Goal: Task Accomplishment & Management: Use online tool/utility

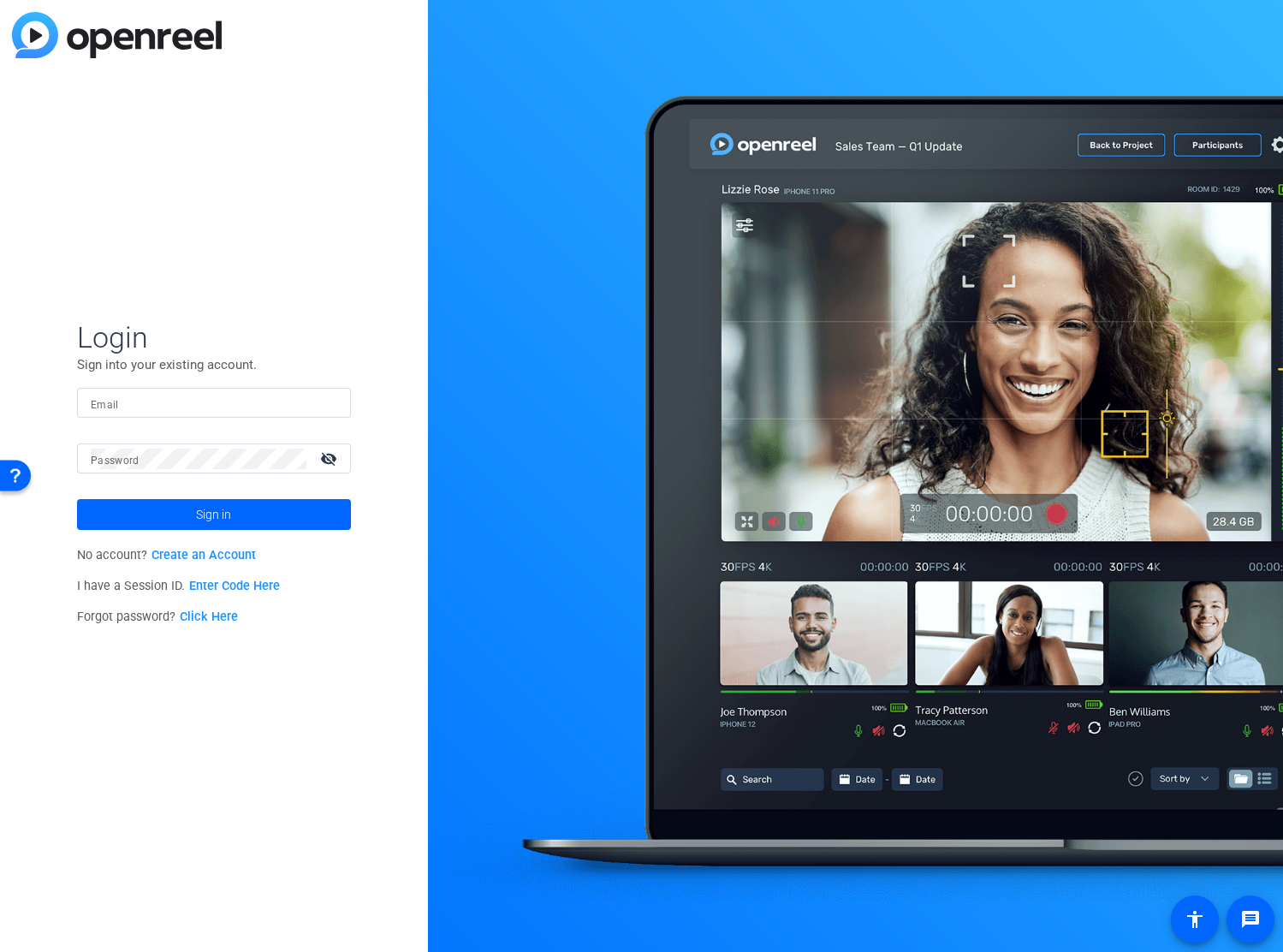
click at [122, 403] on input "Email" at bounding box center [213, 402] width 246 height 20
type input "[PERSON_NAME][EMAIL_ADDRESS][PERSON_NAME][DOMAIN_NAME]"
click at [324, 456] on mat-icon "visibility_off" at bounding box center [330, 458] width 41 height 24
click at [238, 507] on span at bounding box center [213, 514] width 274 height 41
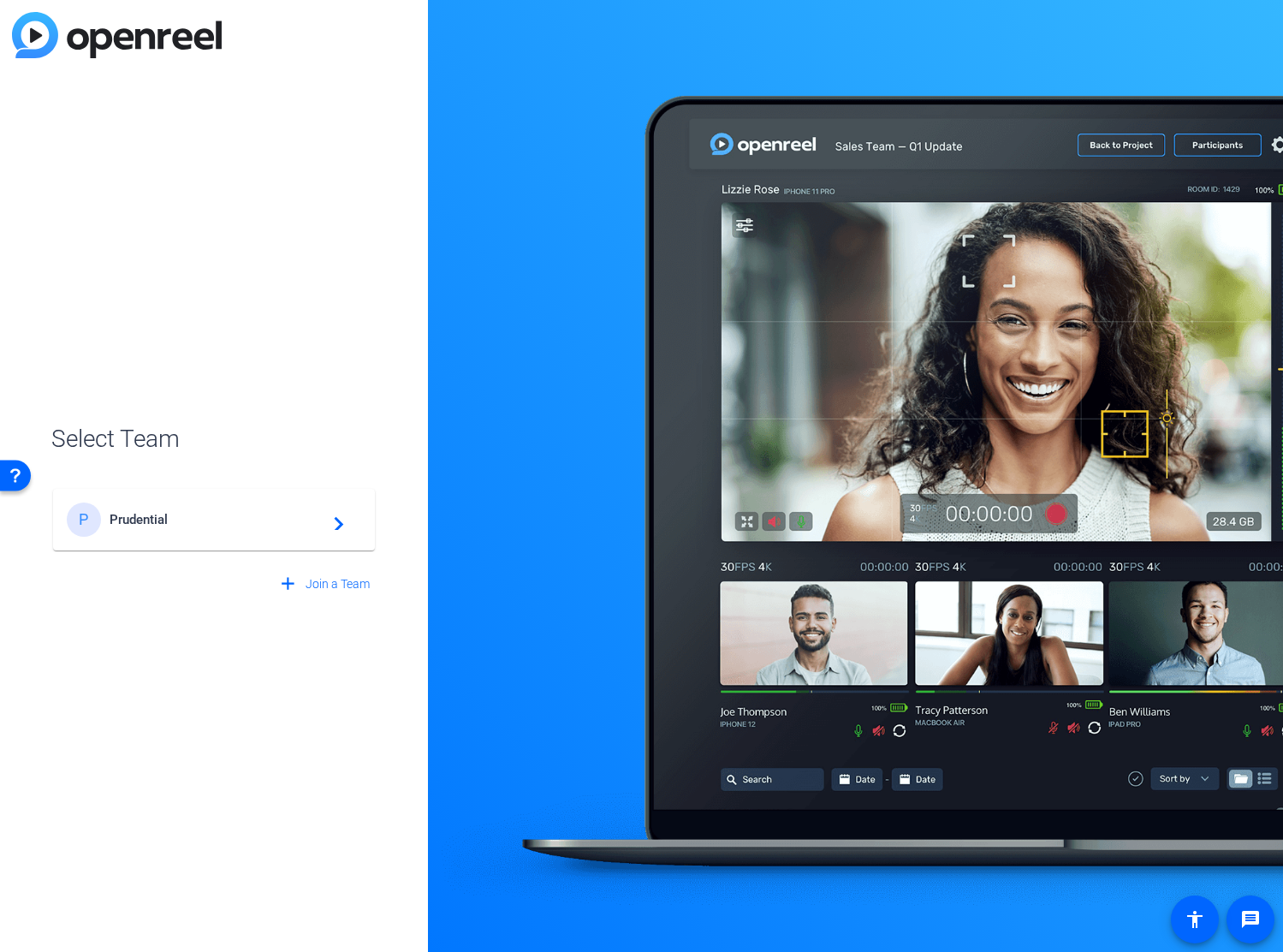
click at [139, 523] on span "Prudential" at bounding box center [216, 519] width 214 height 16
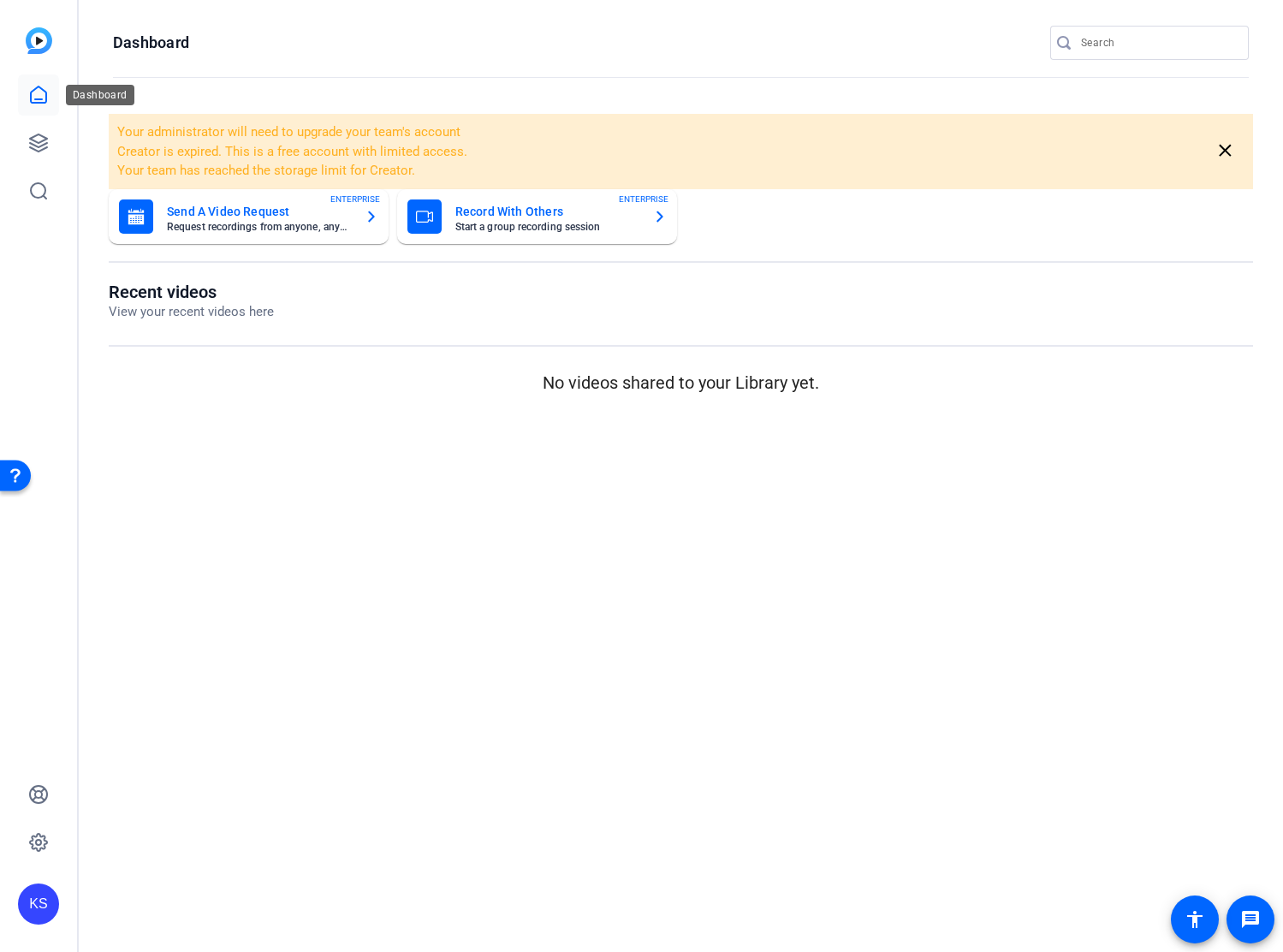
click at [39, 102] on icon at bounding box center [39, 95] width 16 height 17
click at [36, 142] on icon at bounding box center [38, 142] width 20 height 20
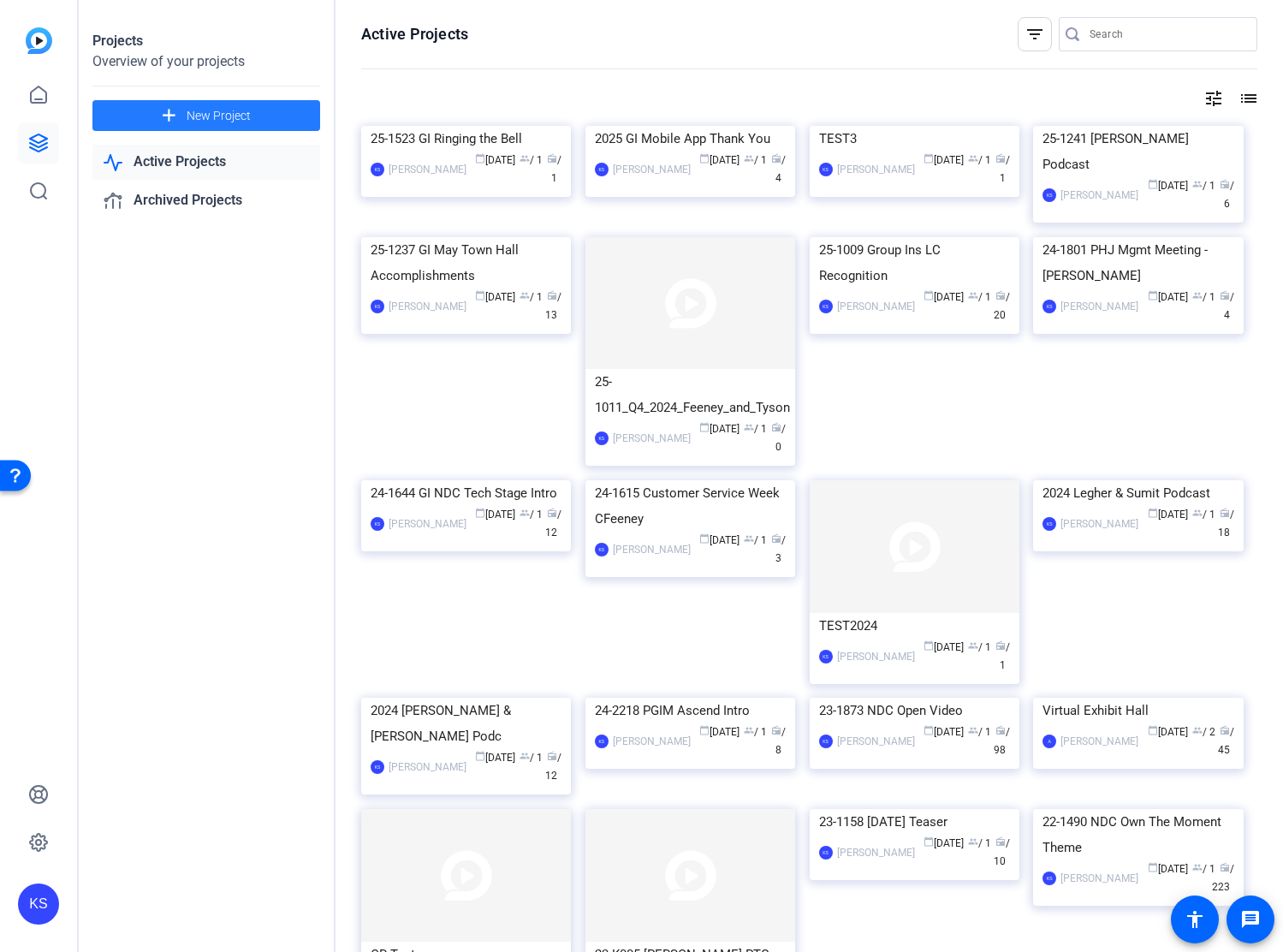
click at [201, 118] on span "New Project" at bounding box center [219, 116] width 64 height 18
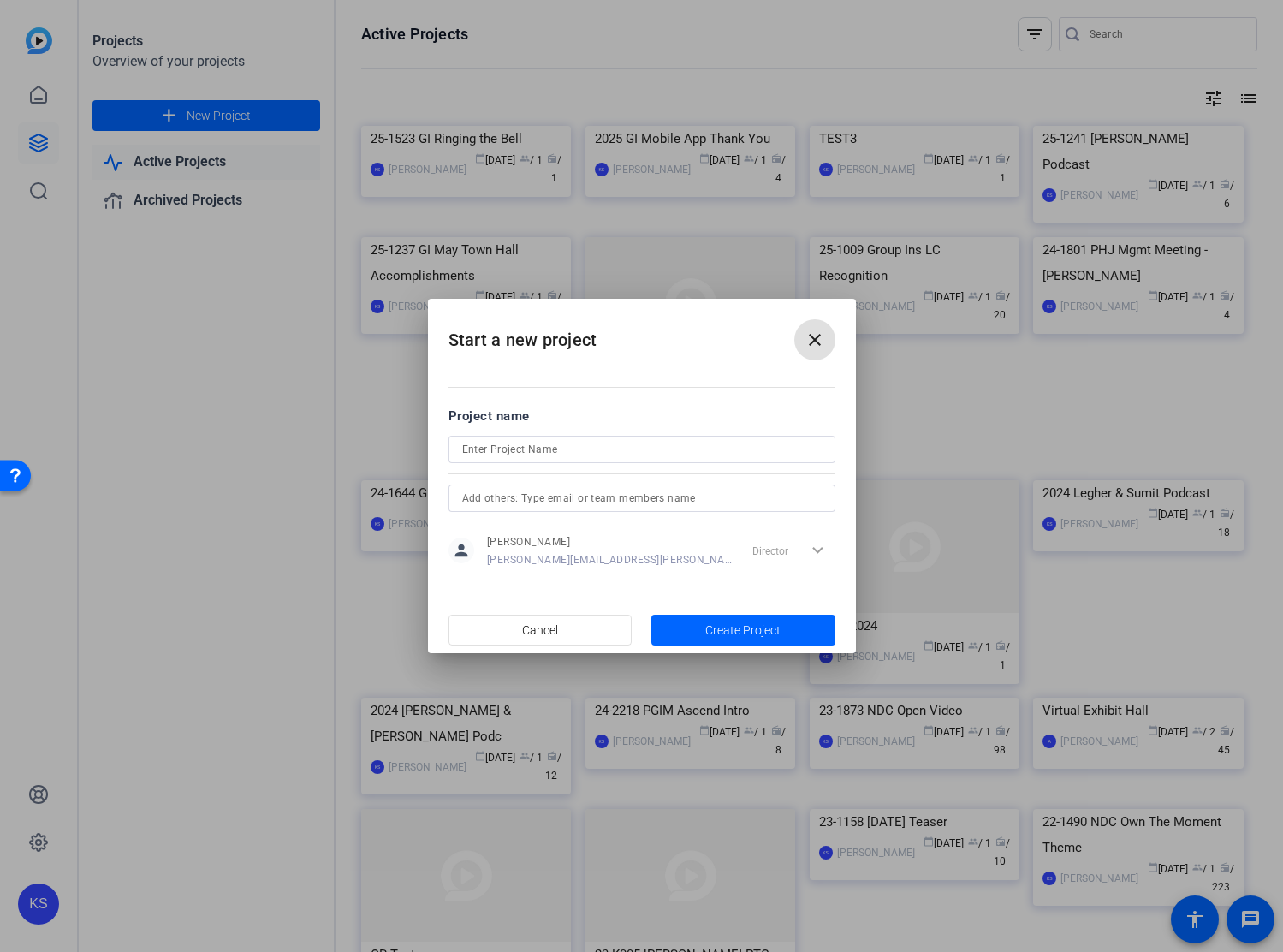
click at [502, 449] on input at bounding box center [641, 449] width 359 height 20
type input "2025 [PERSON_NAME]"
click at [728, 627] on span "Create Project" at bounding box center [742, 630] width 75 height 18
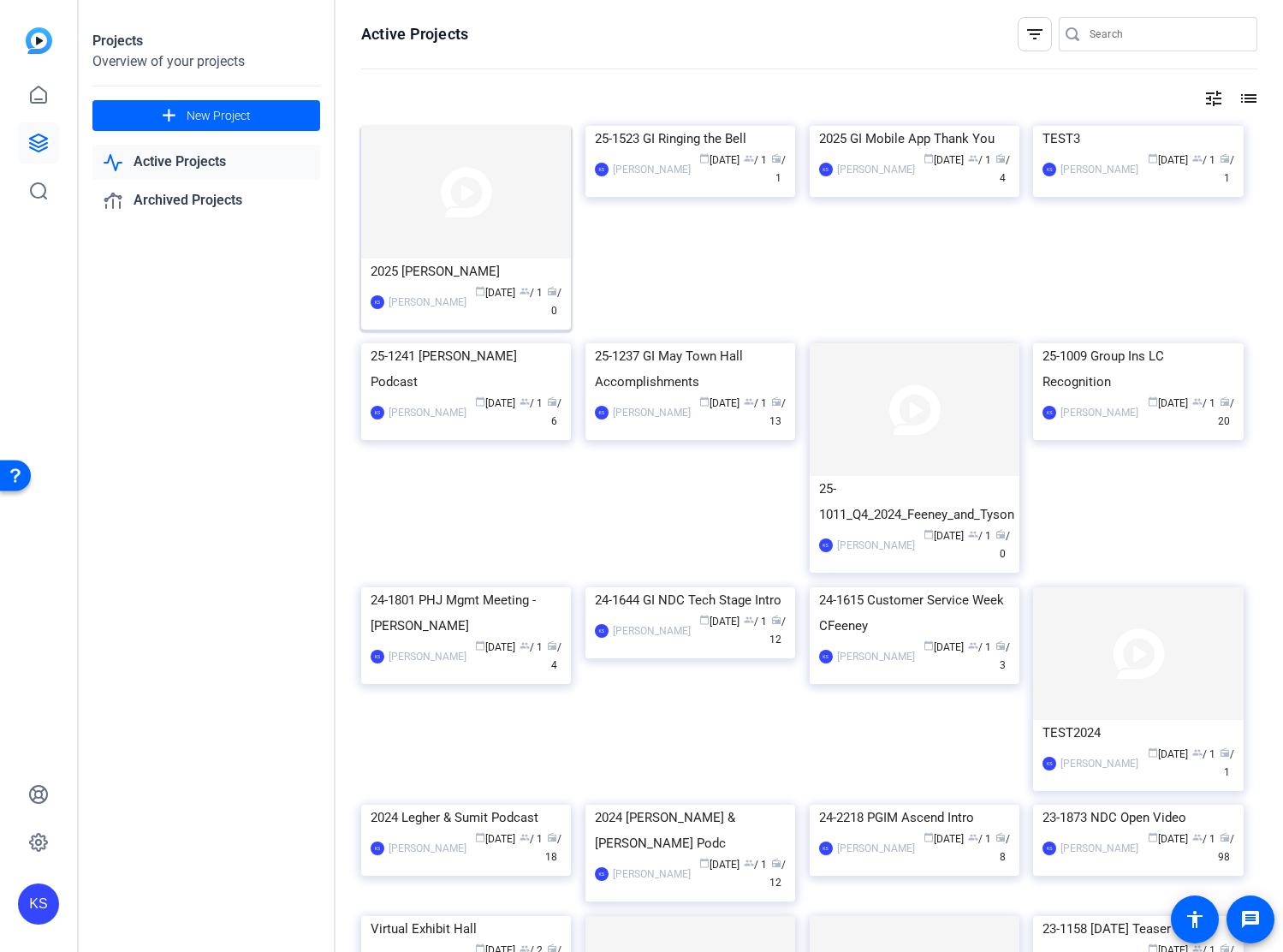
click at [475, 218] on img at bounding box center [466, 192] width 209 height 133
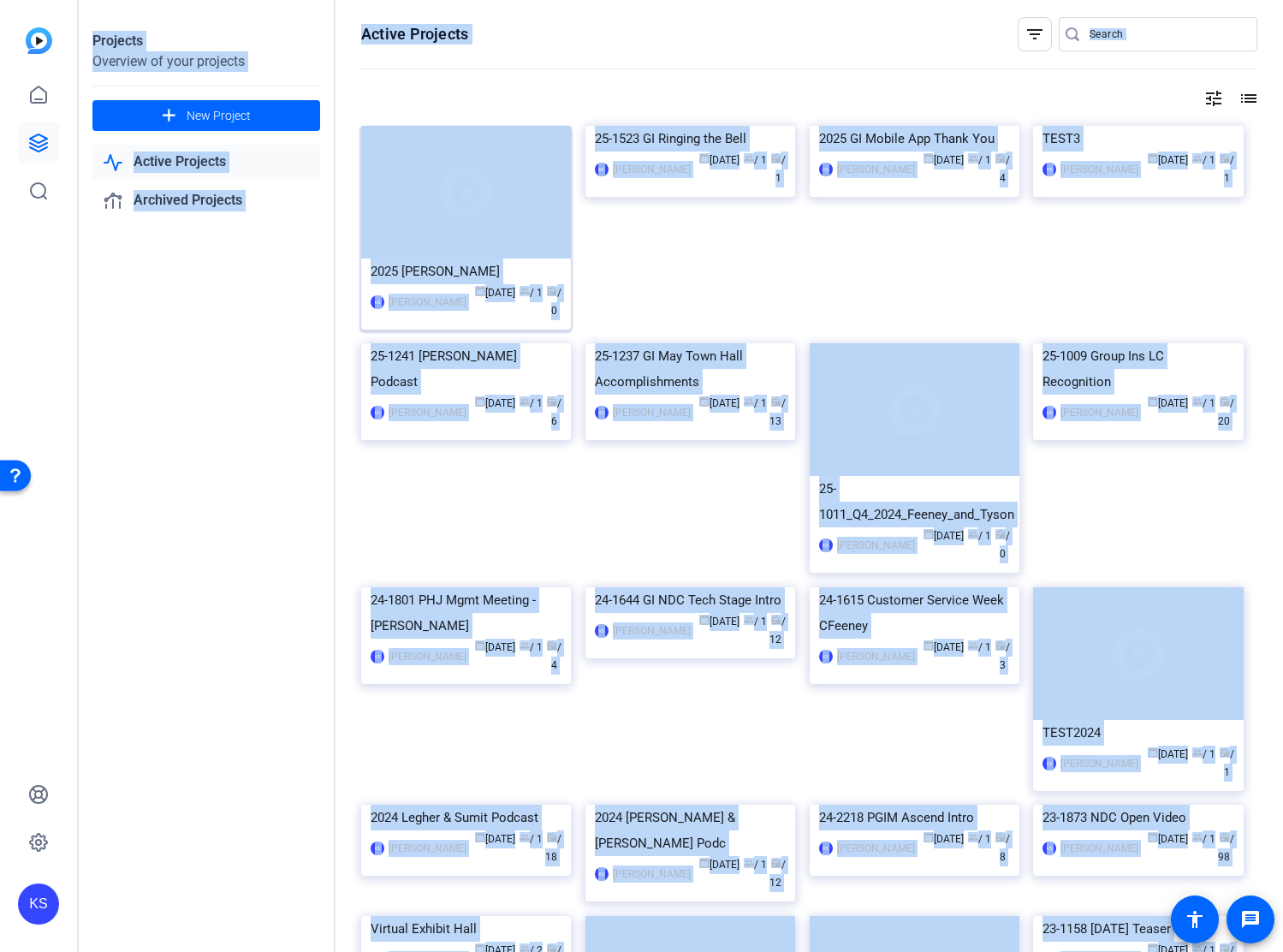
click at [475, 218] on div "Projects Overview of your projects add New Project Active Projects Archived Pro…" at bounding box center [681, 476] width 1204 height 952
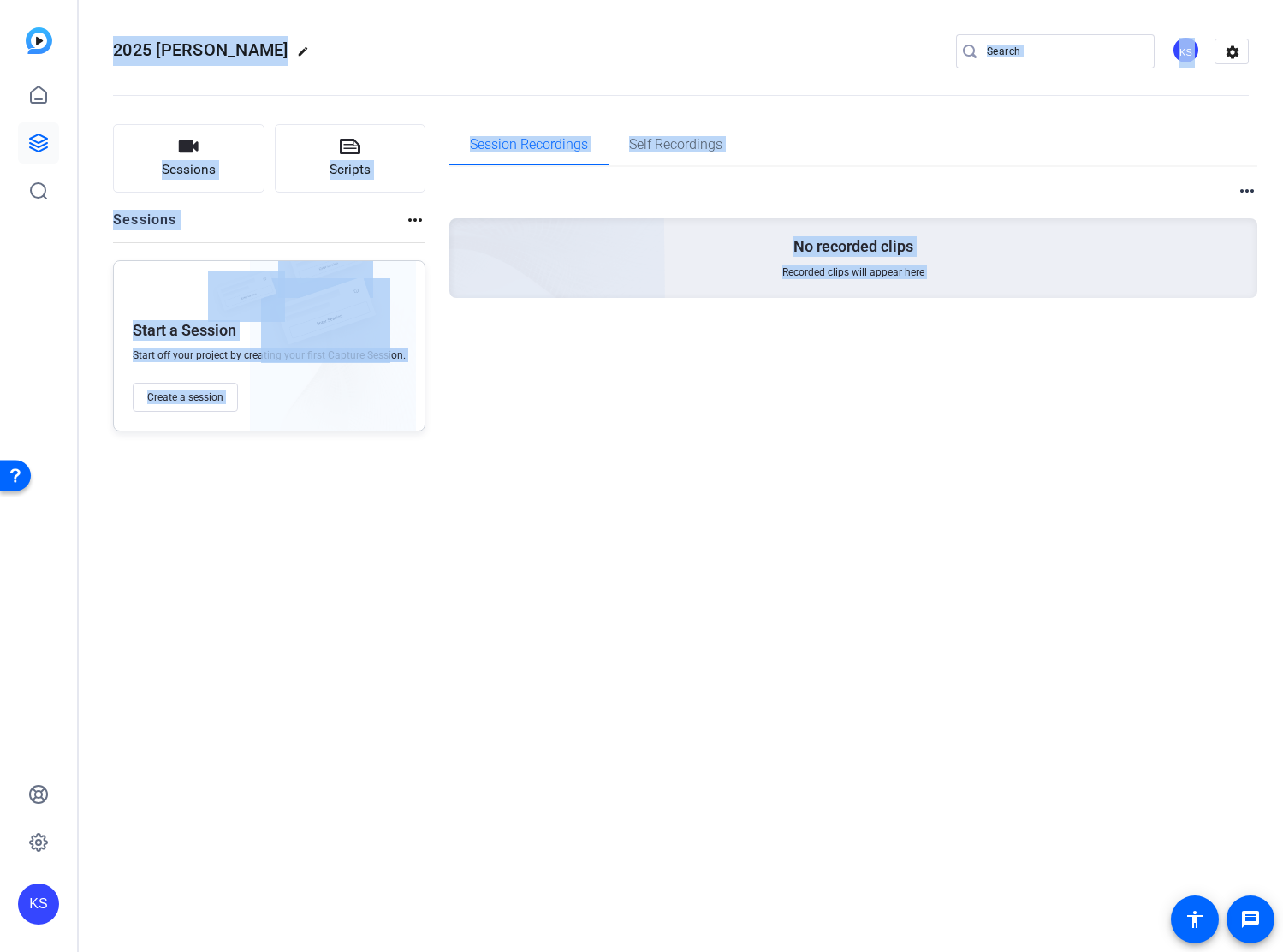
click at [469, 381] on div "Session Recordings Self Recordings more_horiz No recorded clips Recorded clips …" at bounding box center [853, 277] width 809 height 307
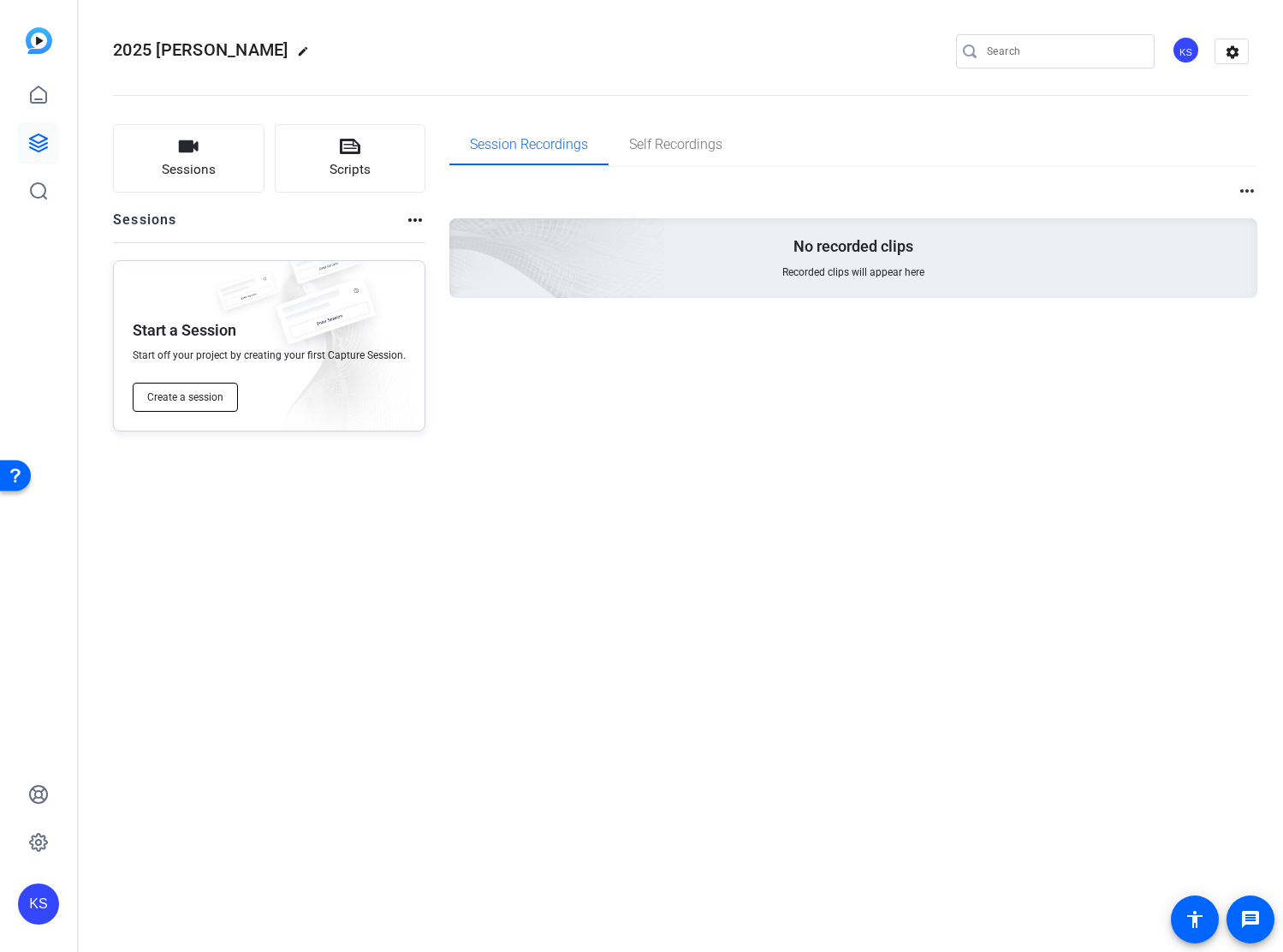
click at [190, 394] on span "Create a session" at bounding box center [185, 398] width 76 height 14
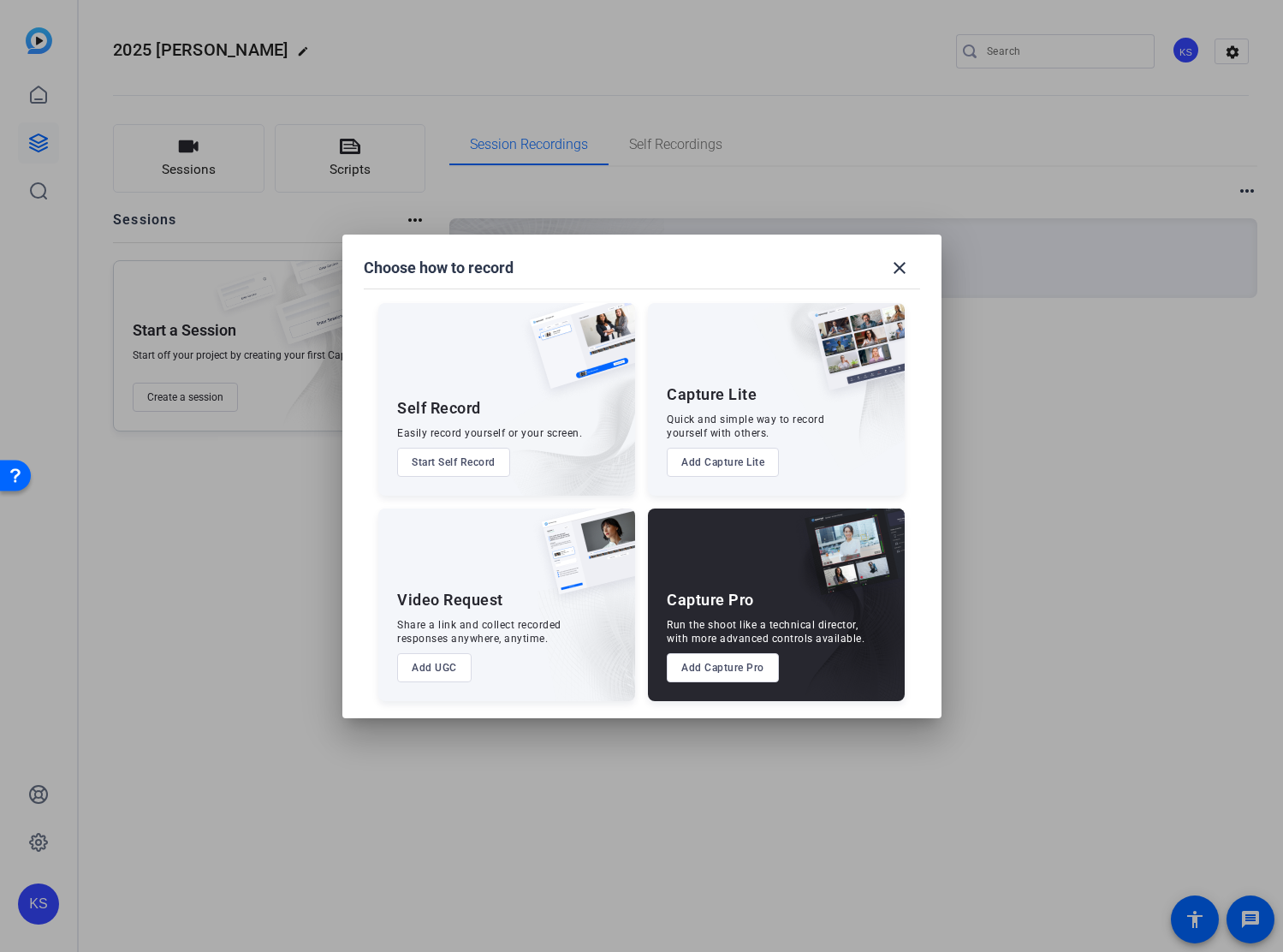
click at [711, 669] on button "Add Capture Pro" at bounding box center [722, 667] width 112 height 29
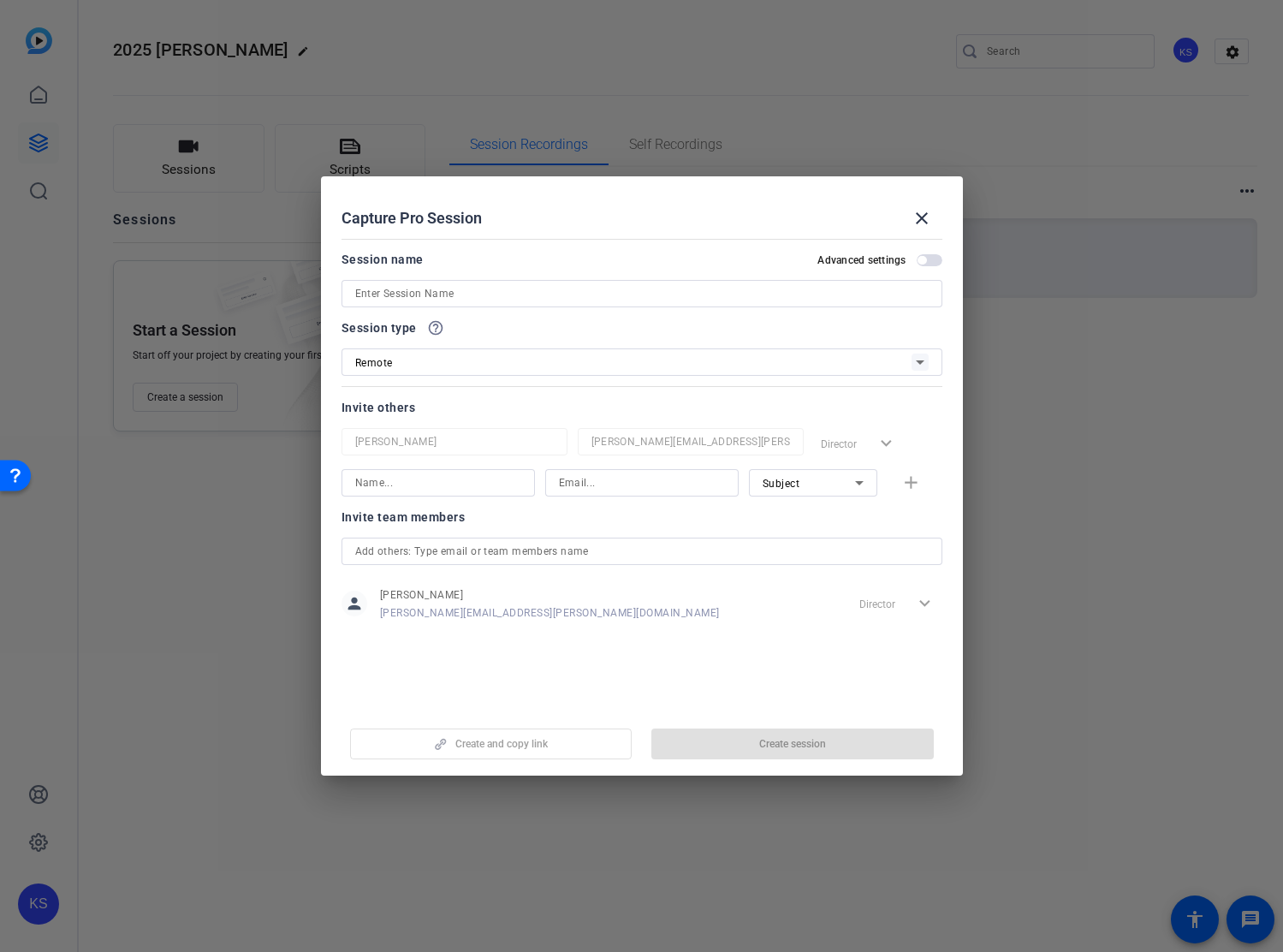
click at [426, 294] on input at bounding box center [642, 293] width 574 height 20
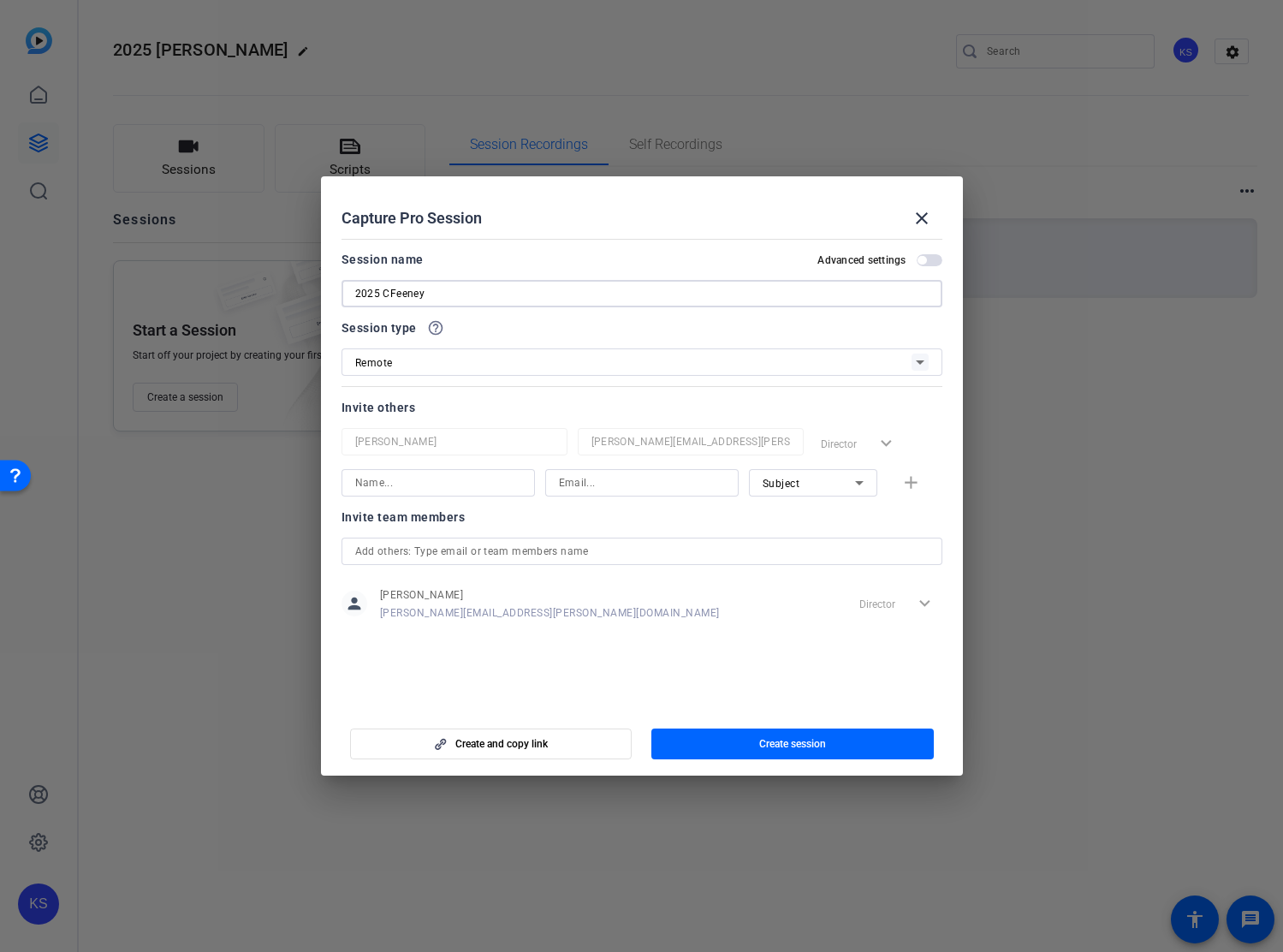
type input "2025 CFeeney"
click at [925, 362] on icon at bounding box center [920, 362] width 20 height 20
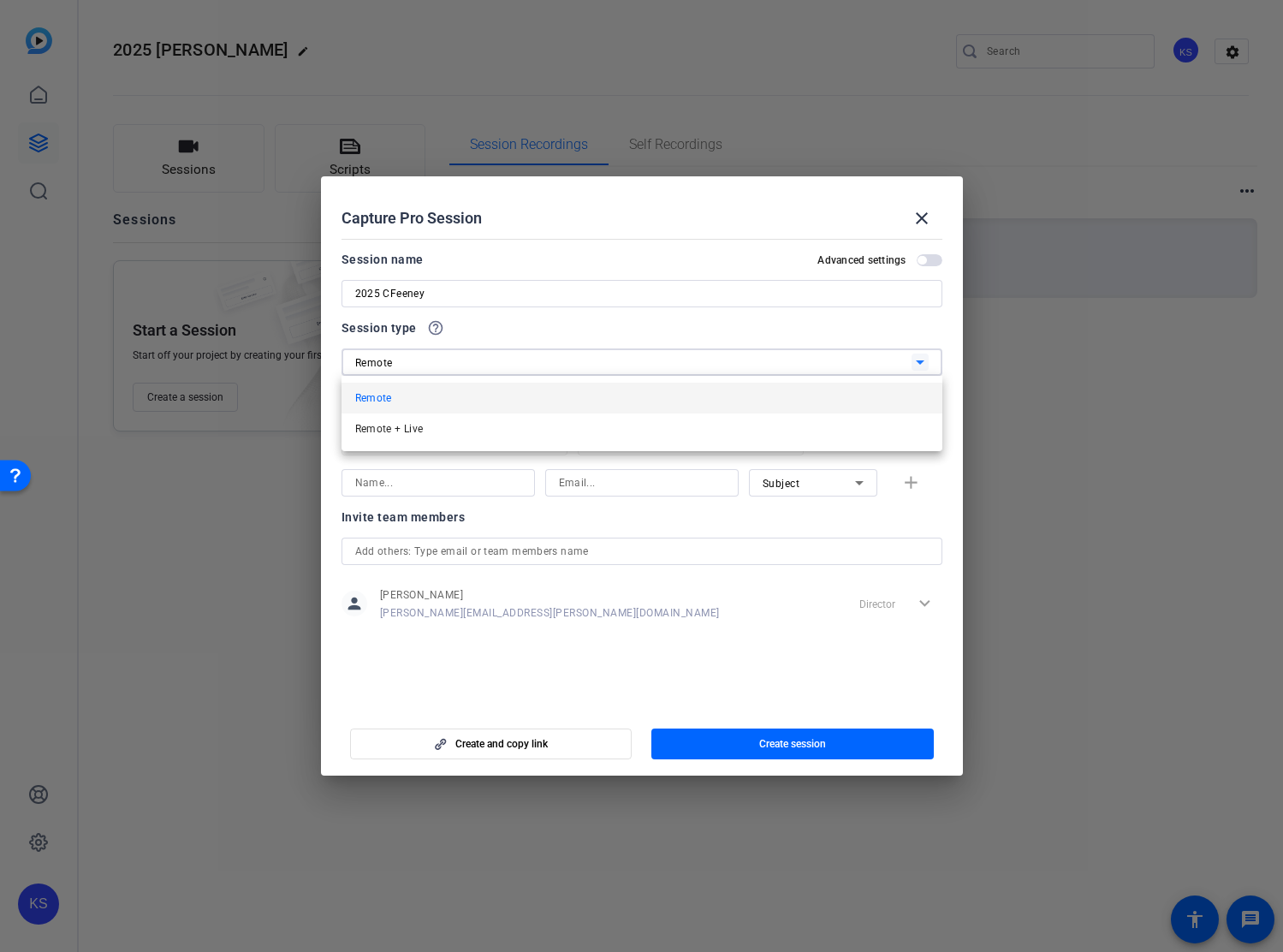
click at [849, 331] on div at bounding box center [641, 476] width 1283 height 952
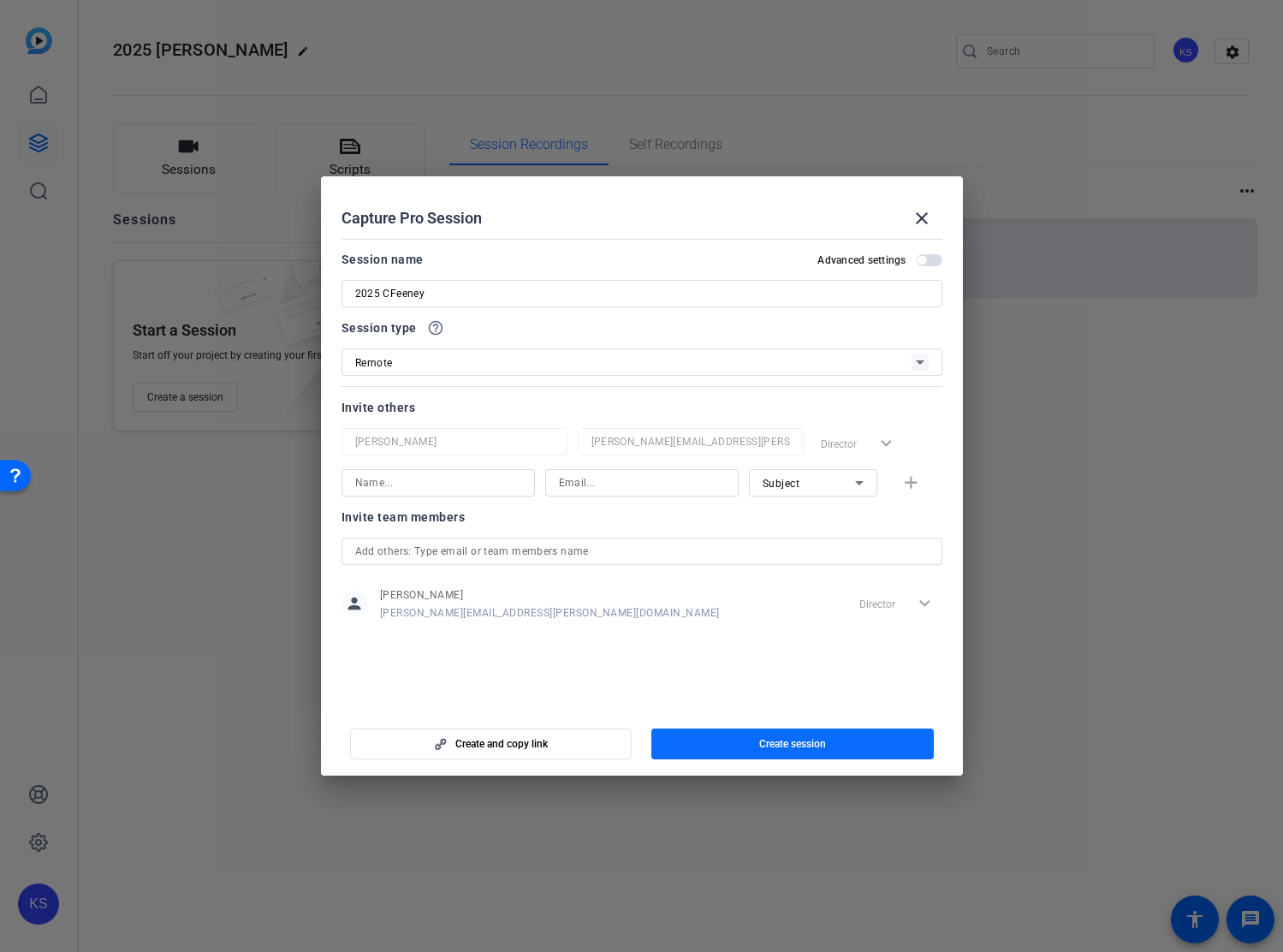
click at [785, 745] on span "Create session" at bounding box center [792, 743] width 67 height 14
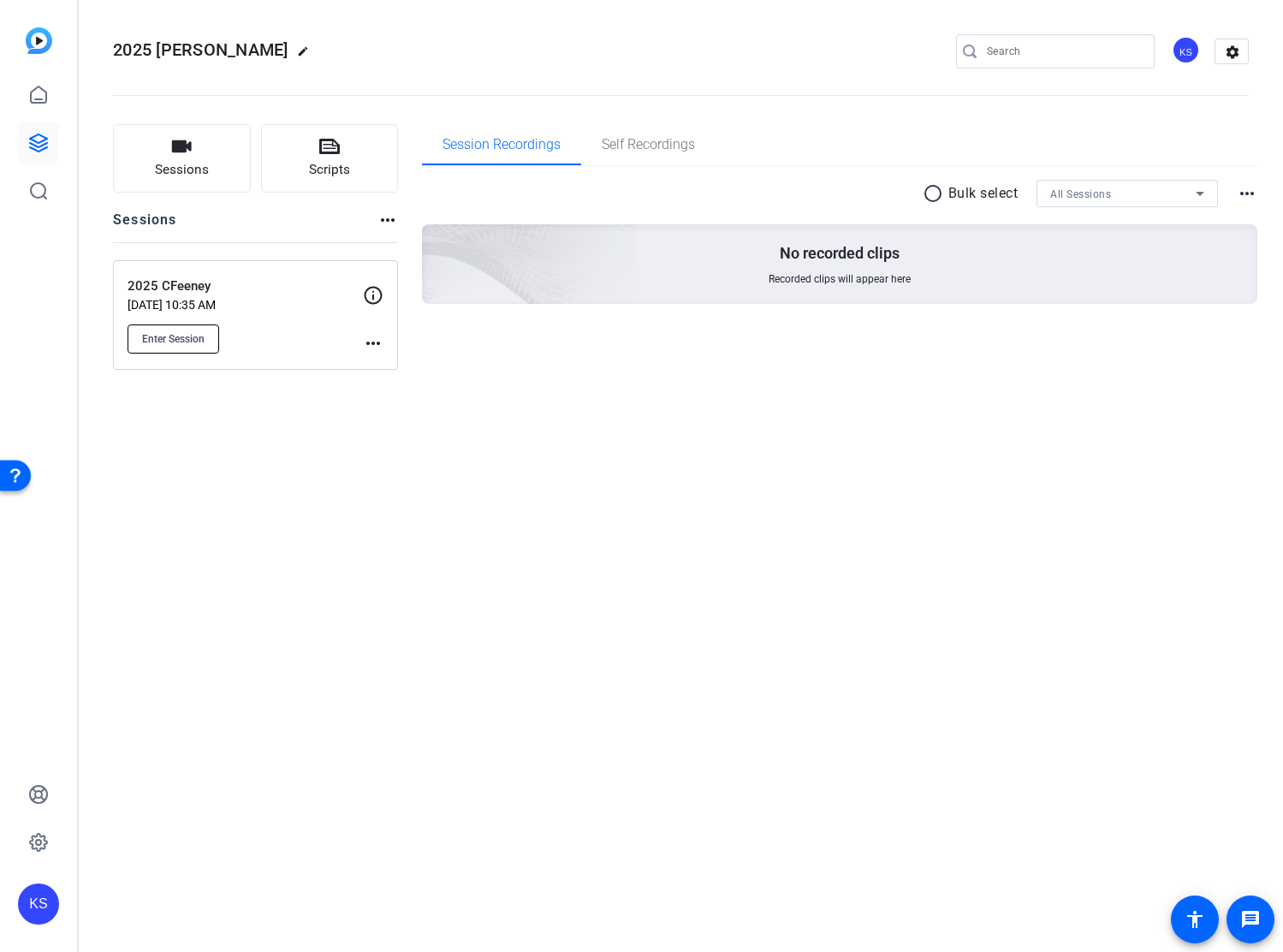
click at [193, 330] on button "Enter Session" at bounding box center [173, 339] width 92 height 29
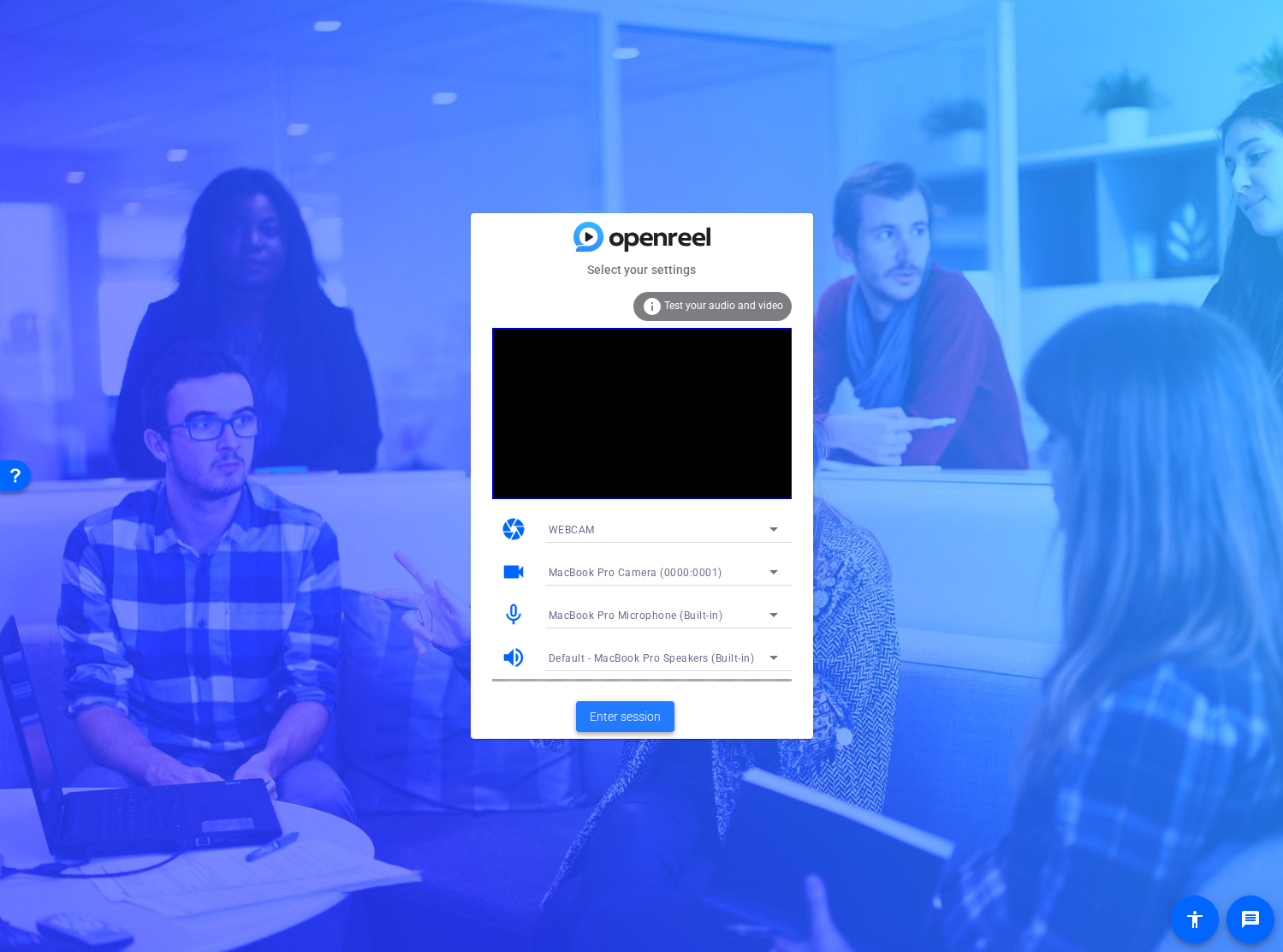
click at [630, 713] on span "Enter session" at bounding box center [624, 716] width 71 height 18
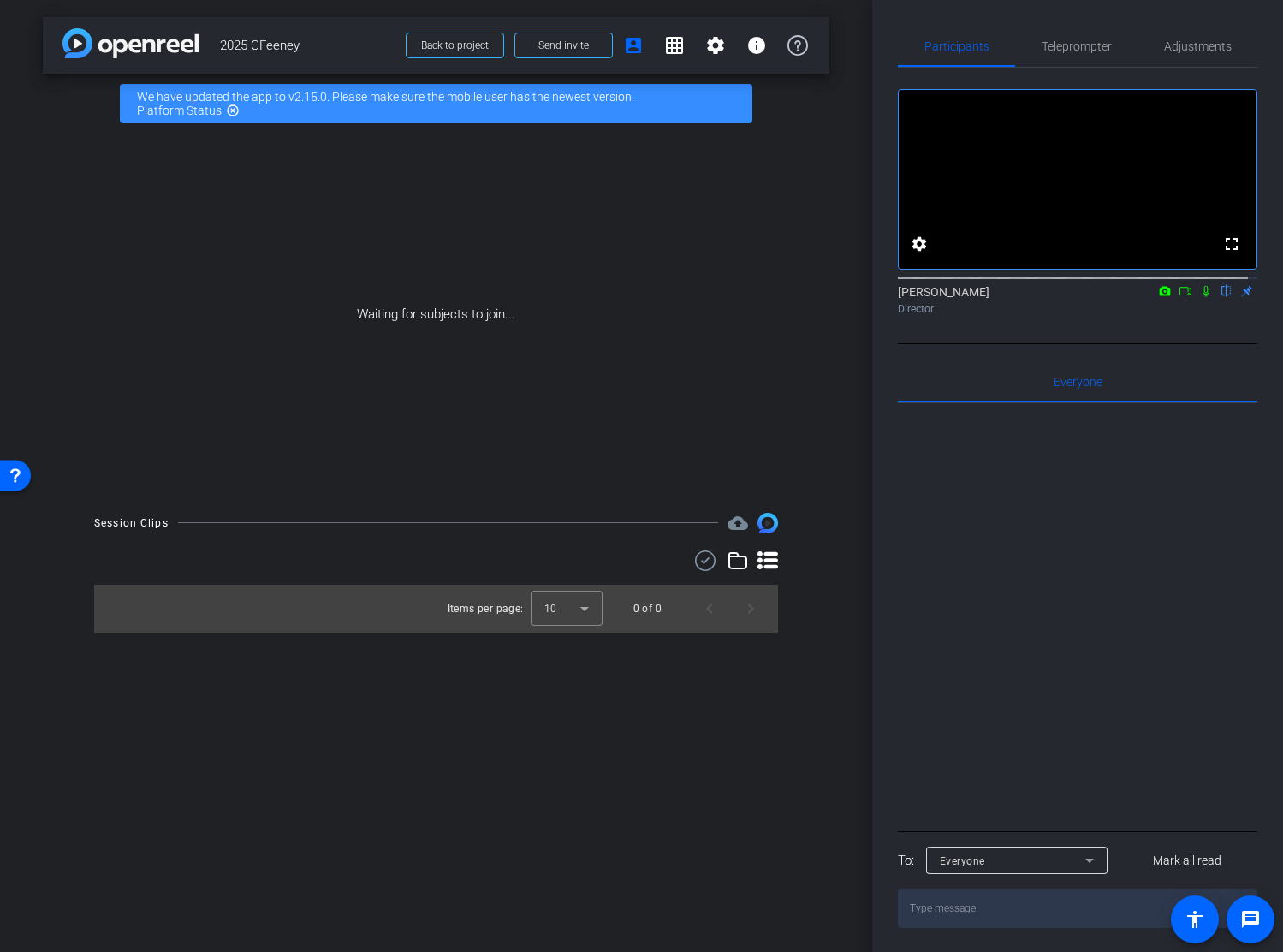
click at [586, 457] on div "Waiting for subjects to join..." at bounding box center [435, 315] width 786 height 362
click at [640, 46] on mat-icon "account_box" at bounding box center [633, 45] width 20 height 20
click at [680, 46] on mat-icon "grid_on" at bounding box center [674, 45] width 20 height 20
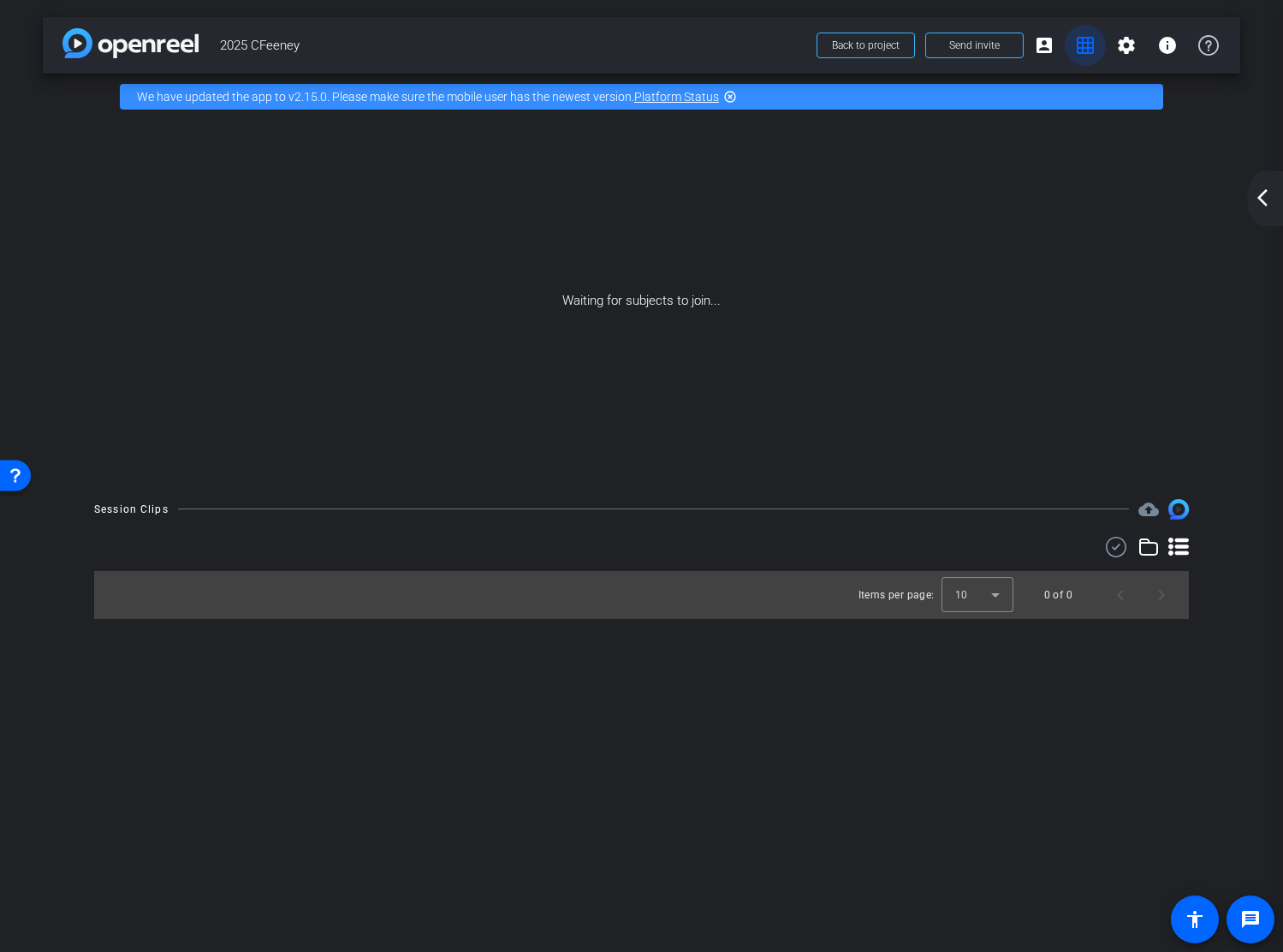
click at [1077, 46] on mat-icon "grid_on" at bounding box center [1084, 45] width 20 height 20
click at [1049, 46] on mat-icon "account_box" at bounding box center [1043, 45] width 20 height 20
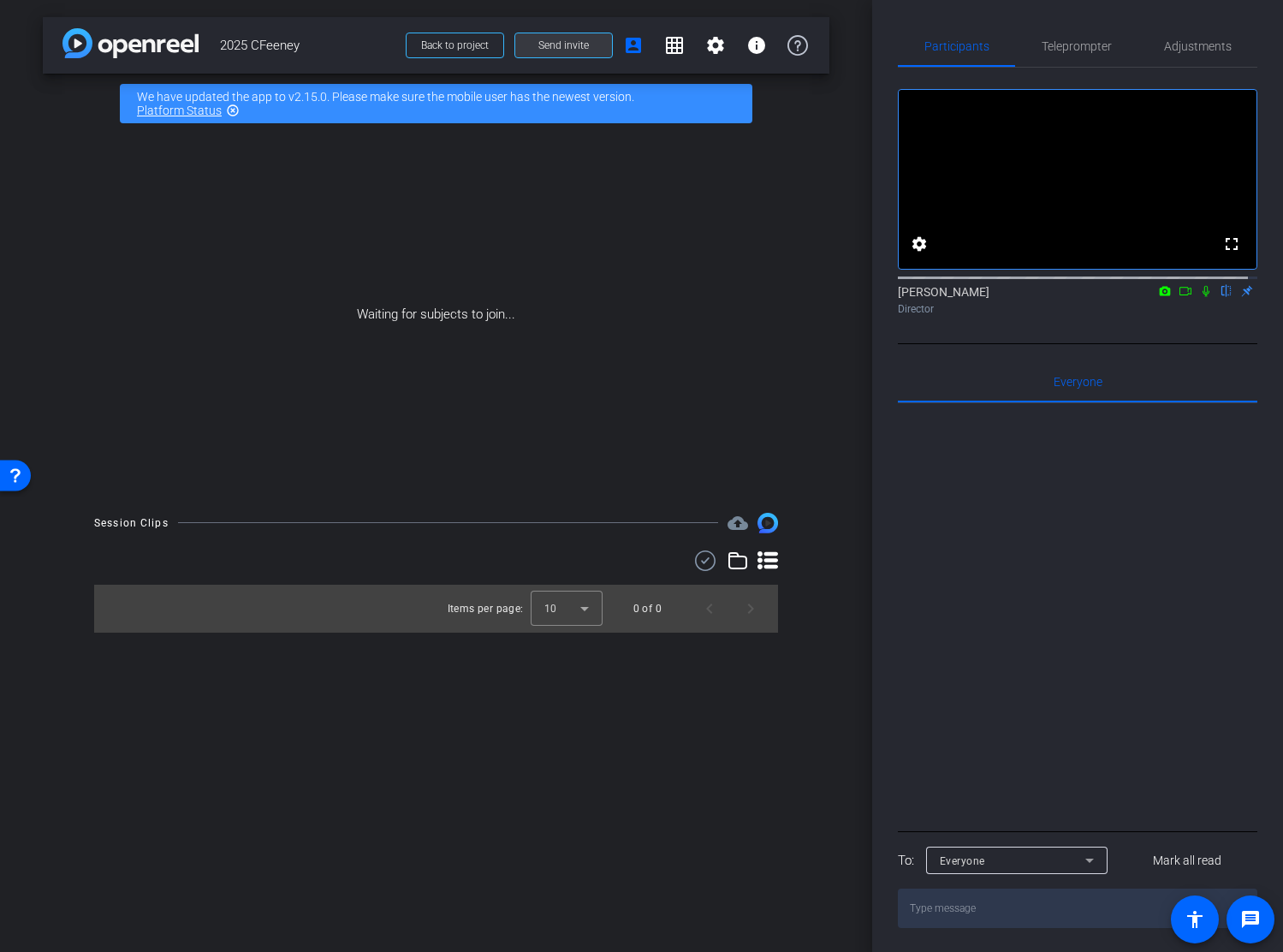
click at [580, 48] on span "Send invite" at bounding box center [564, 46] width 51 height 14
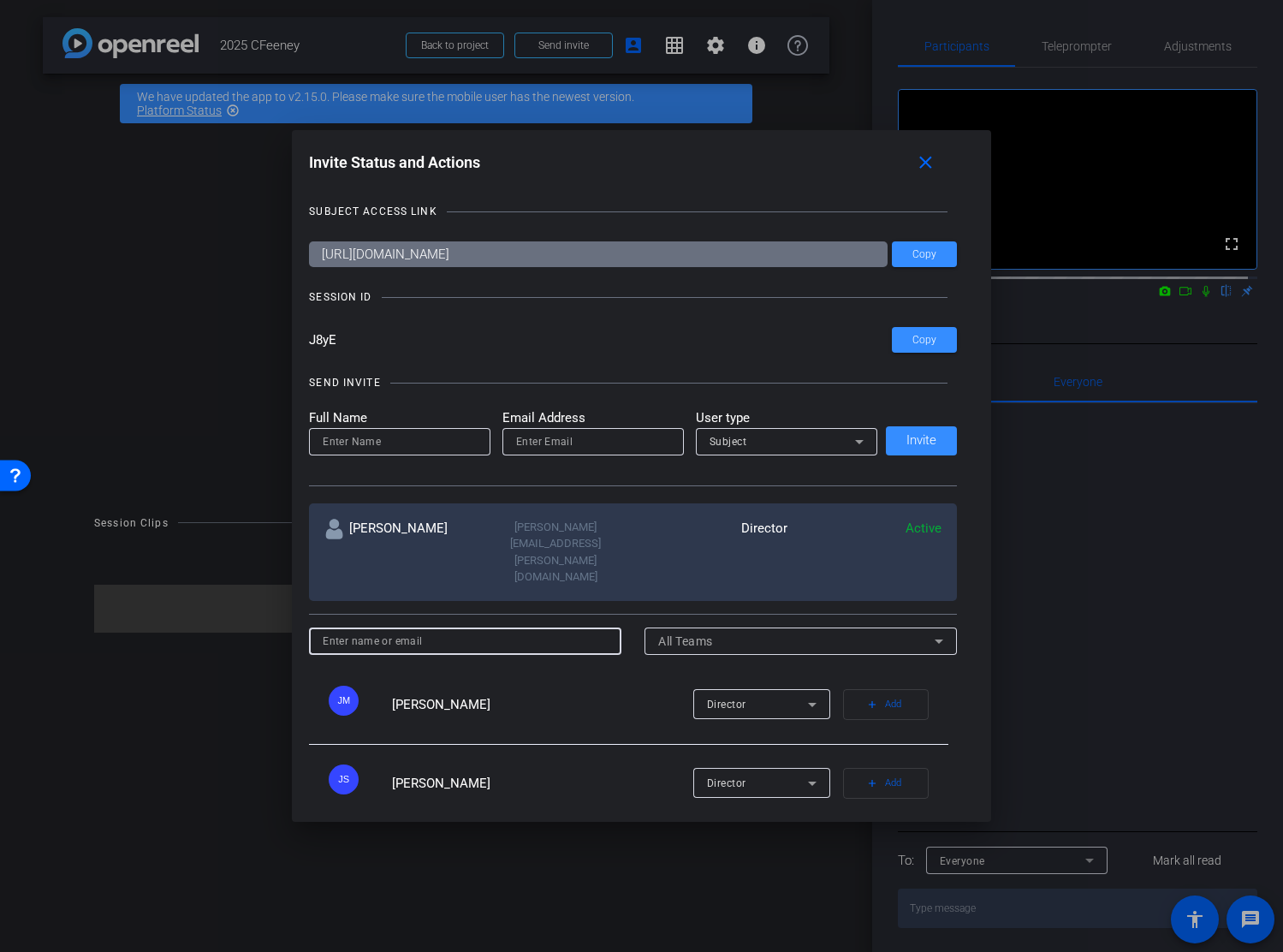
click at [383, 630] on input at bounding box center [465, 640] width 285 height 20
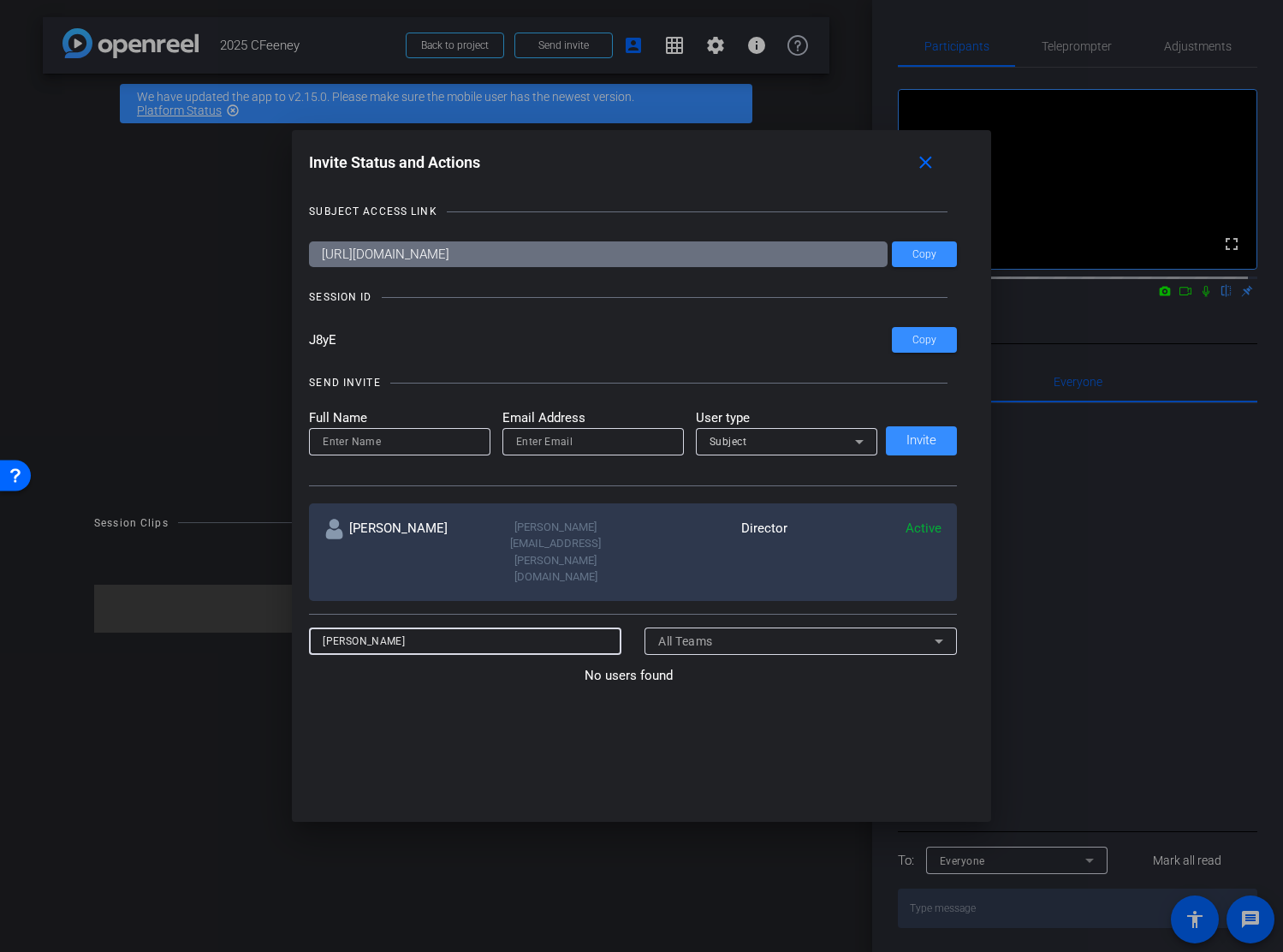
type input "[PERSON_NAME]"
click at [426, 666] on div "No users found" at bounding box center [628, 675] width 639 height 19
drag, startPoint x: 411, startPoint y: 594, endPoint x: 294, endPoint y: 581, distance: 117.7
click at [294, 581] on div "Invite Status and Actions close SUBJECT ACCESS LINK [URL][DOMAIN_NAME] Copy SES…" at bounding box center [642, 476] width 699 height 692
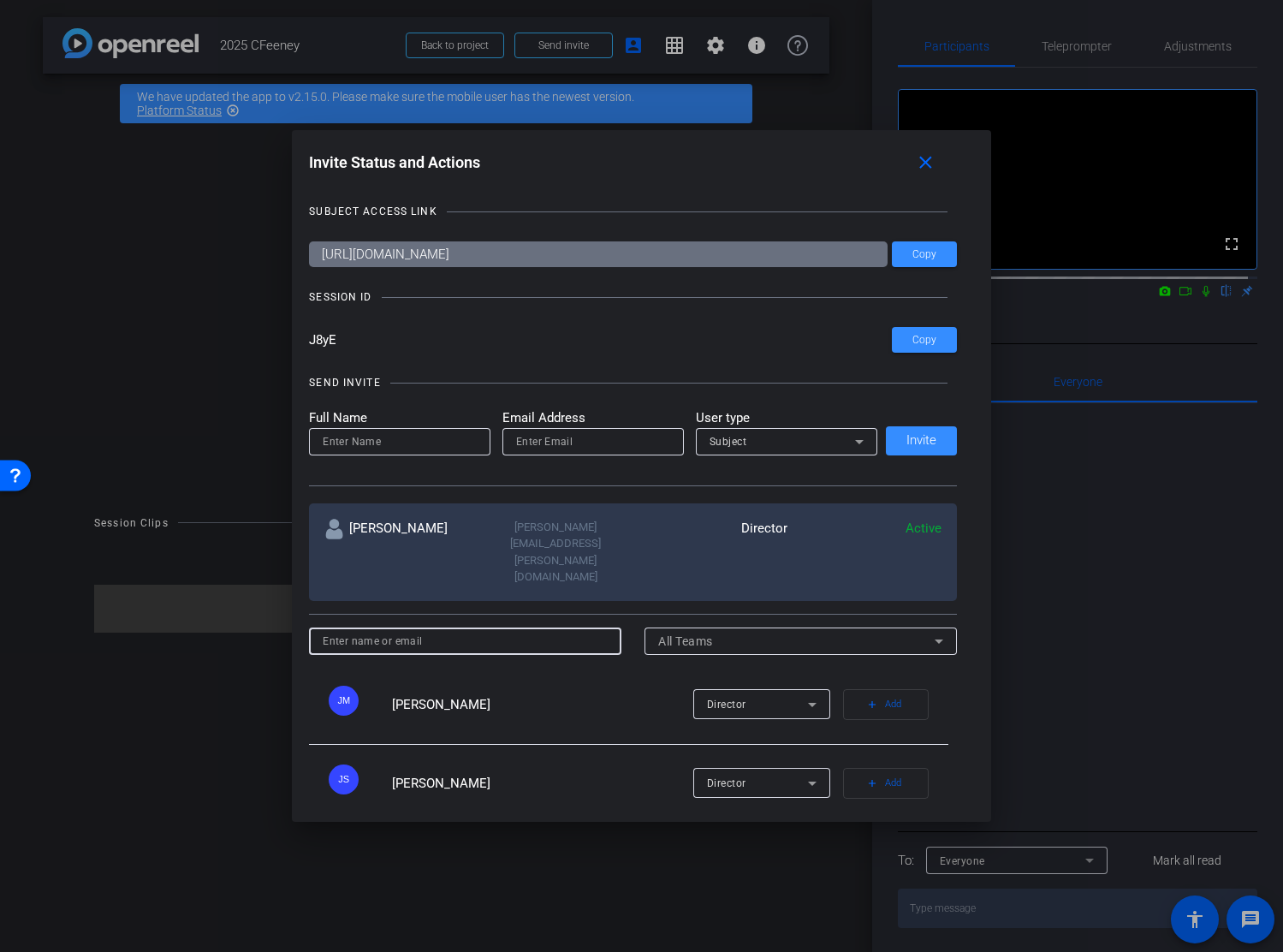
click at [372, 439] on input at bounding box center [399, 441] width 154 height 20
type input "[PERSON_NAME]"
click at [544, 441] on input "email" at bounding box center [593, 441] width 154 height 20
type input "[PERSON_NAME][EMAIL_ADDRESS][DOMAIN_NAME]"
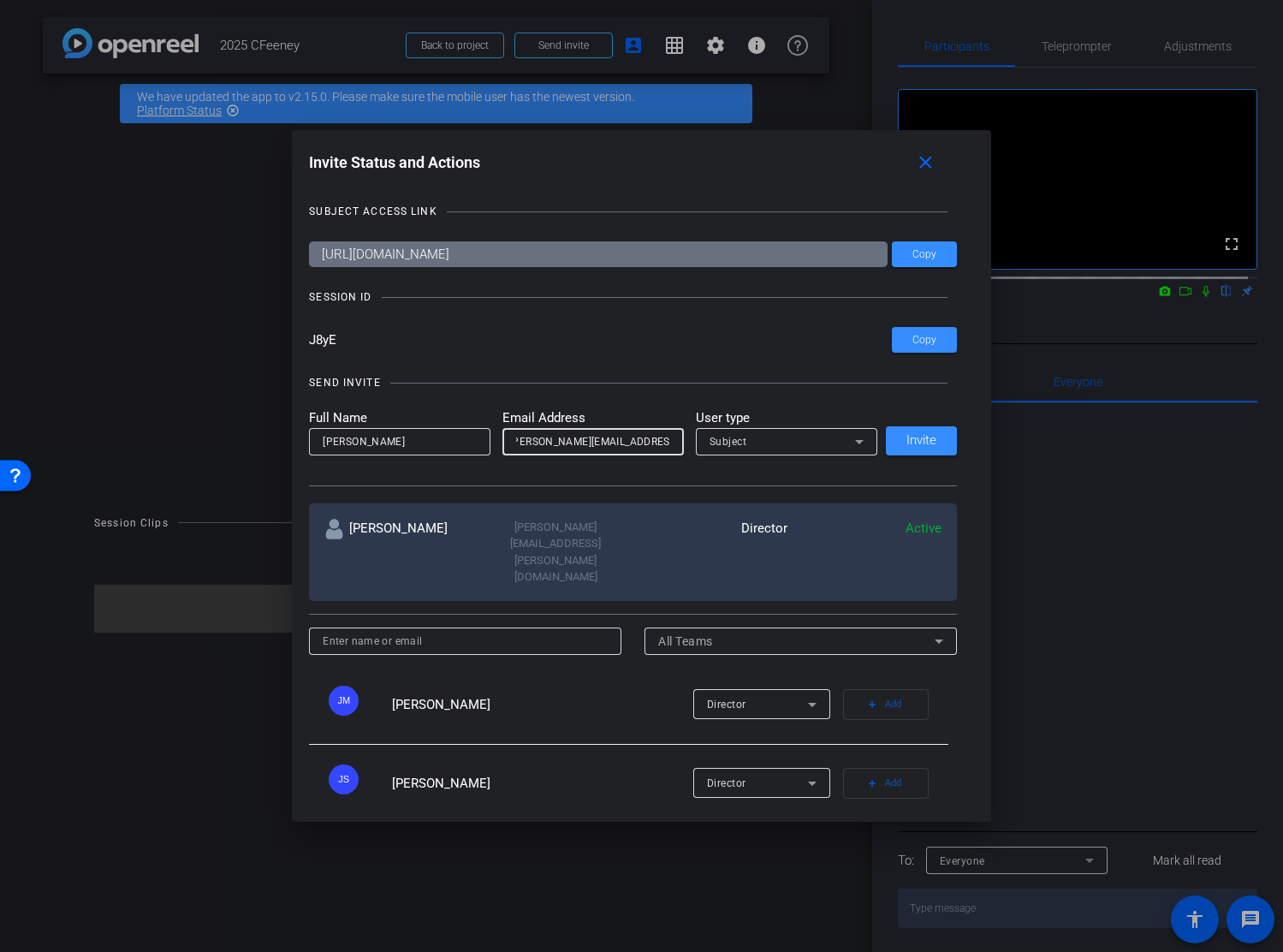
scroll to position [0, 0]
click at [856, 444] on icon at bounding box center [858, 441] width 20 height 20
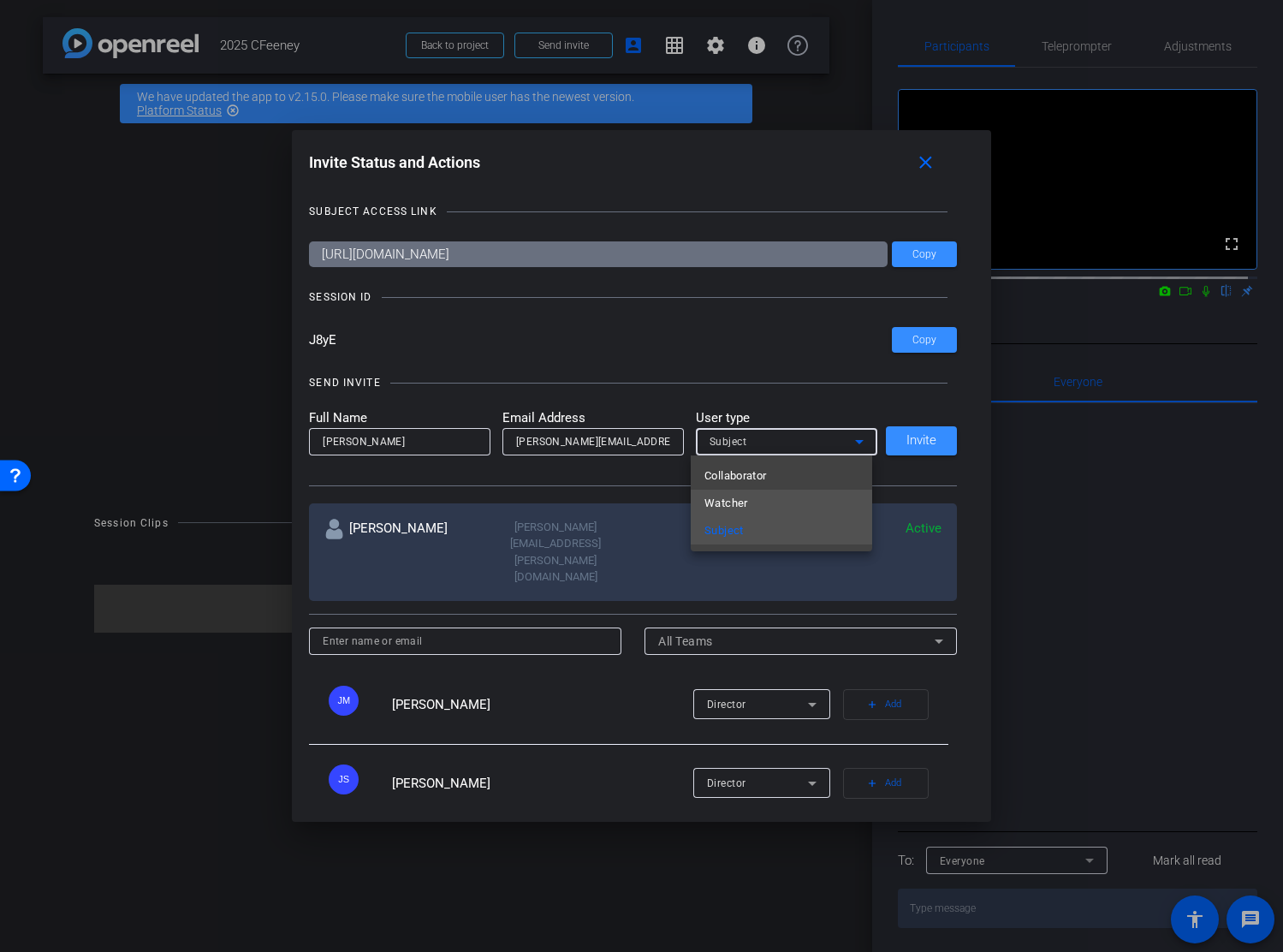
click at [786, 495] on mat-option "Watcher" at bounding box center [781, 503] width 181 height 27
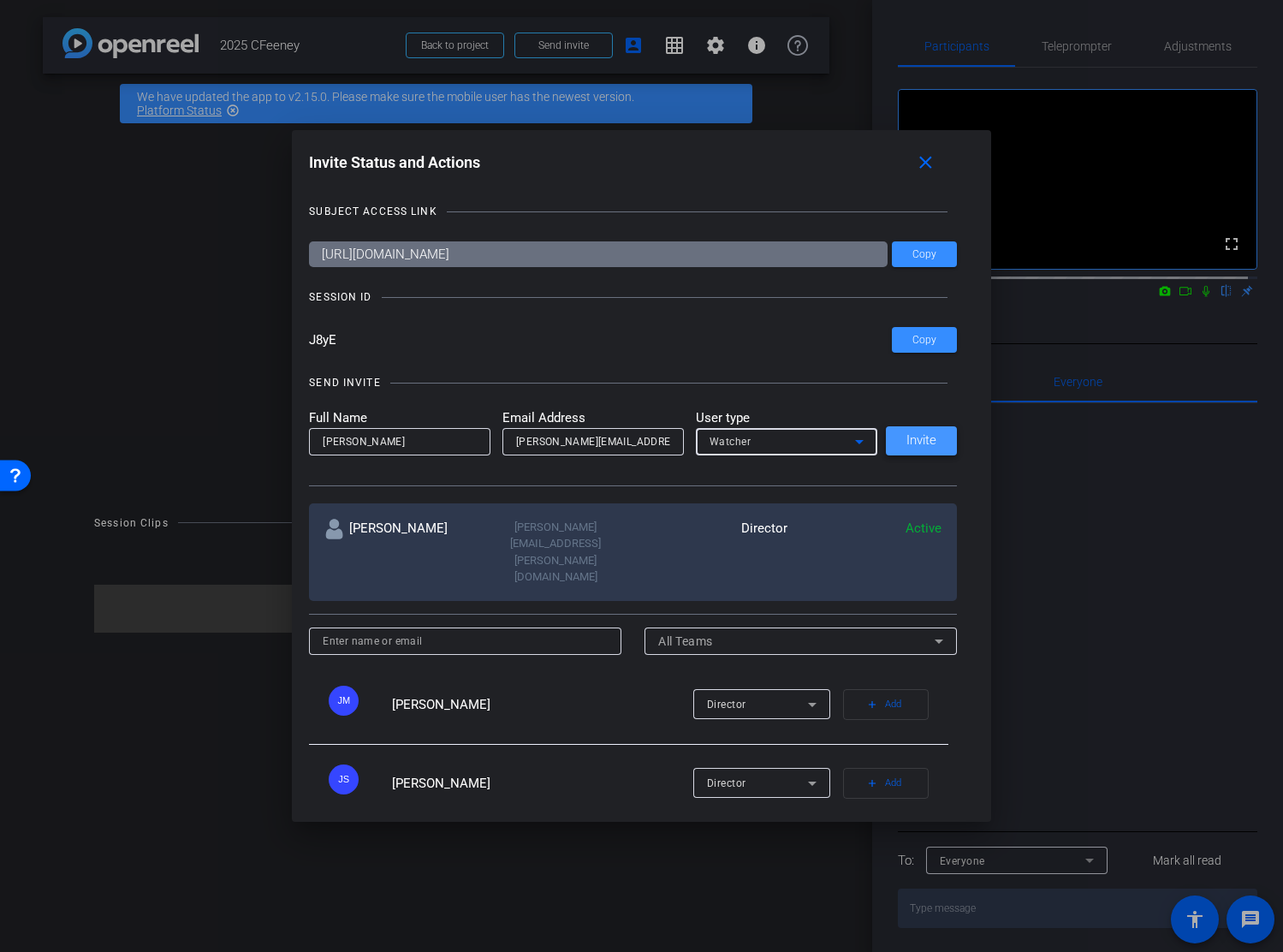
click at [916, 443] on span "Invite" at bounding box center [921, 439] width 30 height 13
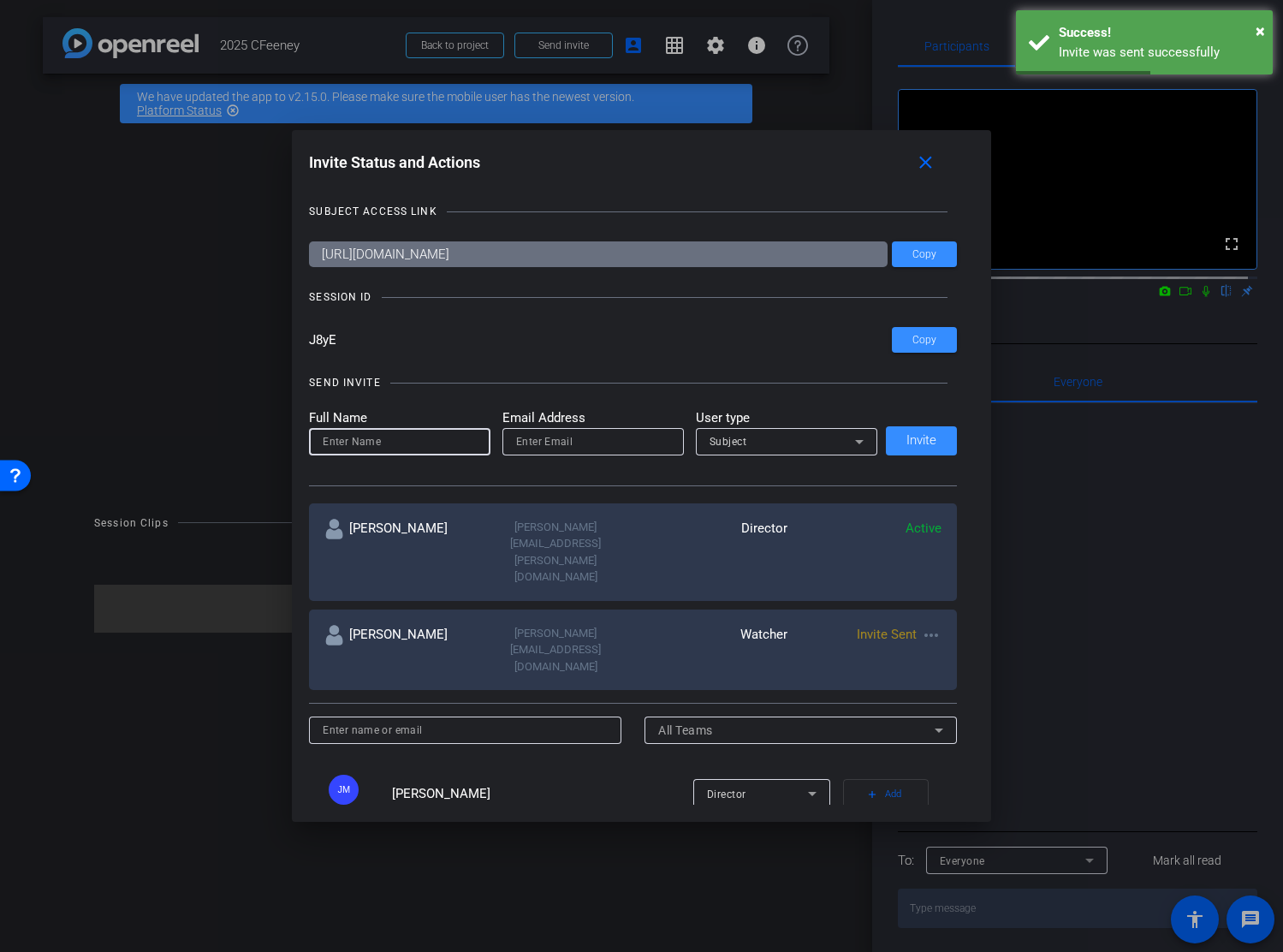
click at [415, 443] on input at bounding box center [399, 441] width 154 height 20
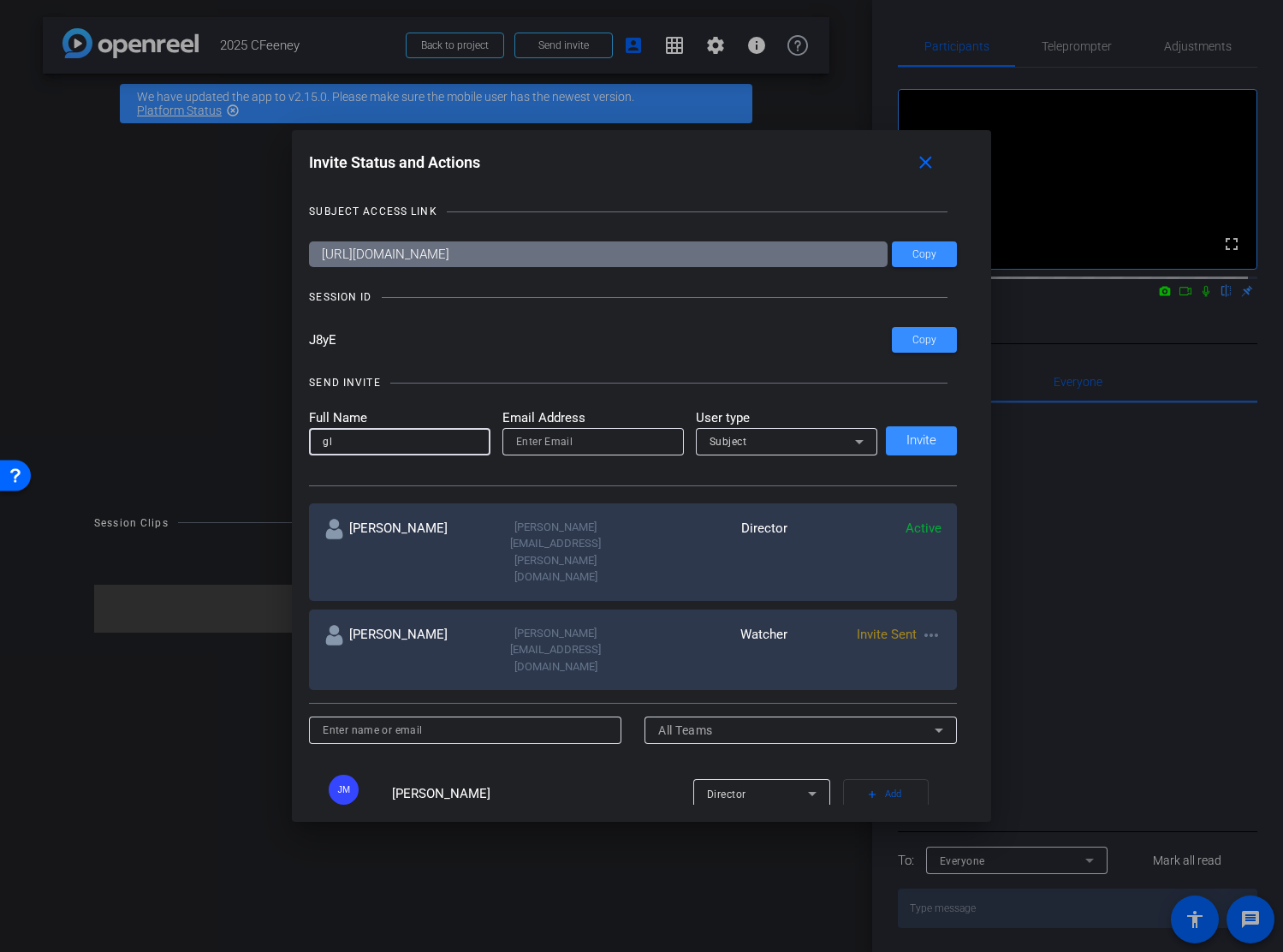
type input "g"
type input "[PERSON_NAME]"
click at [537, 443] on input "email" at bounding box center [593, 441] width 154 height 20
type input "[PERSON_NAME][EMAIL_ADDRESS][PERSON_NAME][DOMAIN_NAME]"
click at [855, 440] on icon at bounding box center [859, 442] width 9 height 4
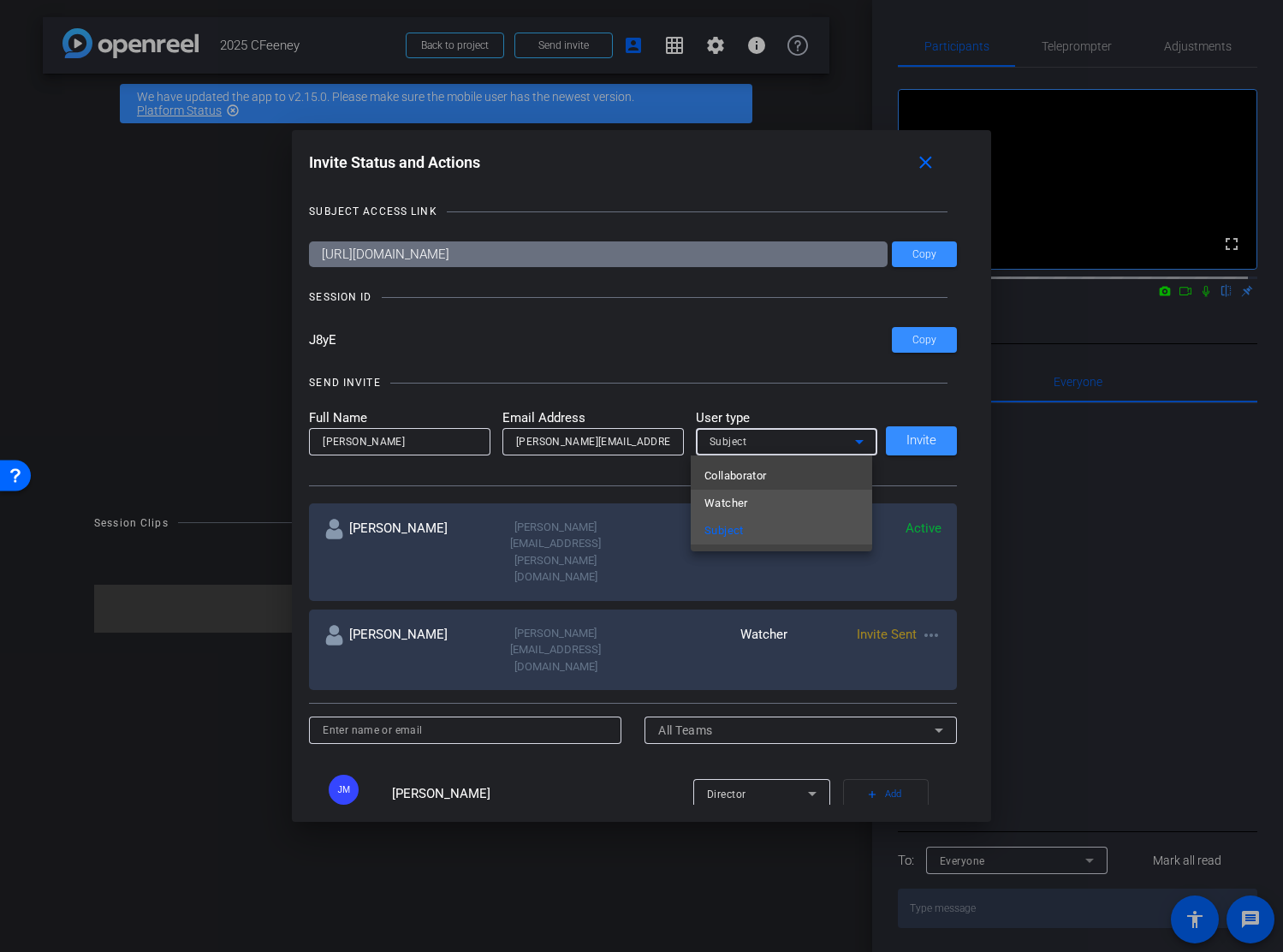
click at [785, 495] on mat-option "Watcher" at bounding box center [781, 503] width 181 height 27
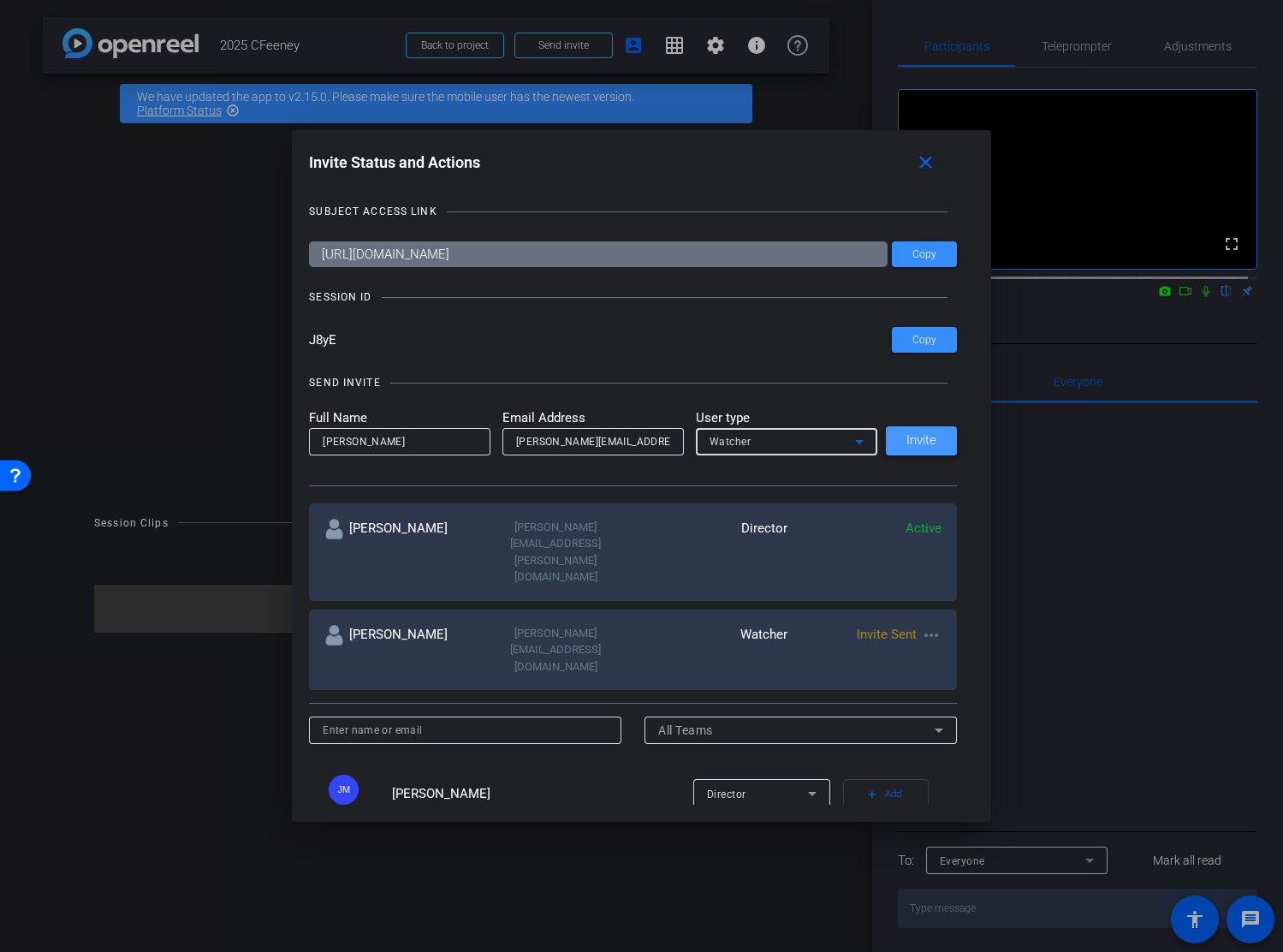
click at [919, 441] on span "Invite" at bounding box center [921, 439] width 30 height 13
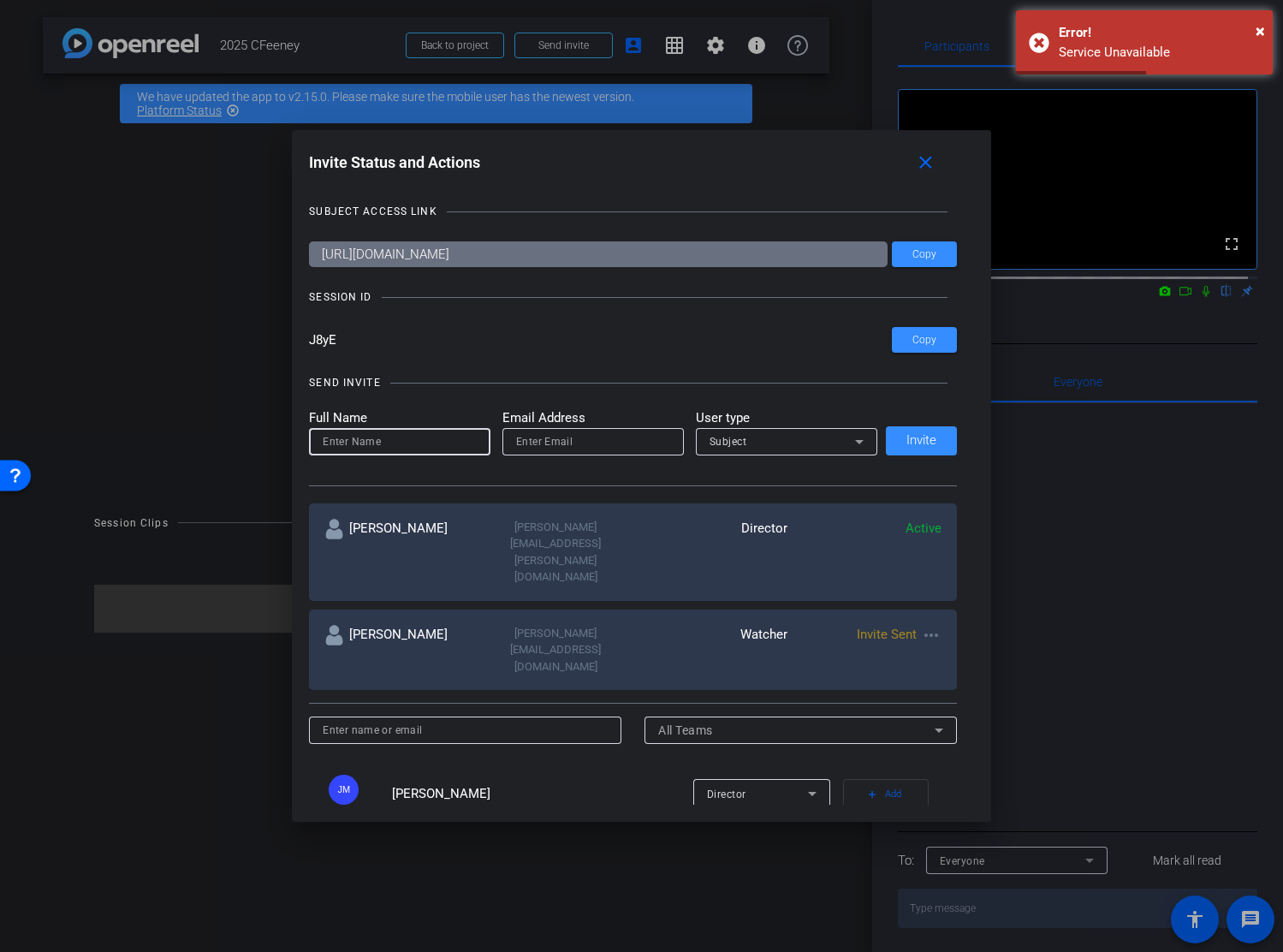
click at [375, 443] on input at bounding box center [399, 441] width 154 height 20
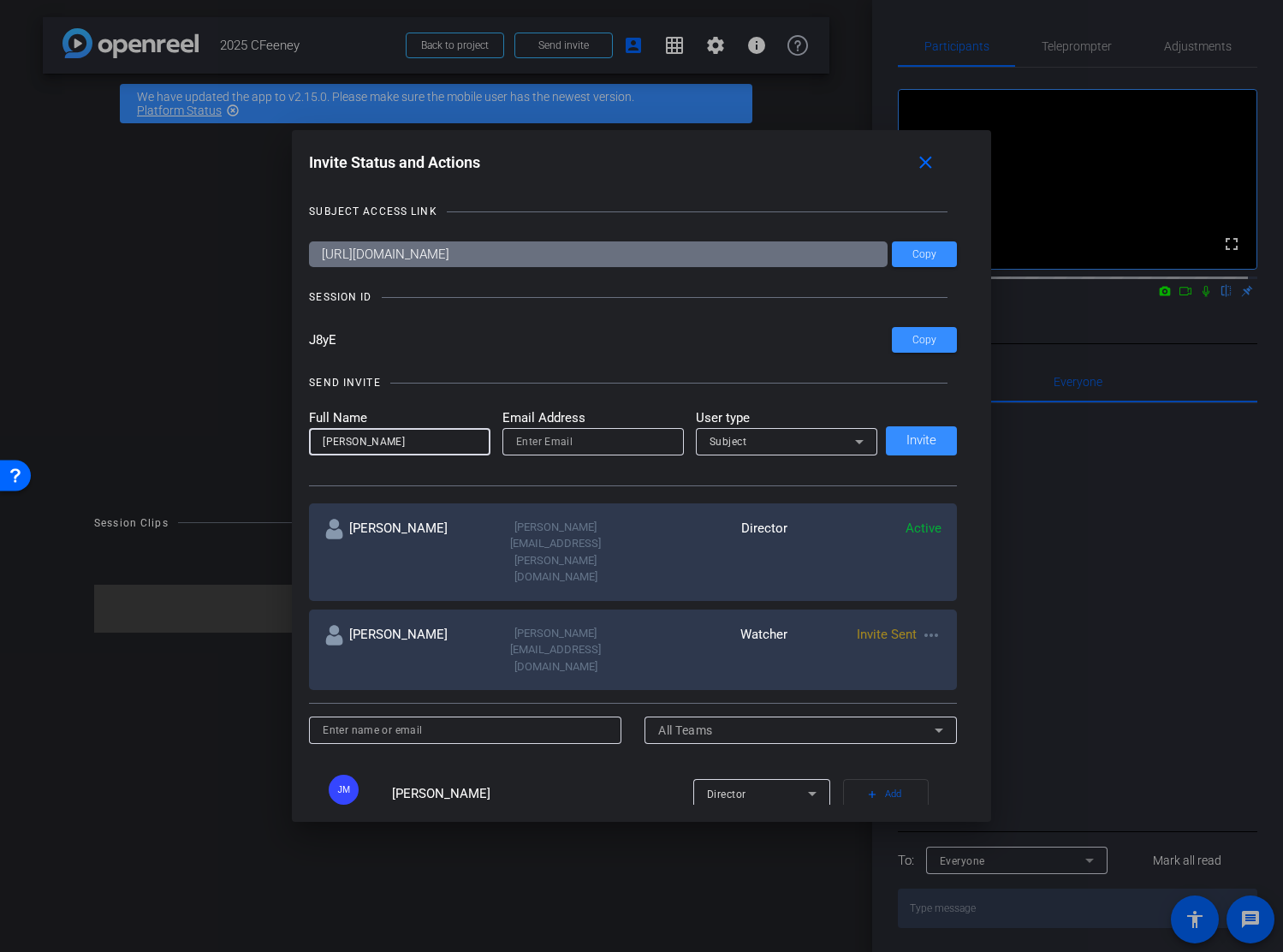
type input "[PERSON_NAME]"
click at [544, 441] on input "email" at bounding box center [593, 441] width 154 height 20
type input "[PERSON_NAME][EMAIL_ADDRESS][PERSON_NAME][DOMAIN_NAME]"
click at [820, 442] on div "Subject" at bounding box center [781, 441] width 145 height 21
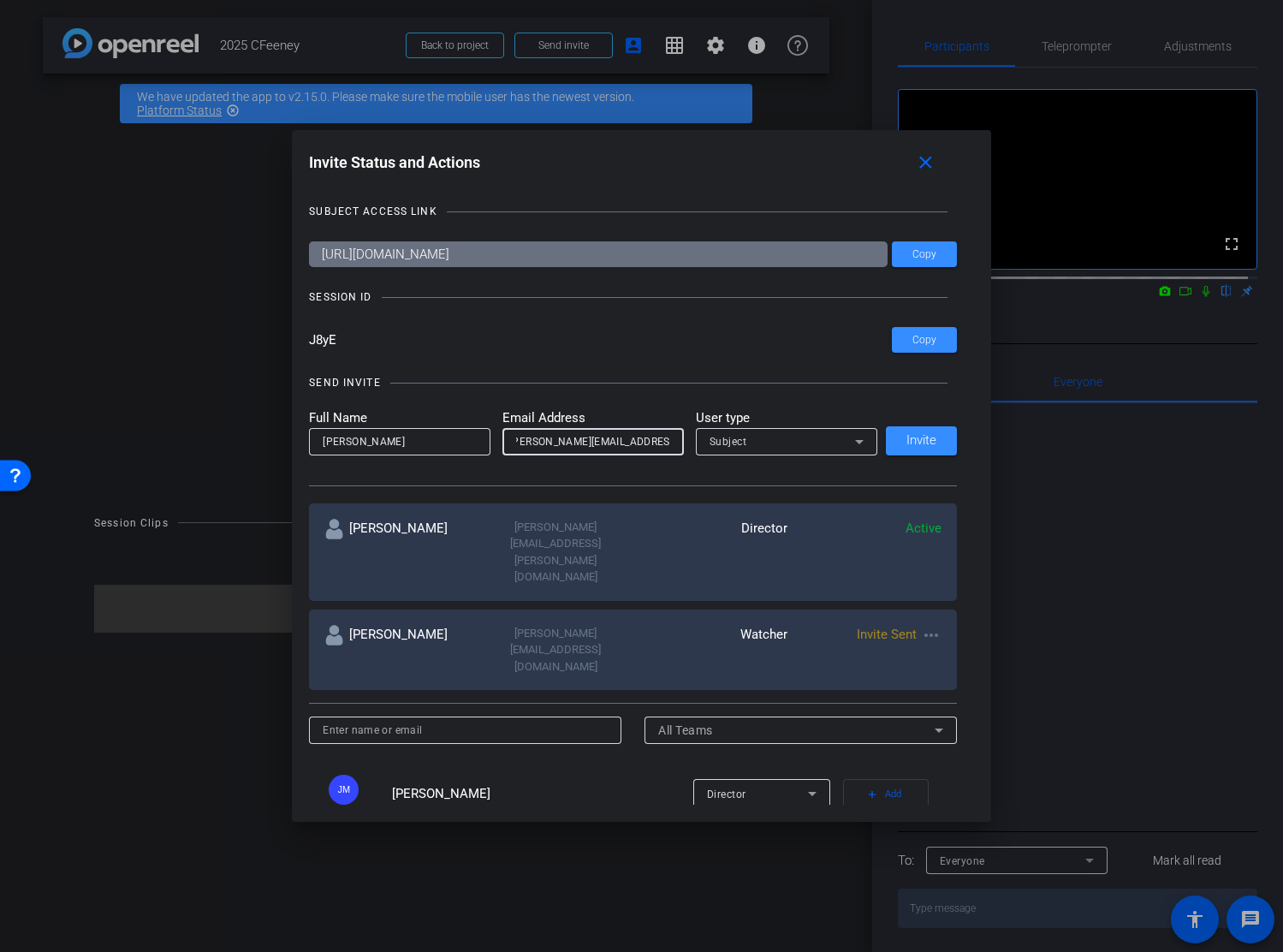
scroll to position [0, 0]
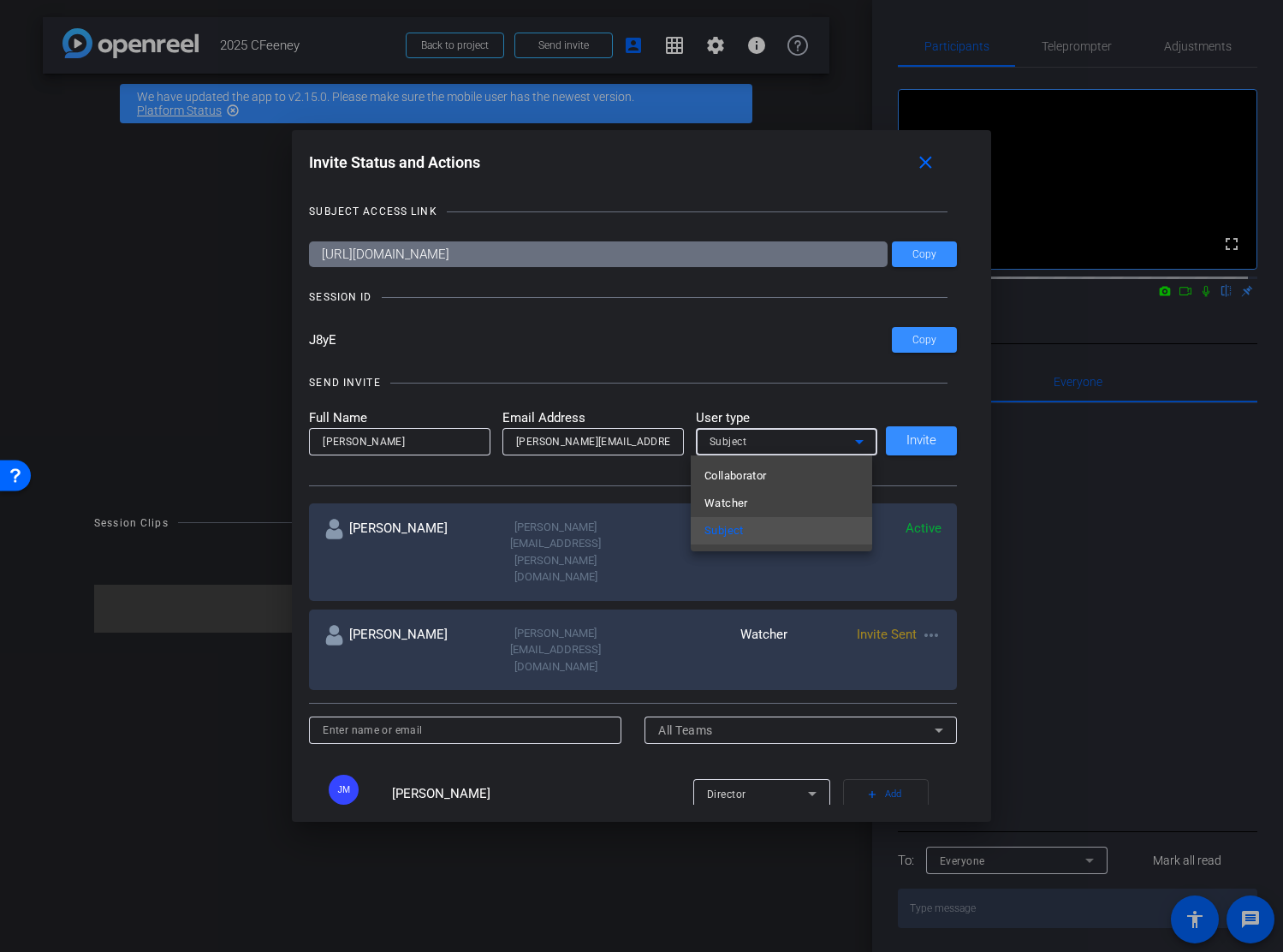
click at [775, 410] on div at bounding box center [641, 476] width 1283 height 952
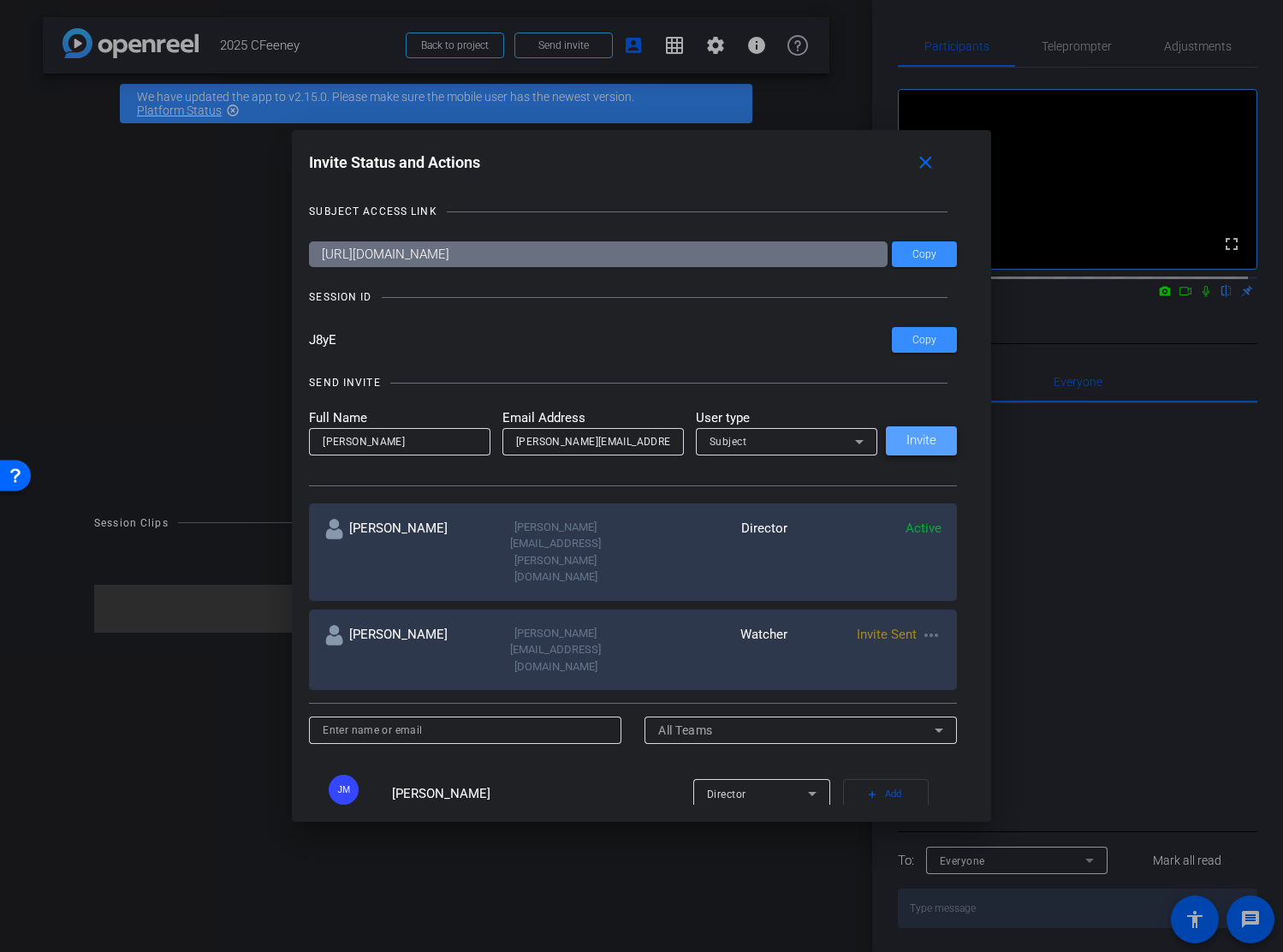
click at [917, 443] on span "Invite" at bounding box center [921, 439] width 30 height 13
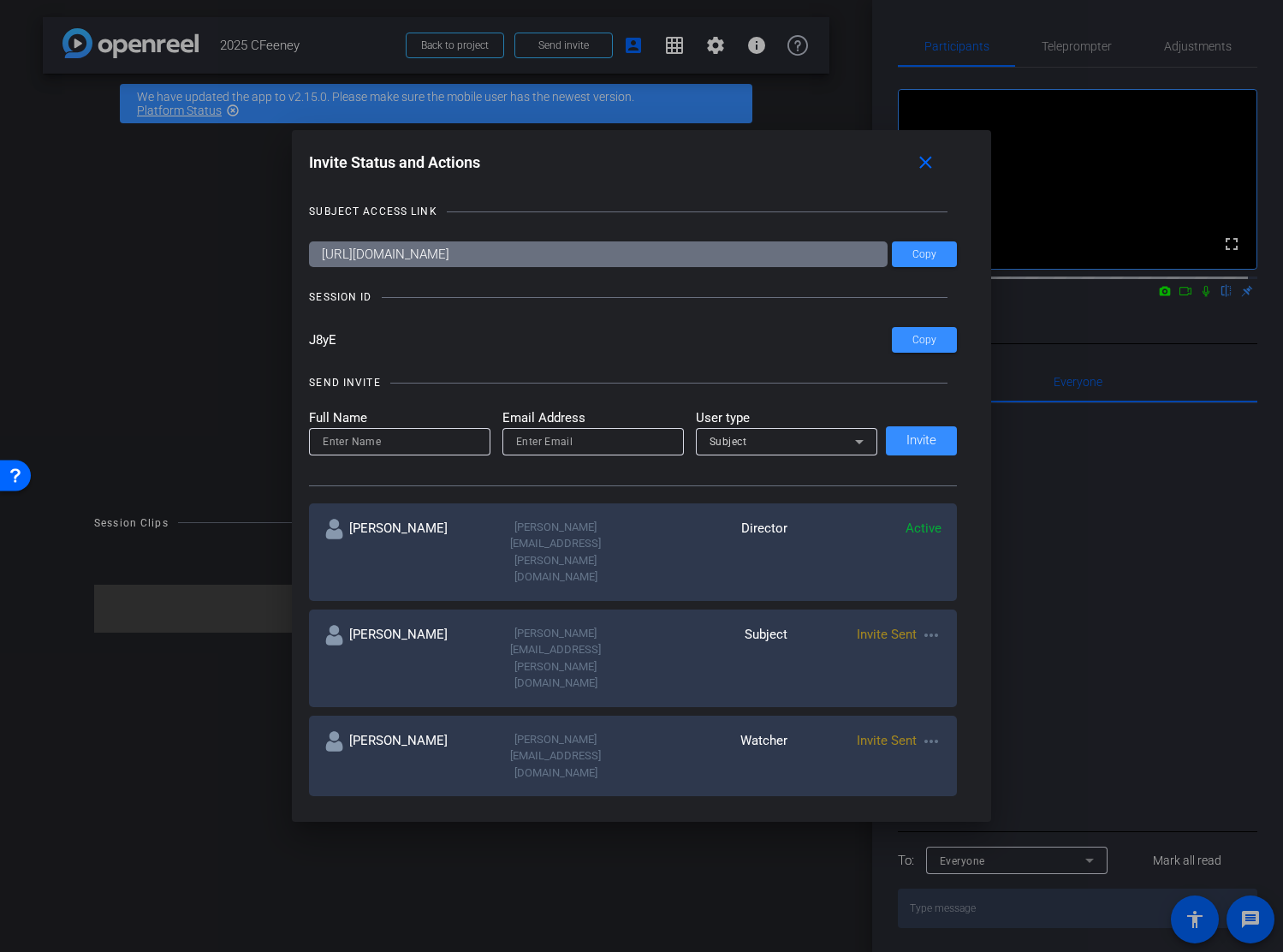
click at [669, 168] on div "Invite Status and Actions close" at bounding box center [632, 163] width 648 height 31
click at [356, 445] on input at bounding box center [399, 441] width 154 height 20
type input "[PERSON_NAME]"
type input "[PERSON_NAME][EMAIL_ADDRESS][PERSON_NAME][DOMAIN_NAME]"
click at [849, 441] on icon at bounding box center [858, 441] width 20 height 20
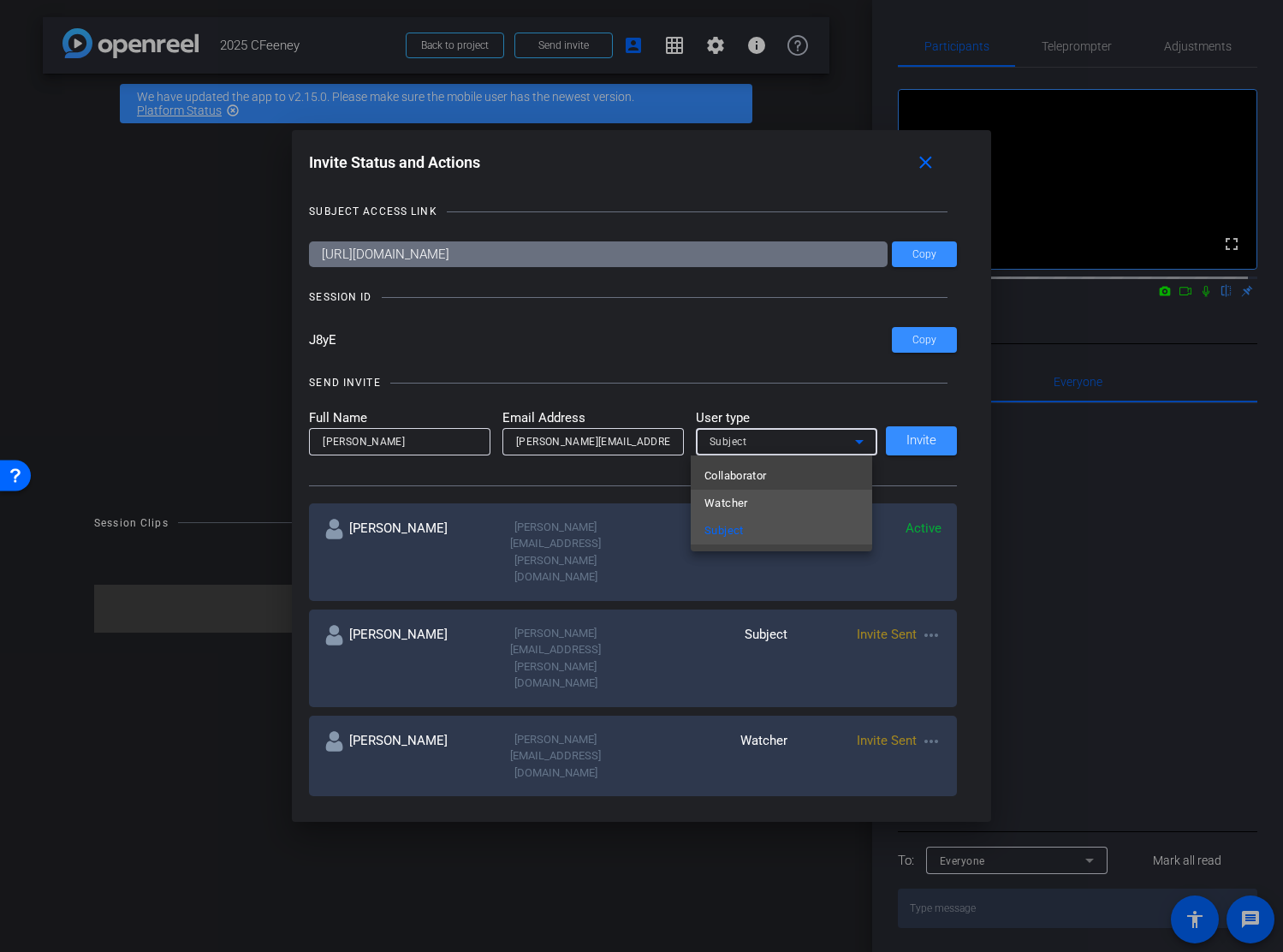
click at [796, 494] on mat-option "Watcher" at bounding box center [781, 503] width 181 height 27
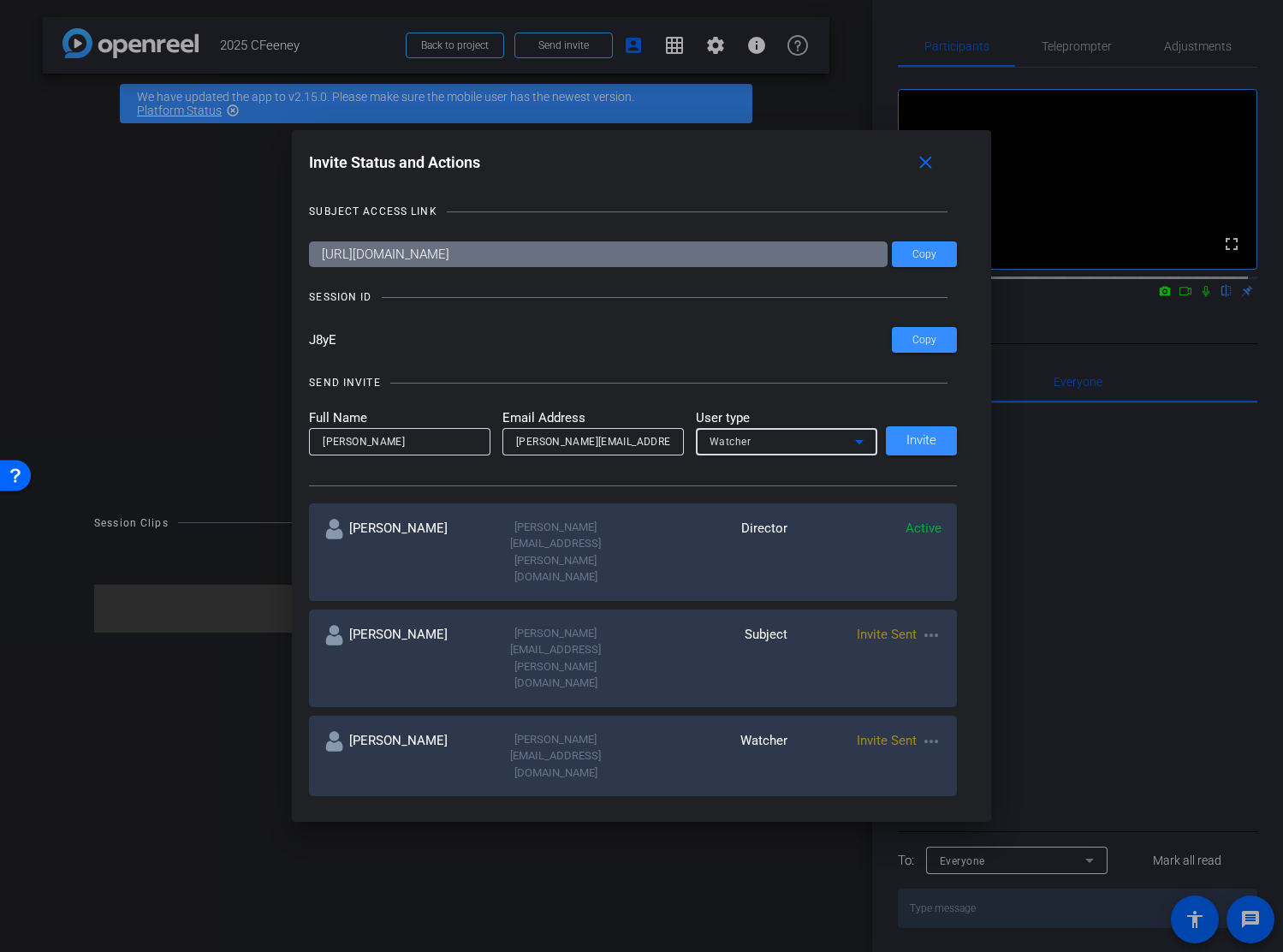
click at [820, 402] on div "SEND INVITE Full Name [PERSON_NAME] Email Address [PERSON_NAME][EMAIL_ADDRESS][…" at bounding box center [632, 421] width 648 height 130
click at [925, 436] on span "Invite" at bounding box center [921, 439] width 30 height 13
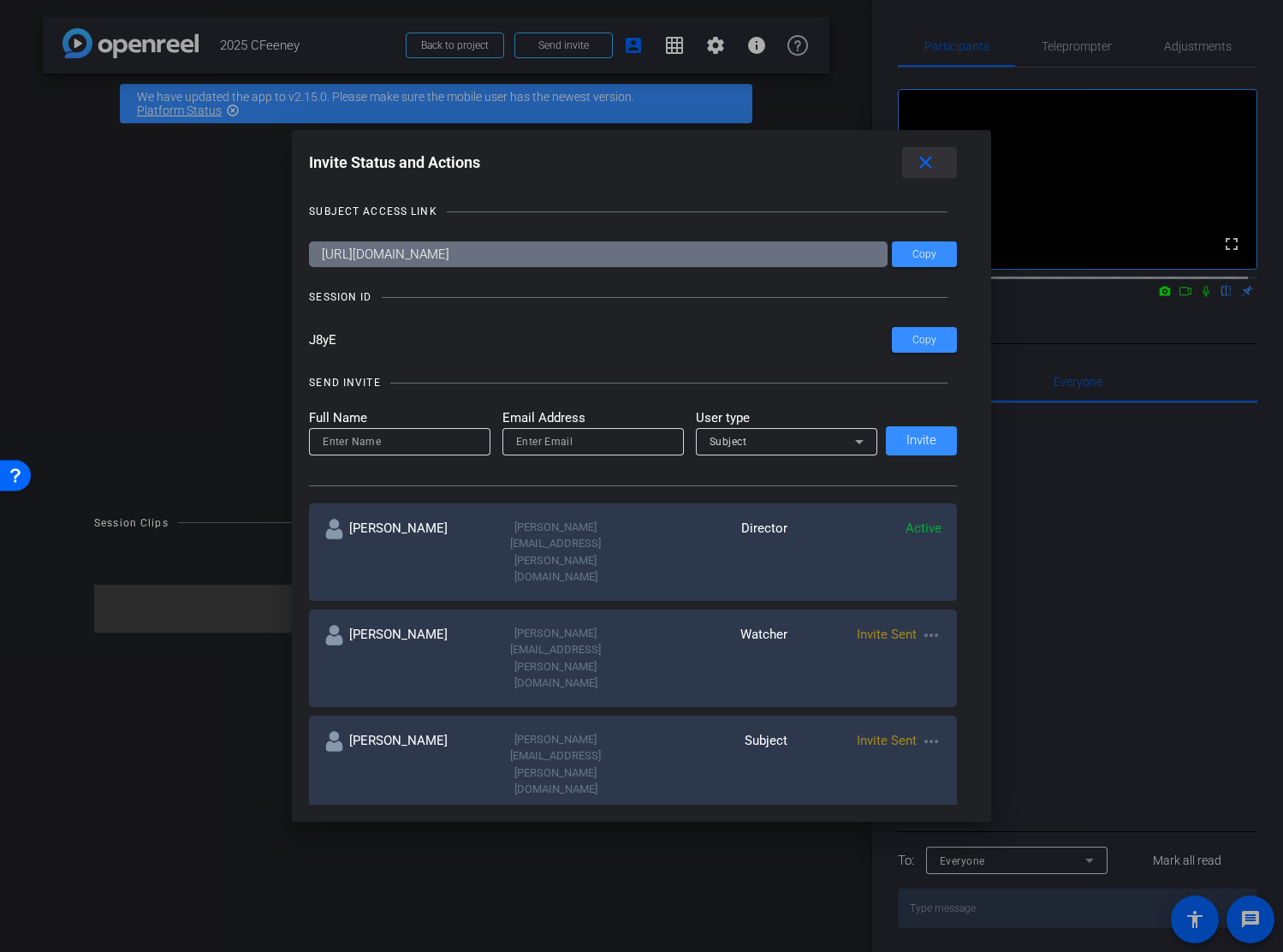
click at [925, 166] on mat-icon "close" at bounding box center [925, 163] width 21 height 21
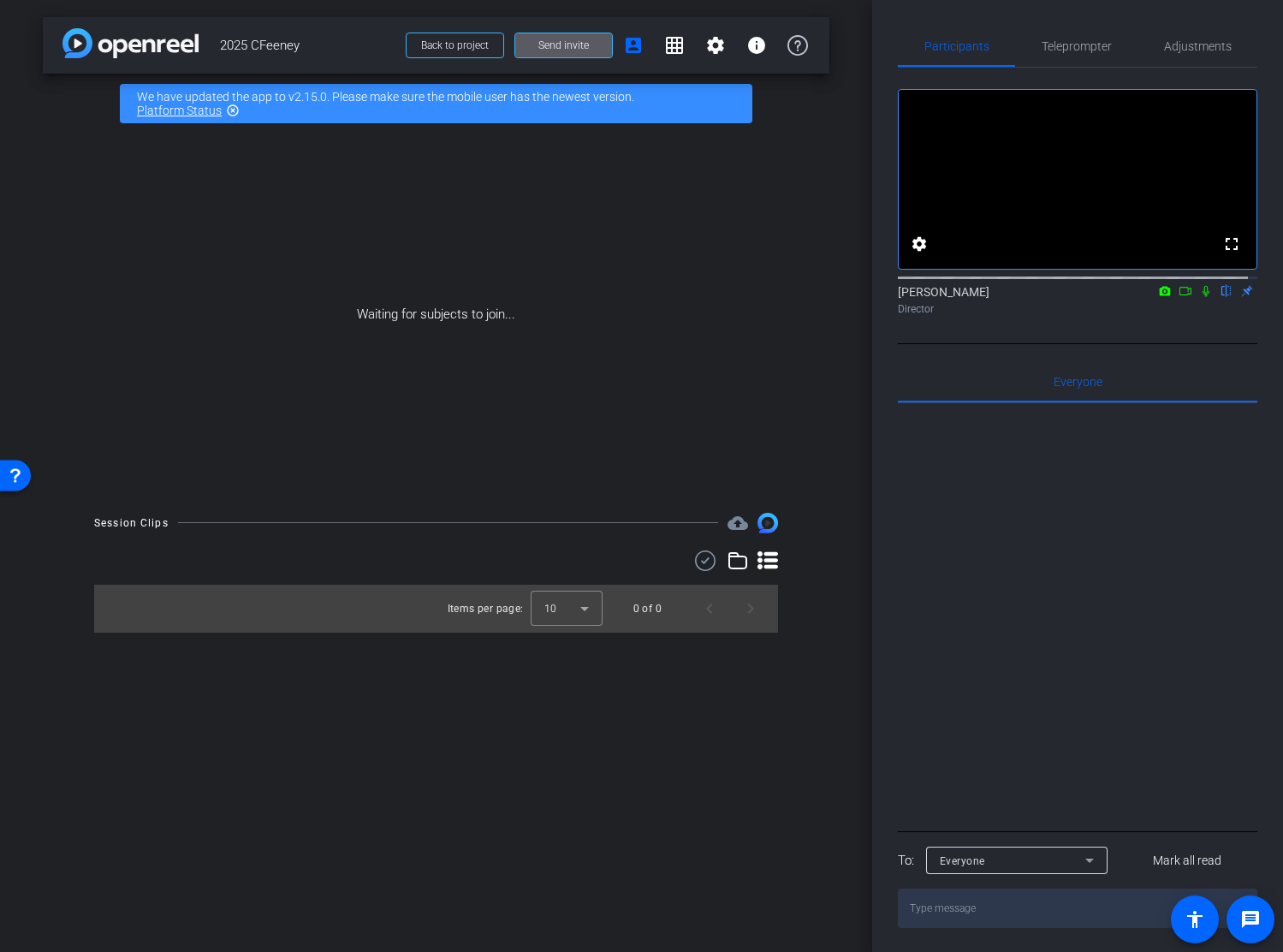
click at [593, 308] on div "Waiting for subjects to join..." at bounding box center [435, 315] width 786 height 362
click at [638, 336] on div "Waiting for subjects to join..." at bounding box center [435, 315] width 786 height 362
click at [1089, 47] on span "Teleprompter" at bounding box center [1076, 46] width 70 height 12
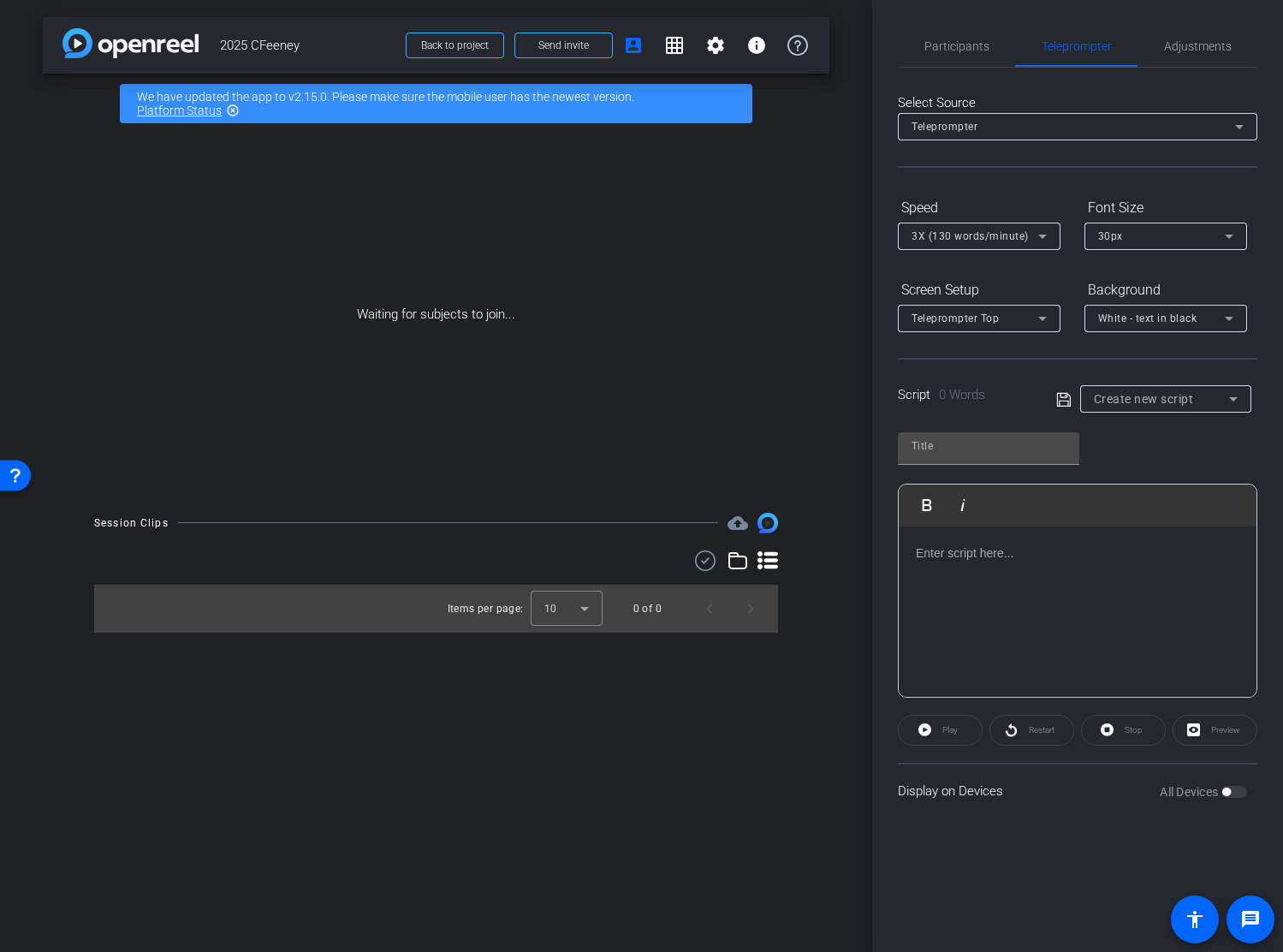
click at [1237, 125] on icon at bounding box center [1239, 127] width 9 height 4
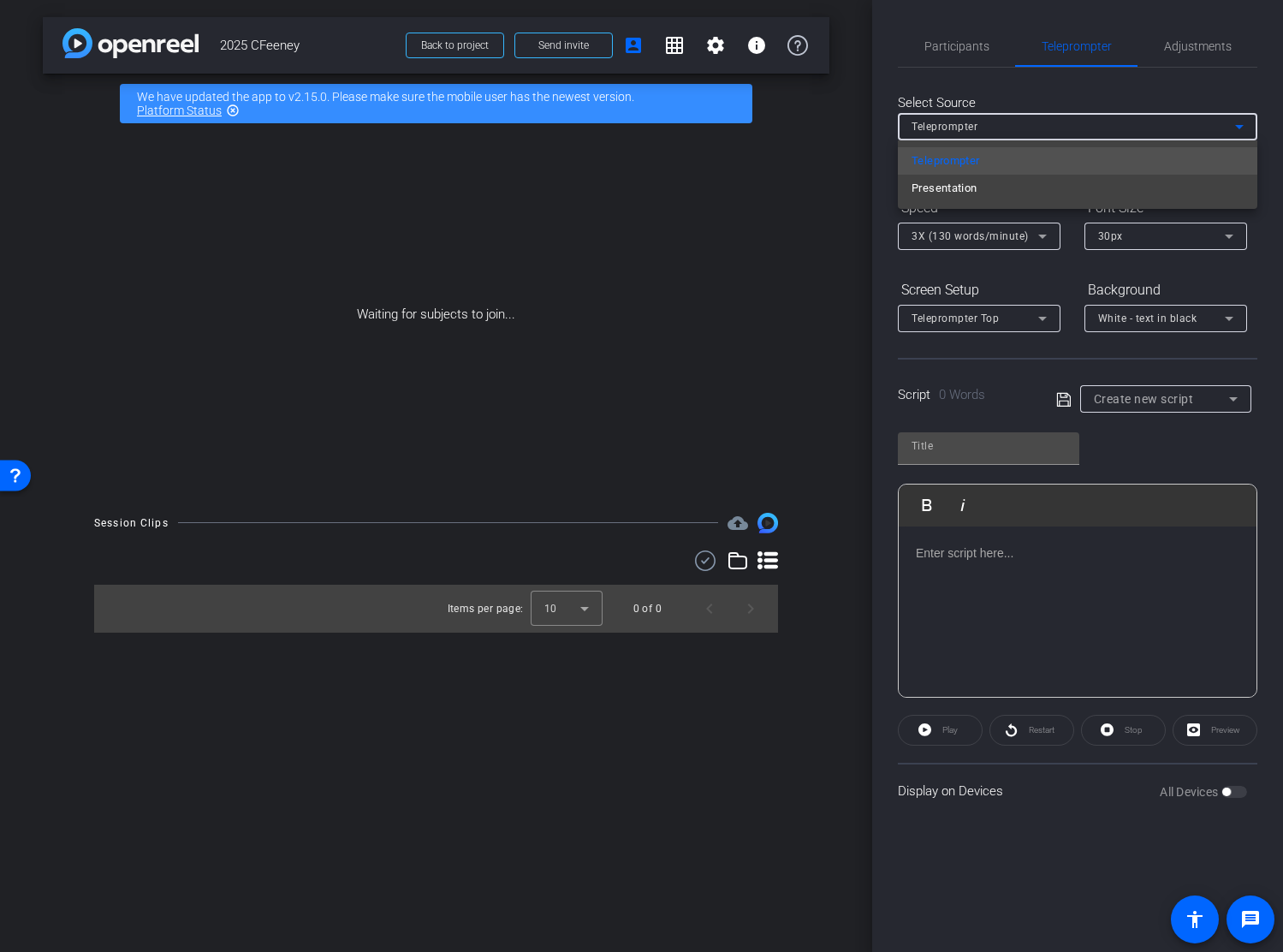
click at [1211, 101] on div at bounding box center [641, 476] width 1283 height 952
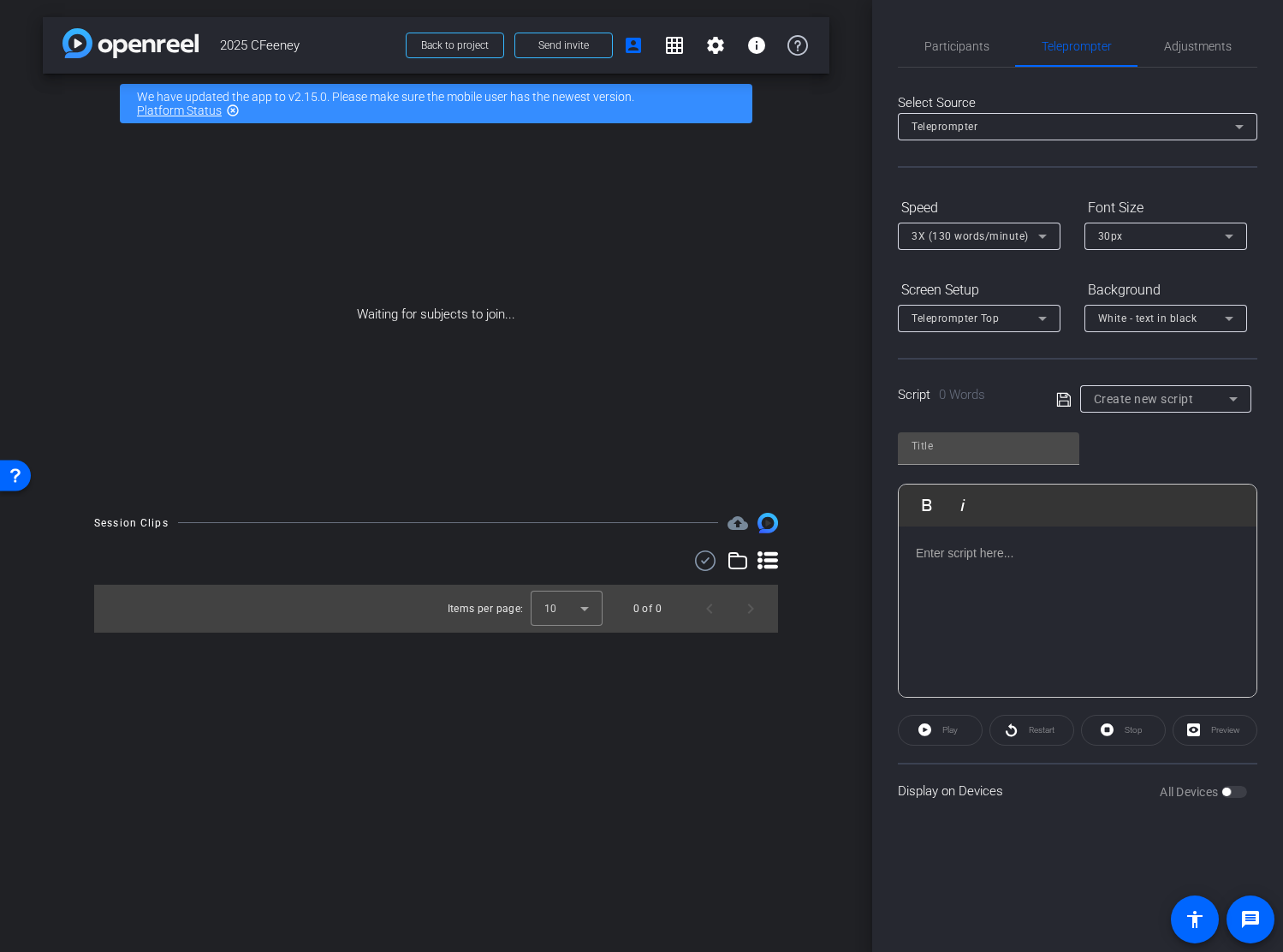
click at [1036, 237] on icon at bounding box center [1041, 236] width 20 height 20
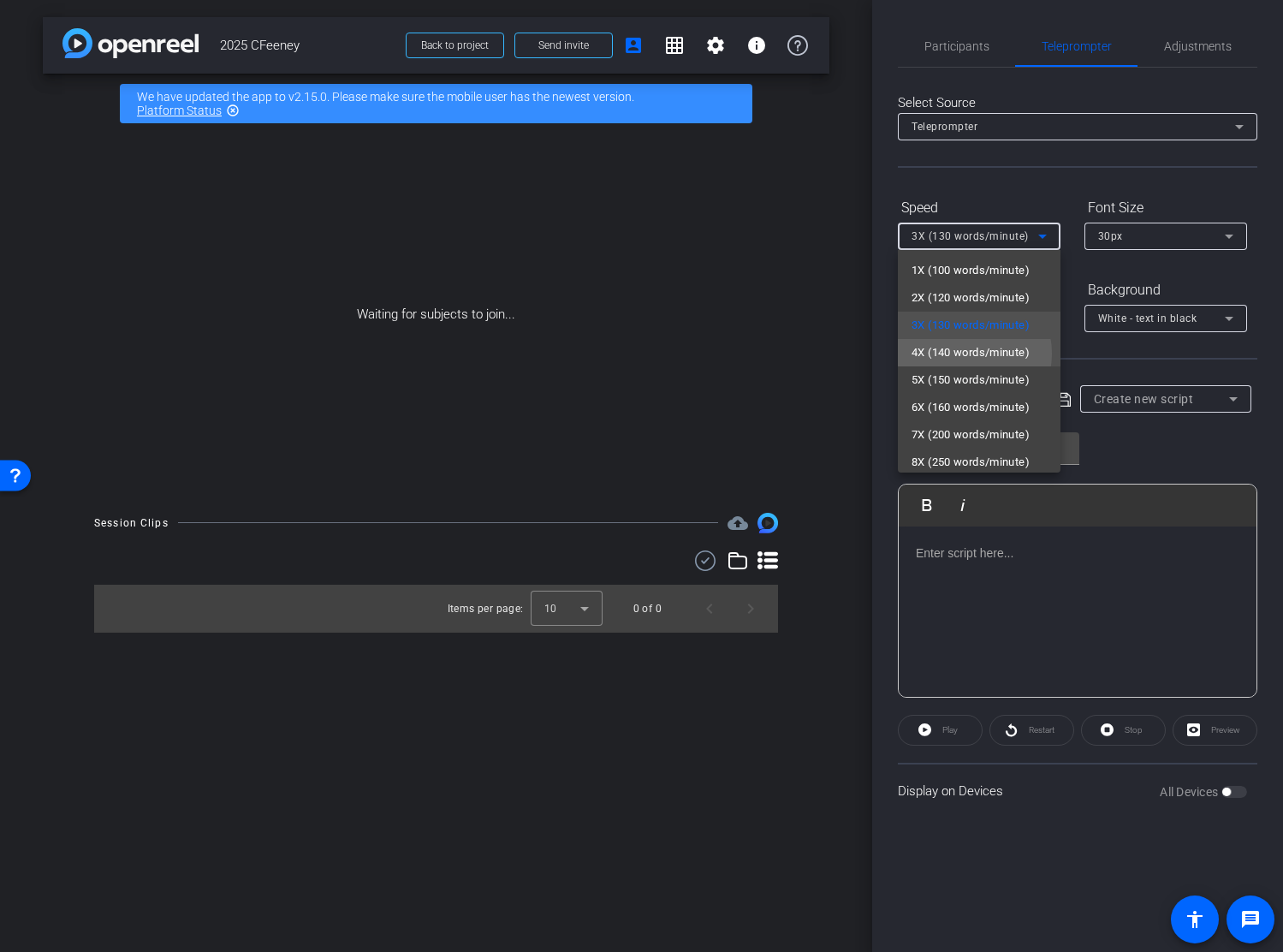
click at [961, 354] on span "4X (140 words/minute)" at bounding box center [970, 352] width 118 height 20
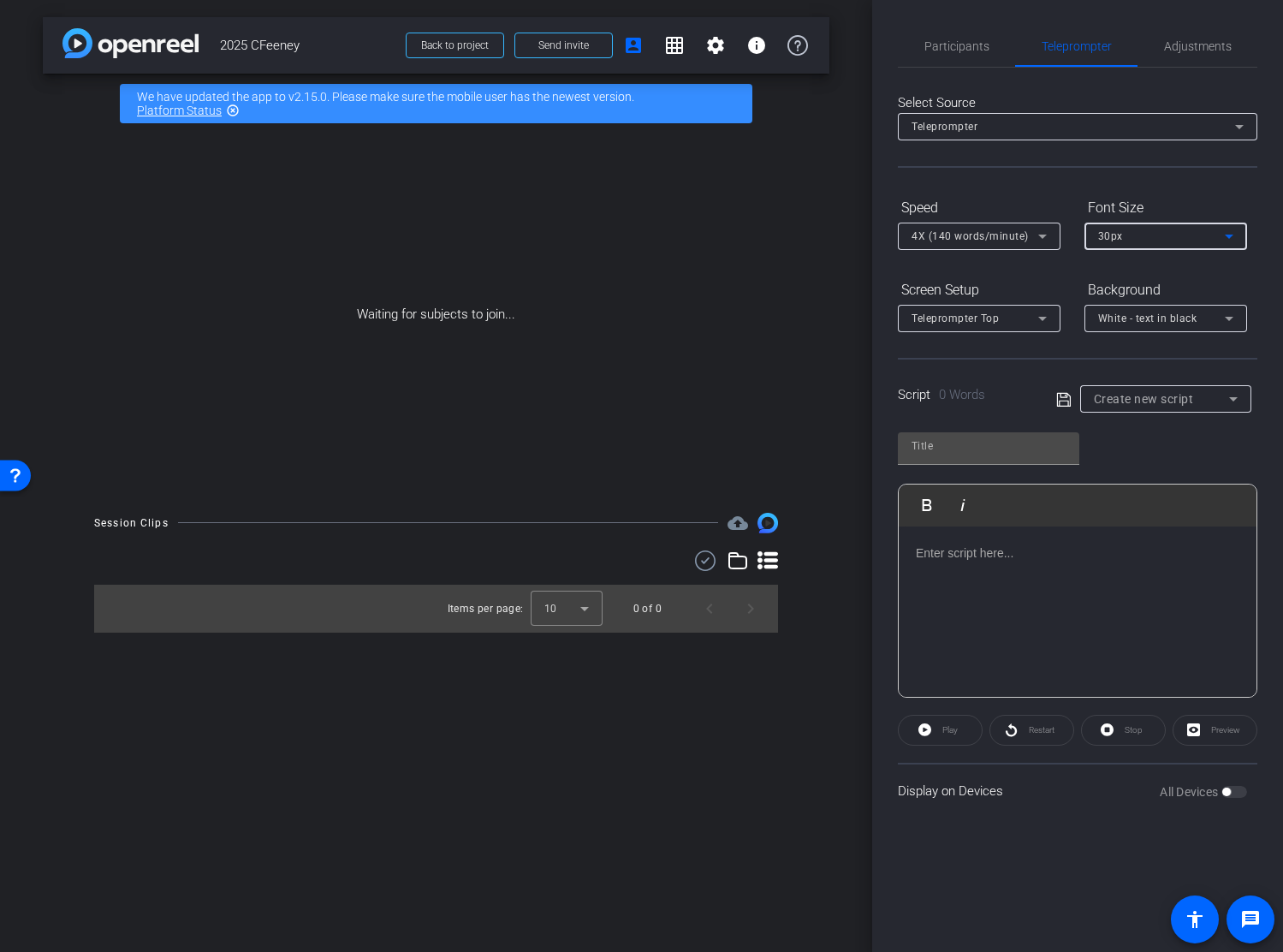
click at [1226, 236] on icon at bounding box center [1228, 237] width 9 height 4
click at [1120, 330] on span "40px" at bounding box center [1110, 324] width 24 height 20
click at [1201, 317] on div "White - text in black" at bounding box center [1161, 318] width 127 height 21
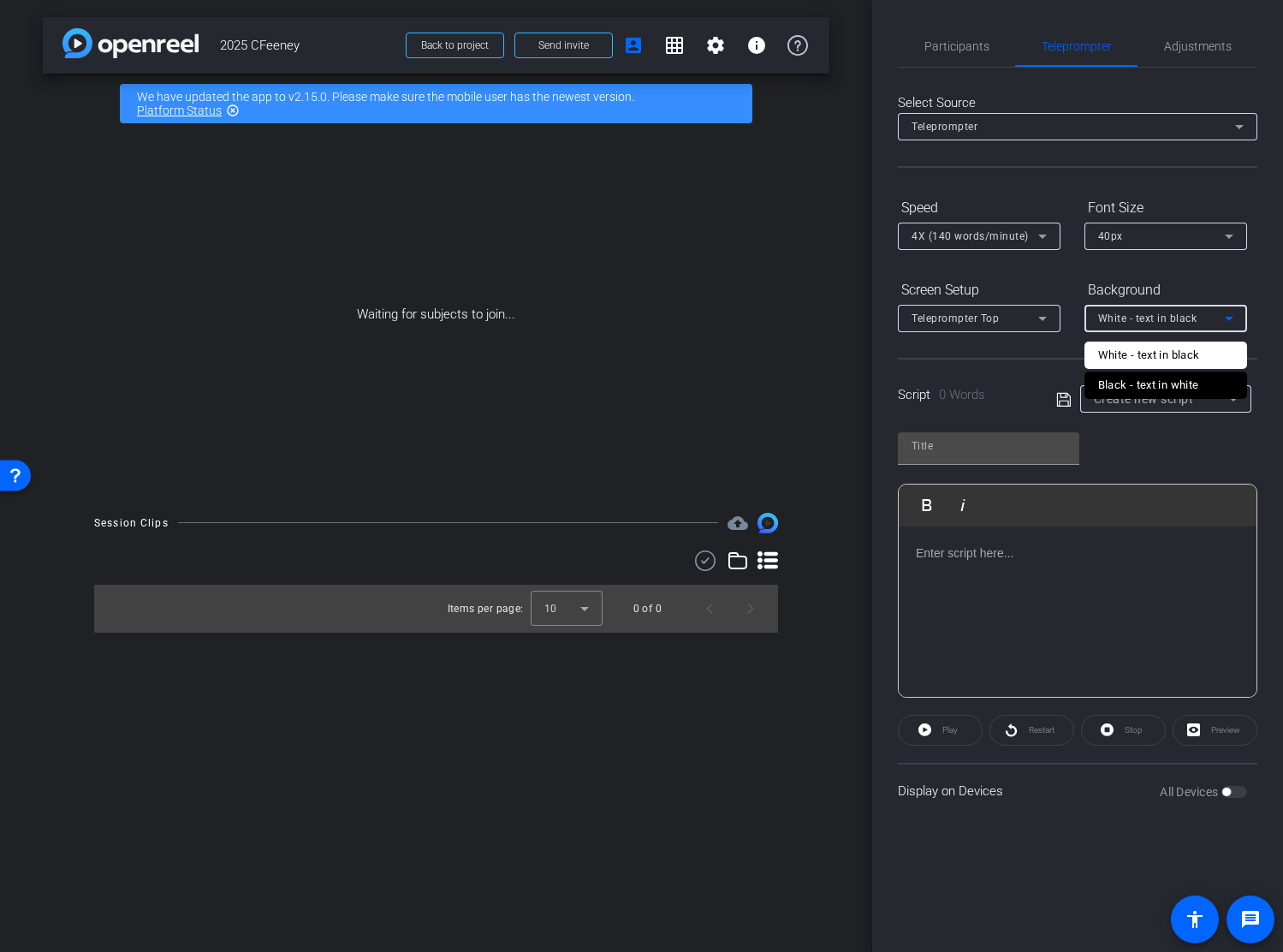
click at [1171, 380] on div "Black - text in white" at bounding box center [1149, 385] width 101 height 20
click at [963, 560] on p at bounding box center [1077, 552] width 323 height 19
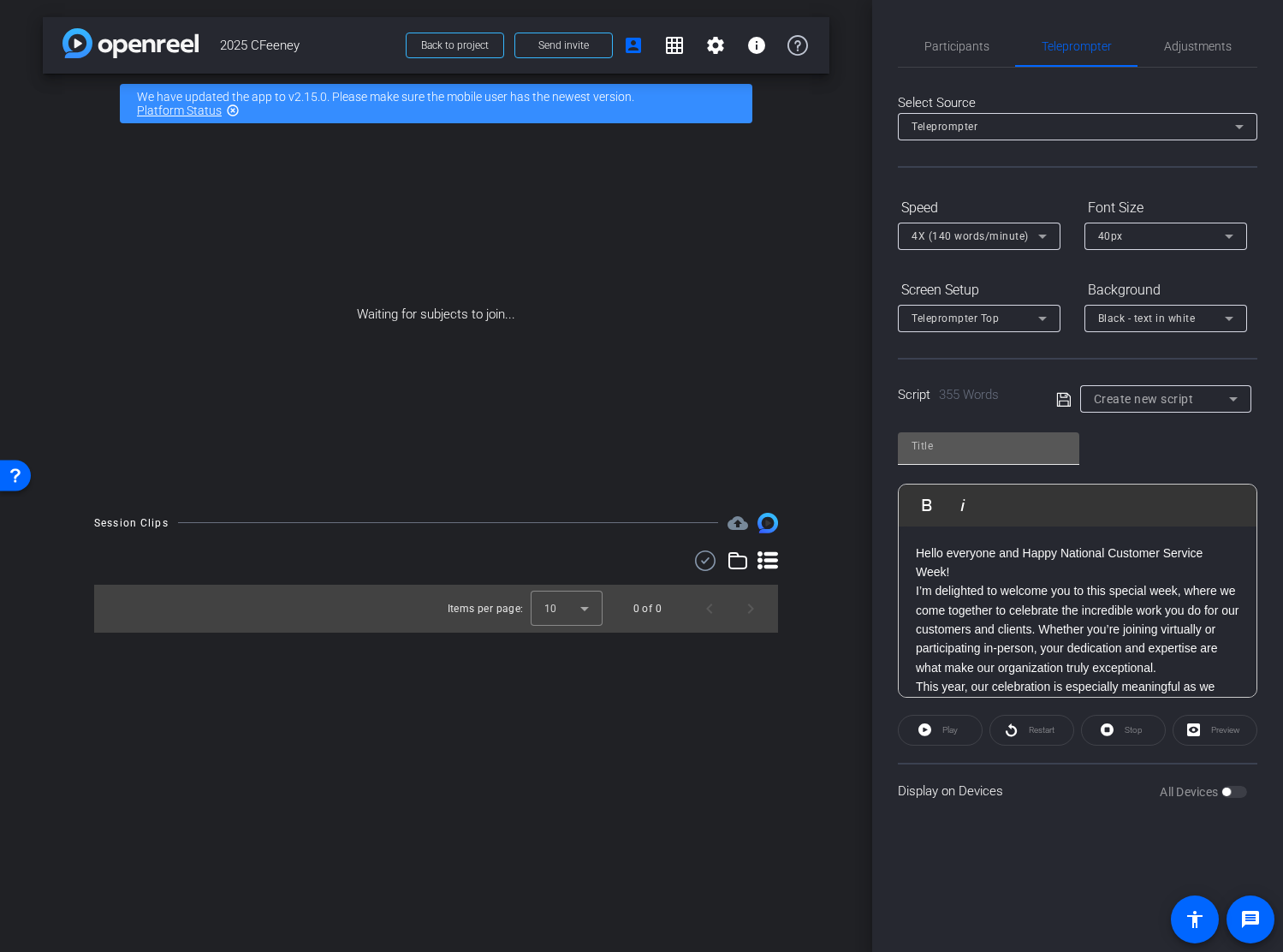
click at [940, 443] on input "text" at bounding box center [989, 445] width 154 height 20
type input "Natl Customers Service Wk v1"
click at [1082, 546] on p "Hello everyone and Happy National Customer Service Week!" at bounding box center [1077, 563] width 323 height 39
click at [1058, 778] on div "Display on Devices All Devices" at bounding box center [1076, 790] width 359 height 56
click at [1198, 727] on div "Preview" at bounding box center [1214, 731] width 85 height 31
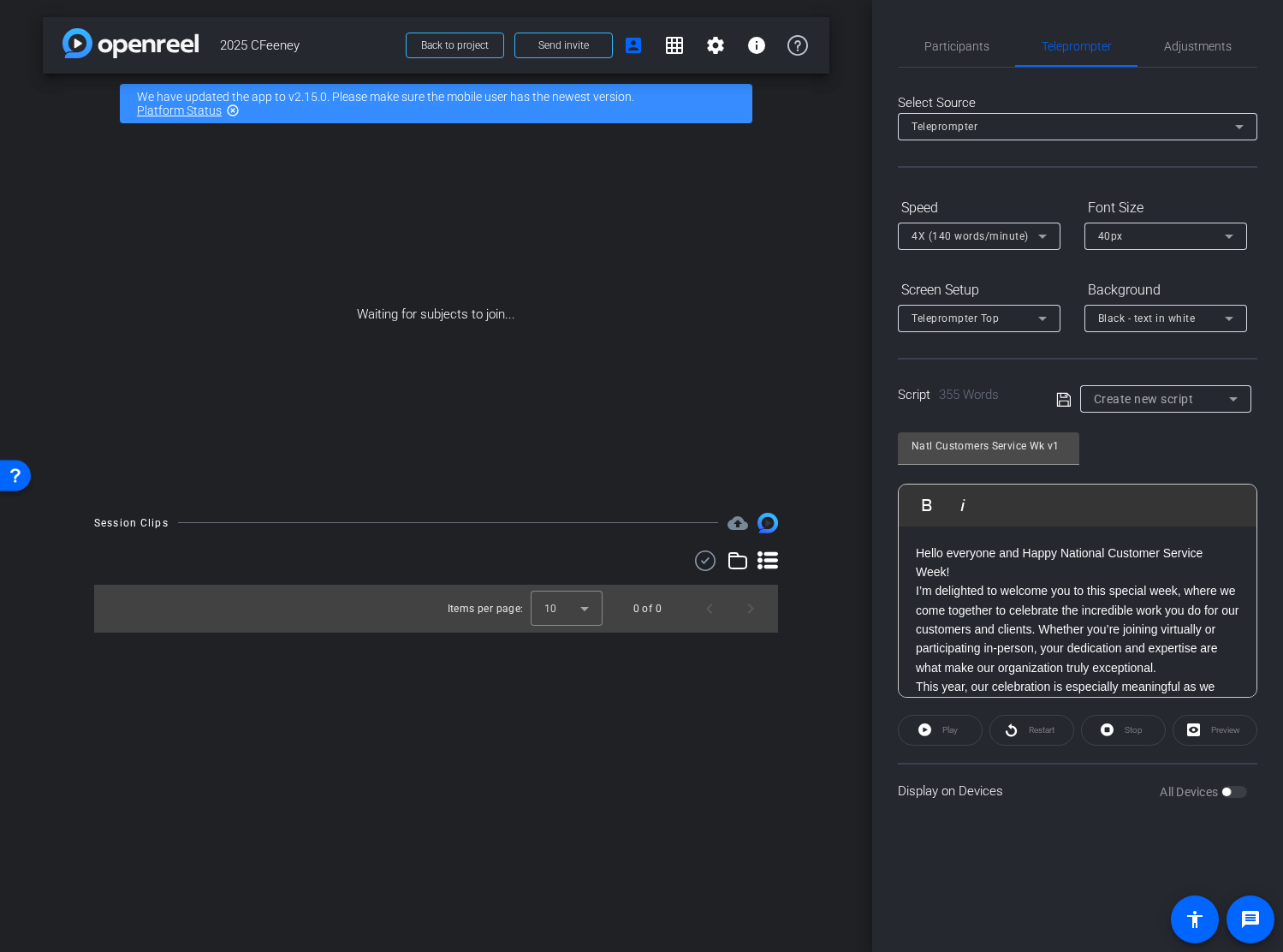
click at [1062, 604] on p "I’m delighted to welcome you to this special week, where we come together to ce…" at bounding box center [1077, 628] width 323 height 95
click at [1230, 396] on icon at bounding box center [1232, 399] width 20 height 20
click at [1049, 381] on div at bounding box center [641, 476] width 1283 height 952
click at [1065, 401] on icon at bounding box center [1064, 400] width 16 height 20
click at [1211, 729] on span "Preview" at bounding box center [1226, 730] width 29 height 10
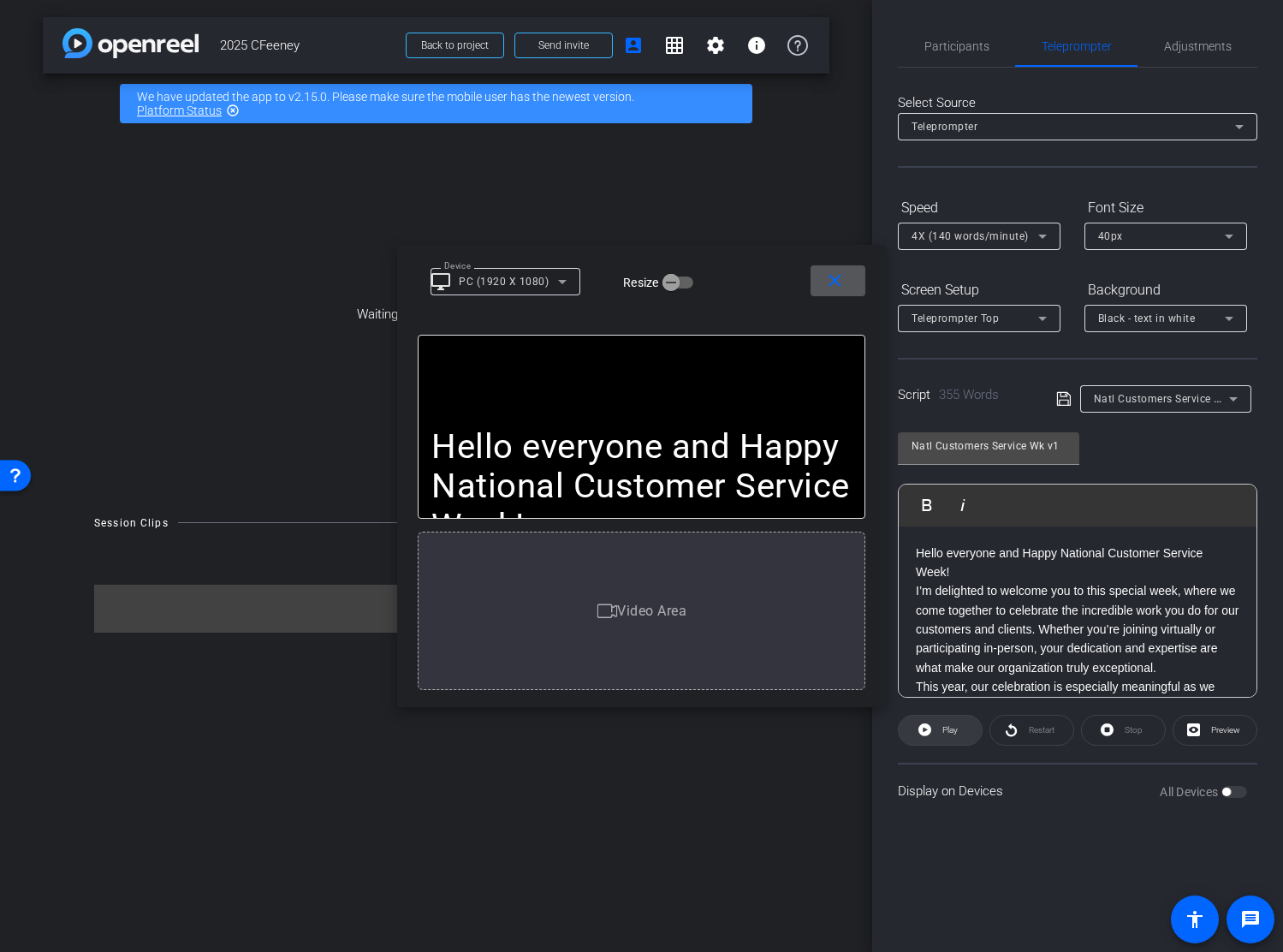
click at [930, 730] on icon at bounding box center [925, 729] width 13 height 13
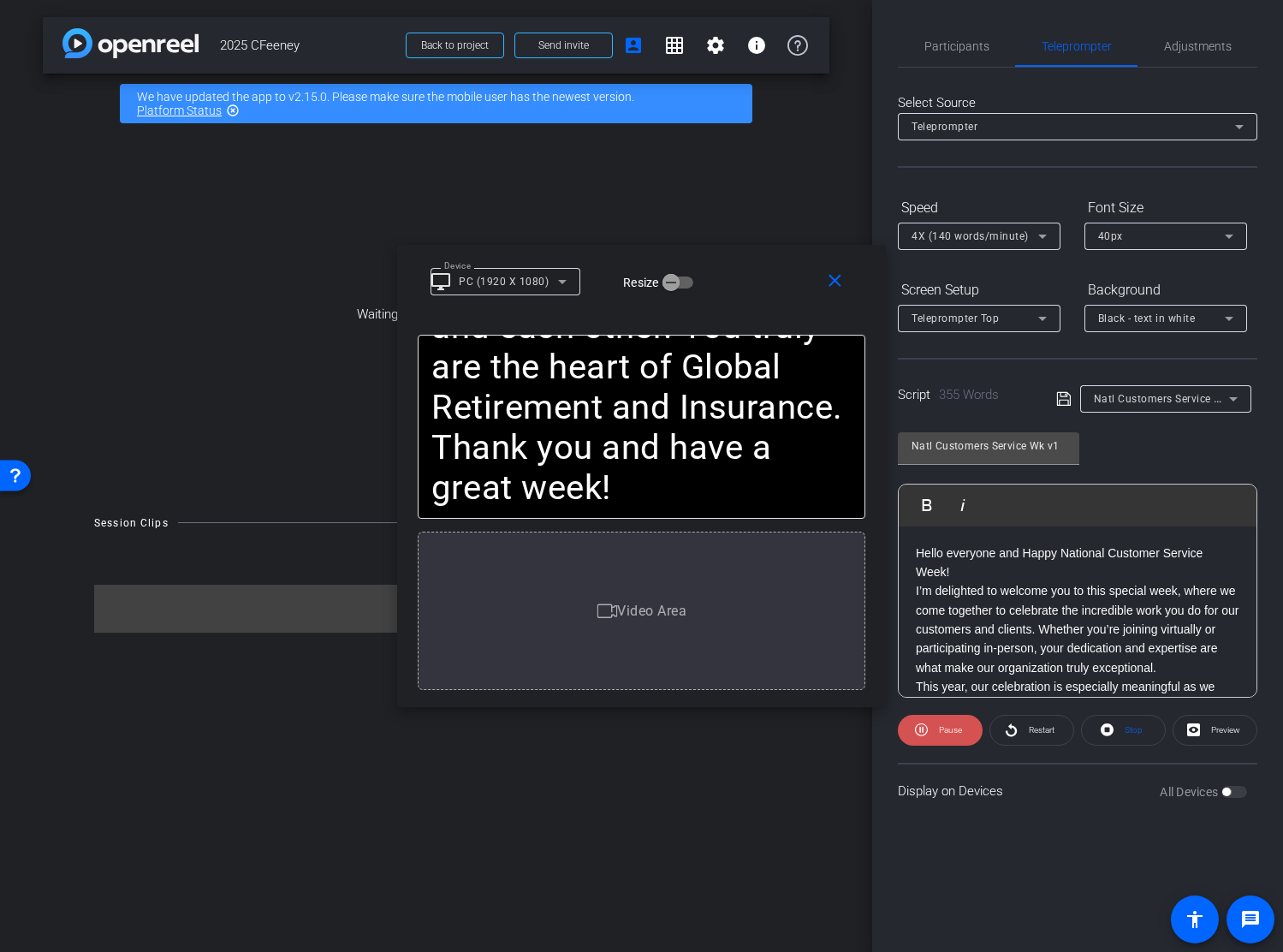
click at [936, 729] on span "Pause" at bounding box center [948, 730] width 27 height 24
click at [557, 278] on icon at bounding box center [562, 281] width 20 height 20
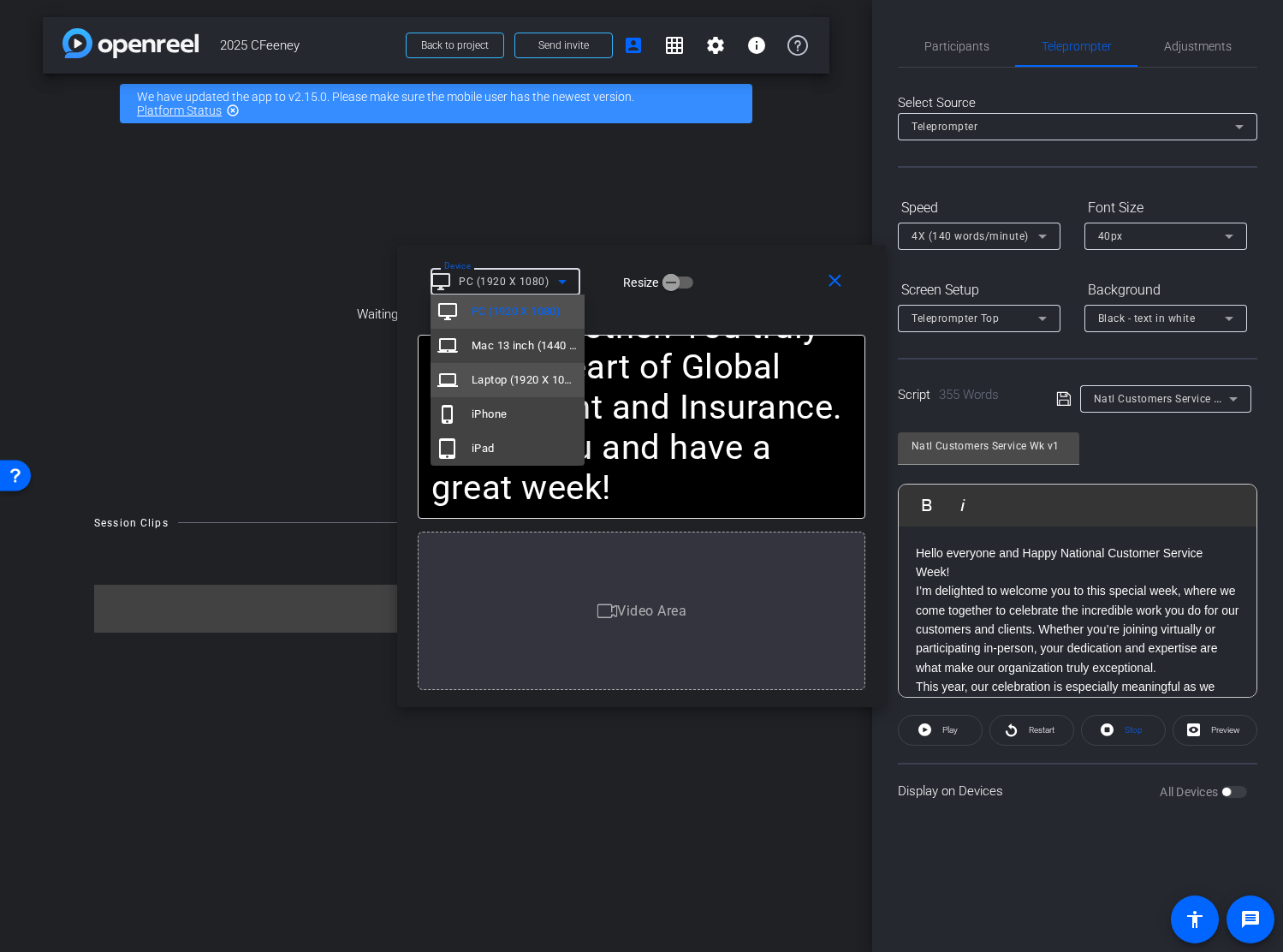
click at [535, 377] on span "Laptop (1920 X 1080)" at bounding box center [524, 379] width 106 height 20
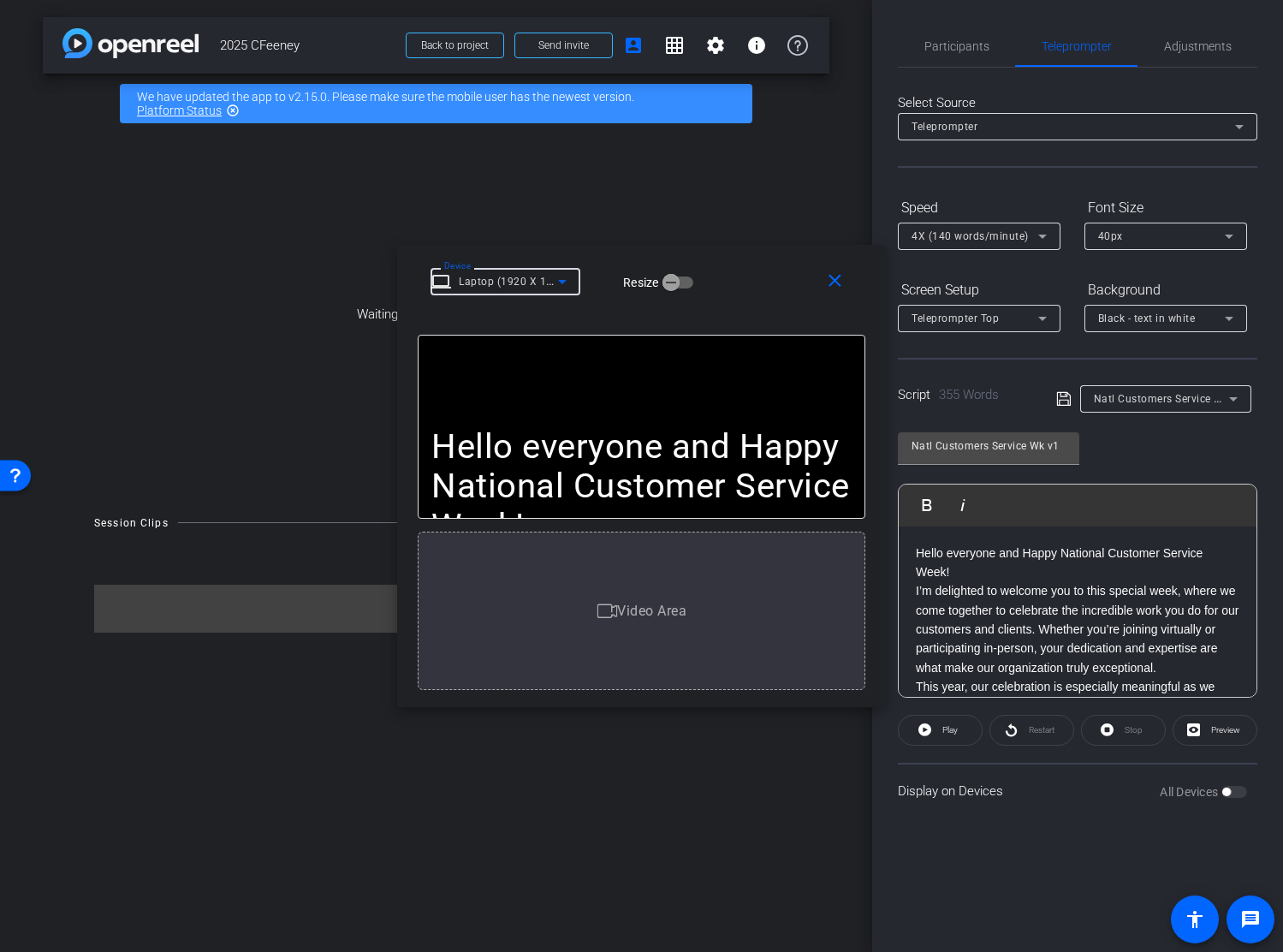
click at [1228, 235] on icon at bounding box center [1228, 237] width 9 height 4
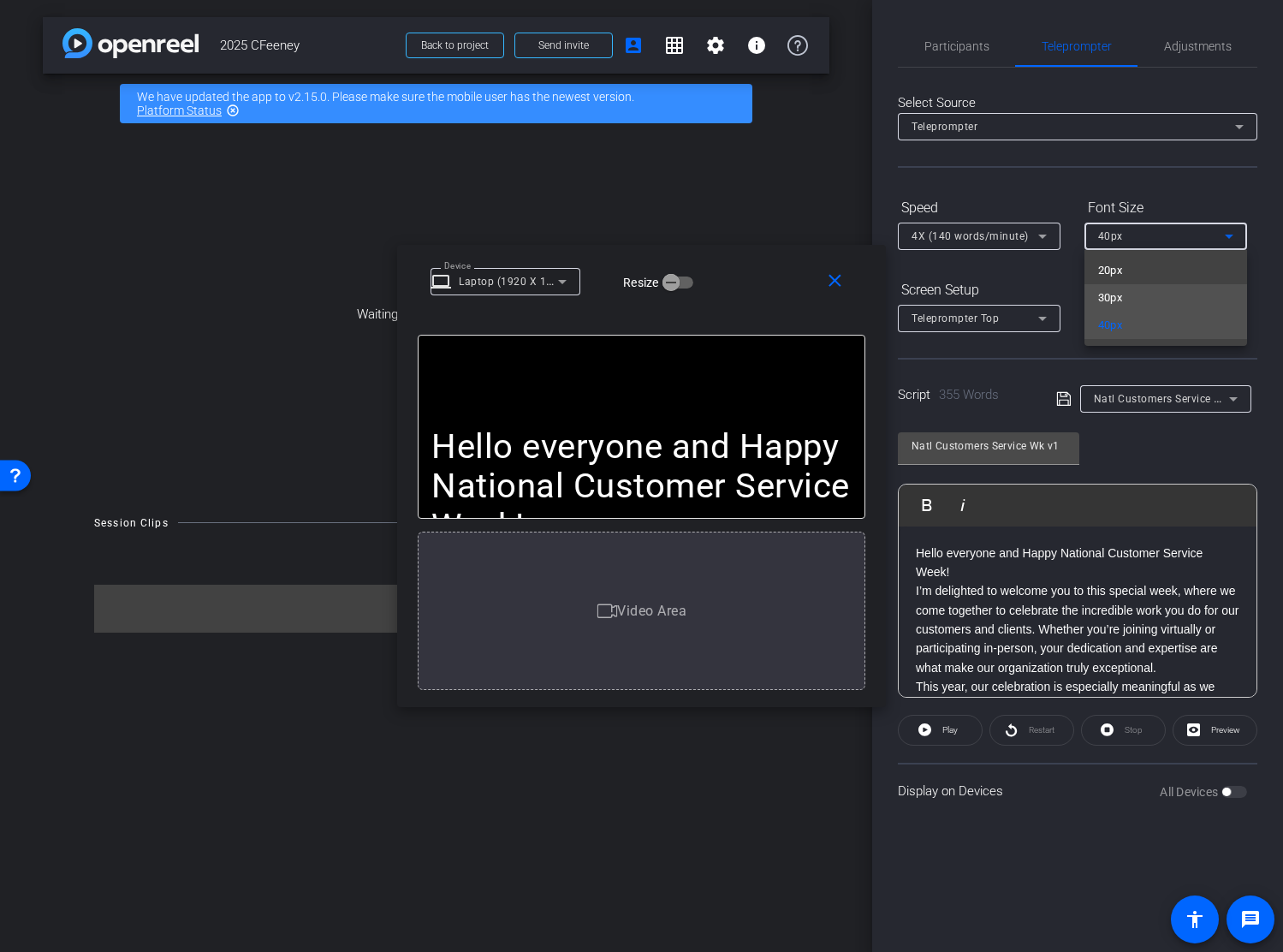
click at [1140, 291] on mat-option "30px" at bounding box center [1165, 298] width 163 height 27
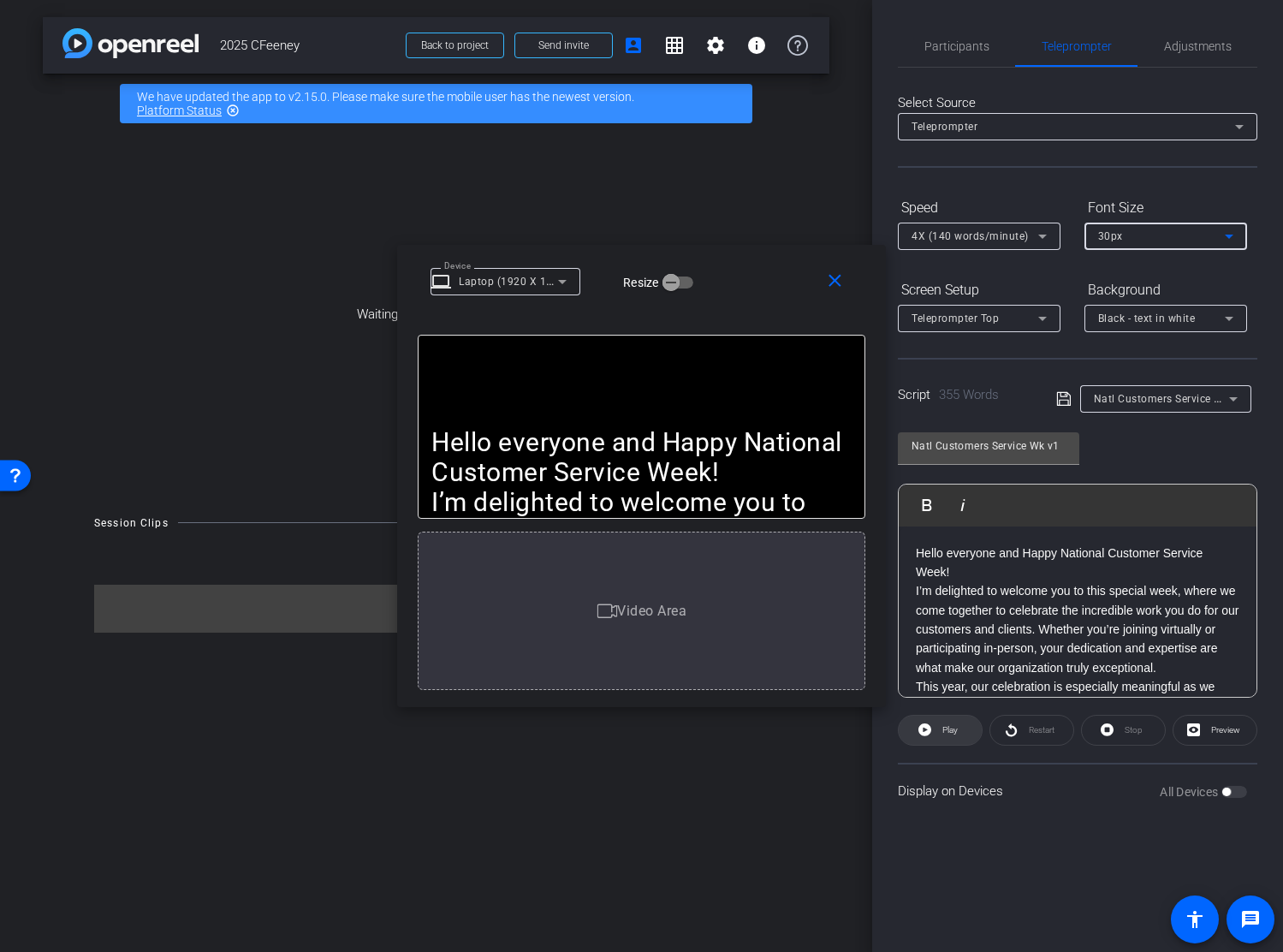
click at [948, 734] on span "Play" at bounding box center [950, 730] width 16 height 10
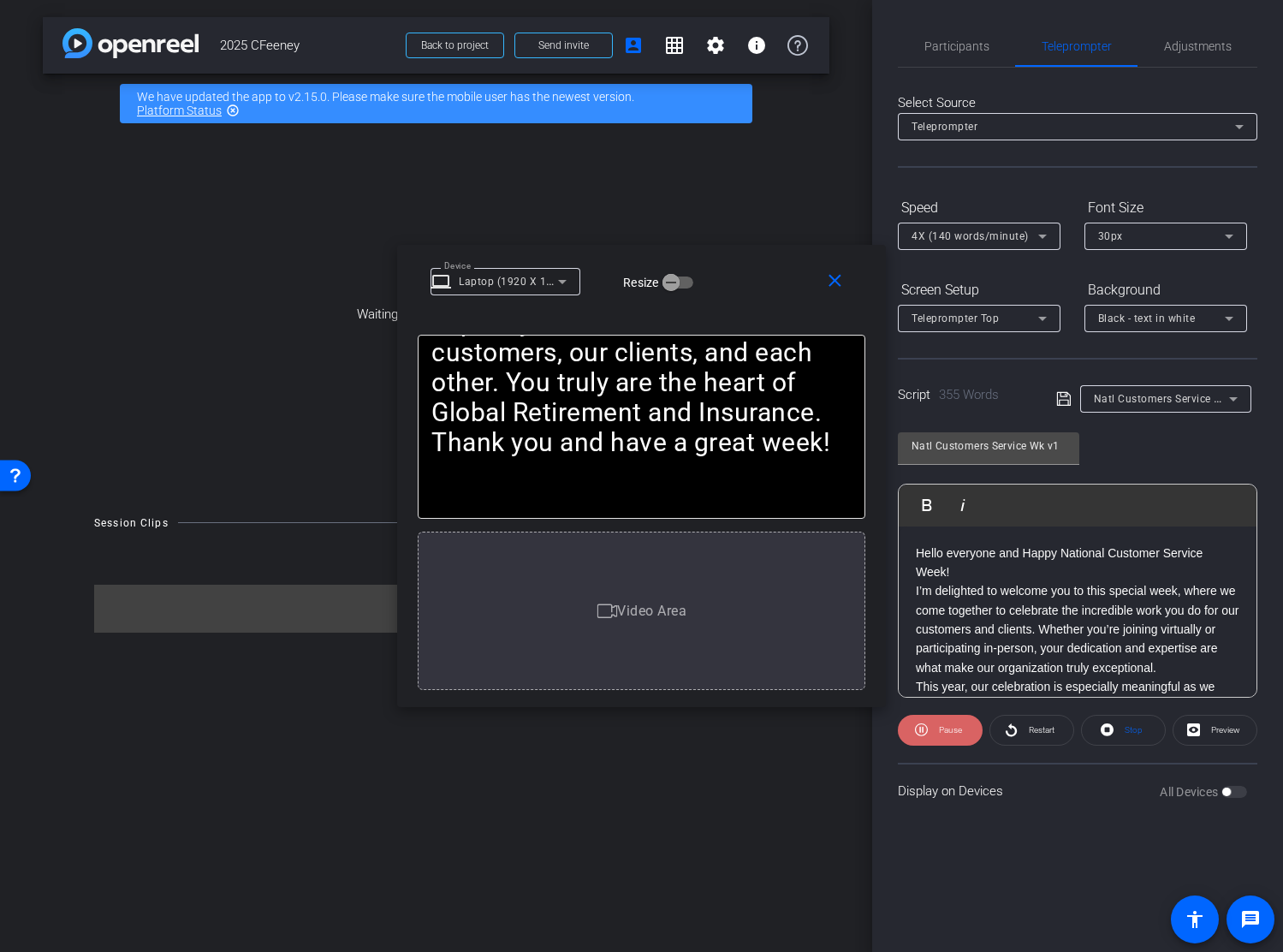
click at [921, 727] on icon at bounding box center [921, 730] width 13 height 21
click at [671, 284] on icon "button" at bounding box center [671, 283] width 16 height 16
click at [679, 282] on icon "button" at bounding box center [685, 283] width 16 height 16
click at [683, 282] on span "button" at bounding box center [670, 282] width 34 height 34
click at [683, 282] on icon "button" at bounding box center [684, 283] width 11 height 2
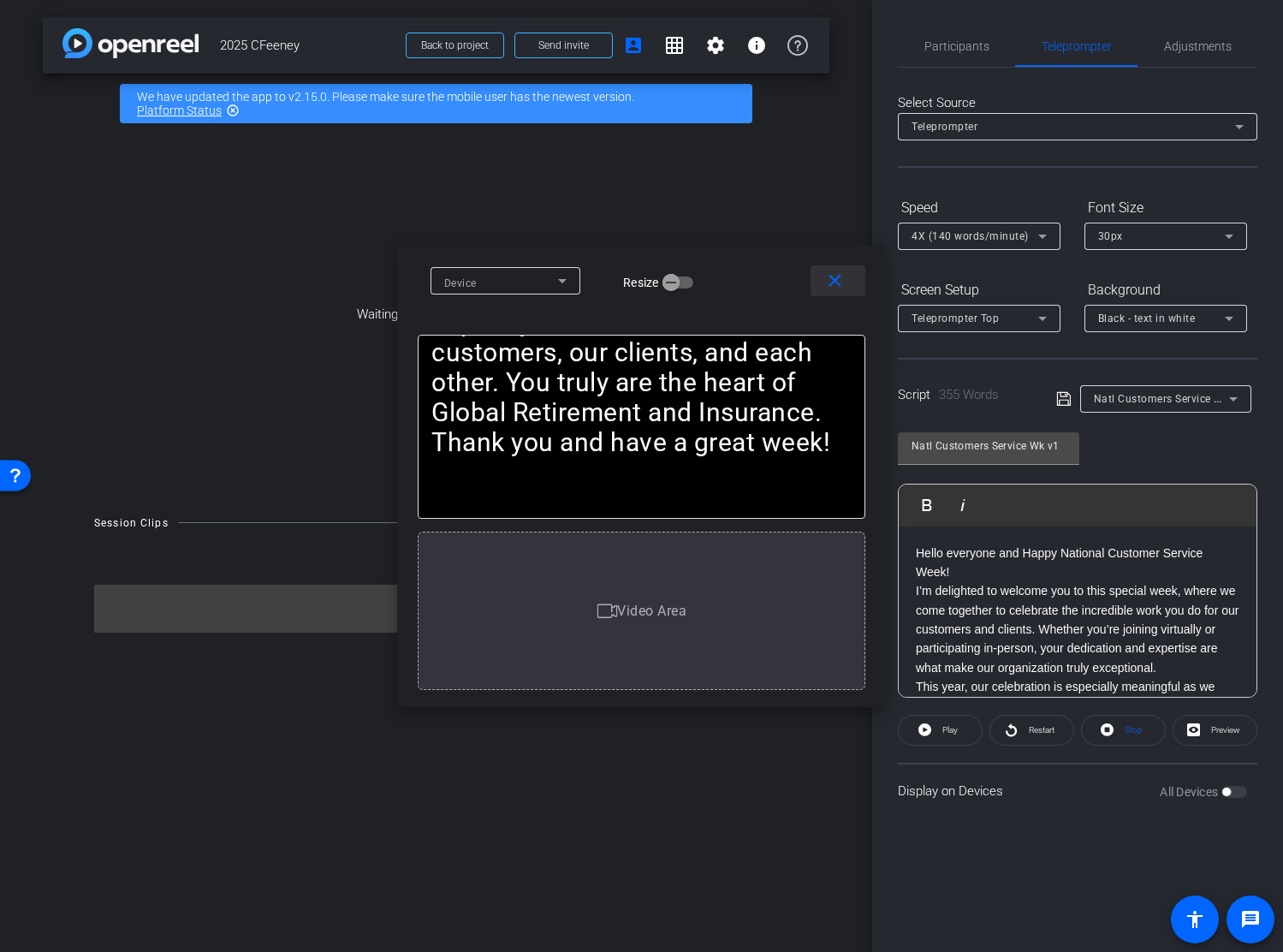
click at [837, 286] on mat-icon "close" at bounding box center [835, 282] width 21 height 21
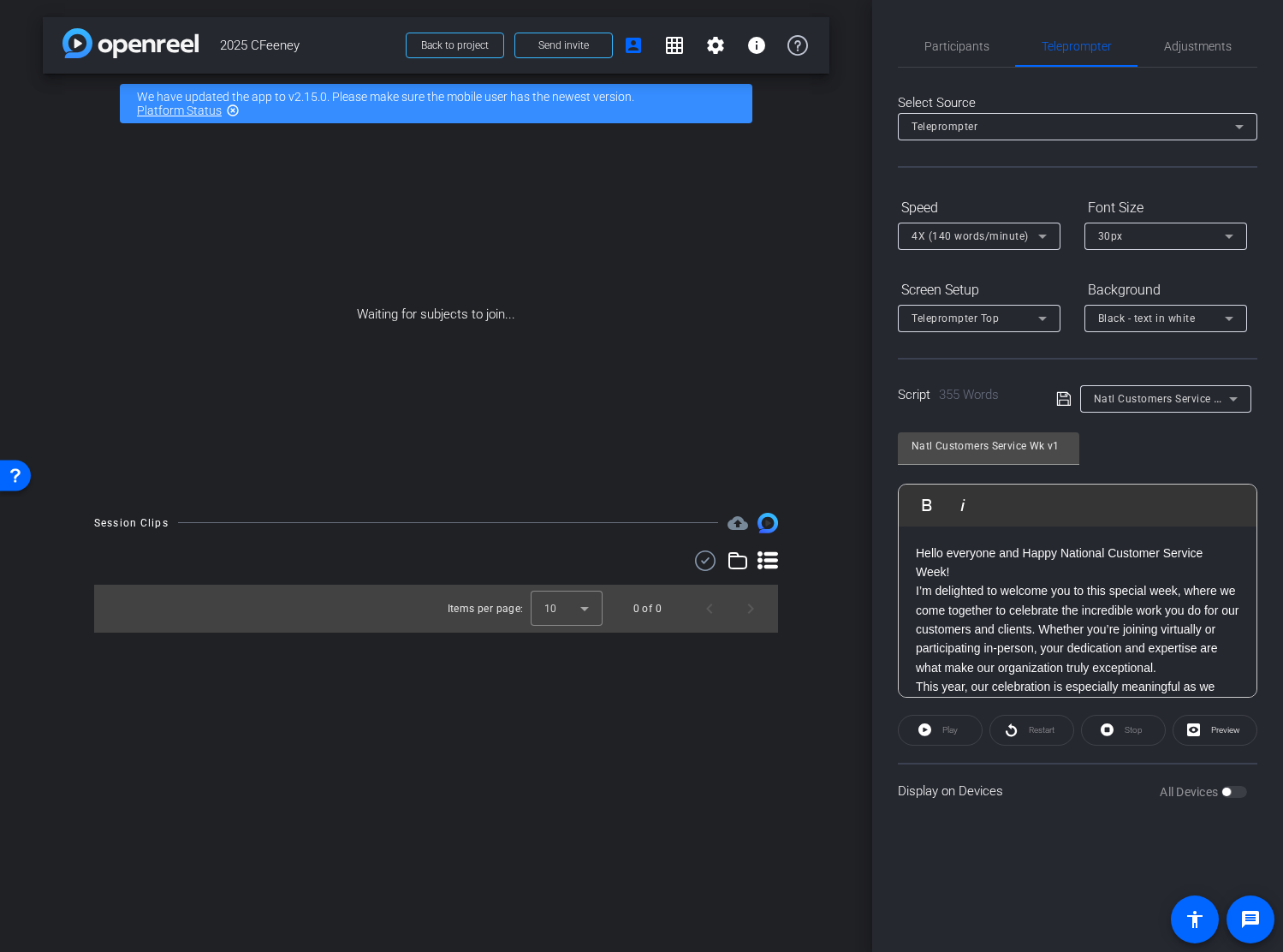
click at [1038, 774] on div "Display on Devices All Devices" at bounding box center [1076, 790] width 359 height 56
click at [1061, 396] on icon at bounding box center [1064, 399] width 16 height 20
click at [732, 701] on div "arrow_back 2025 CFeeney Back to project Send invite account_box grid_on setting…" at bounding box center [435, 476] width 872 height 952
click at [962, 49] on span "Participants" at bounding box center [957, 46] width 65 height 12
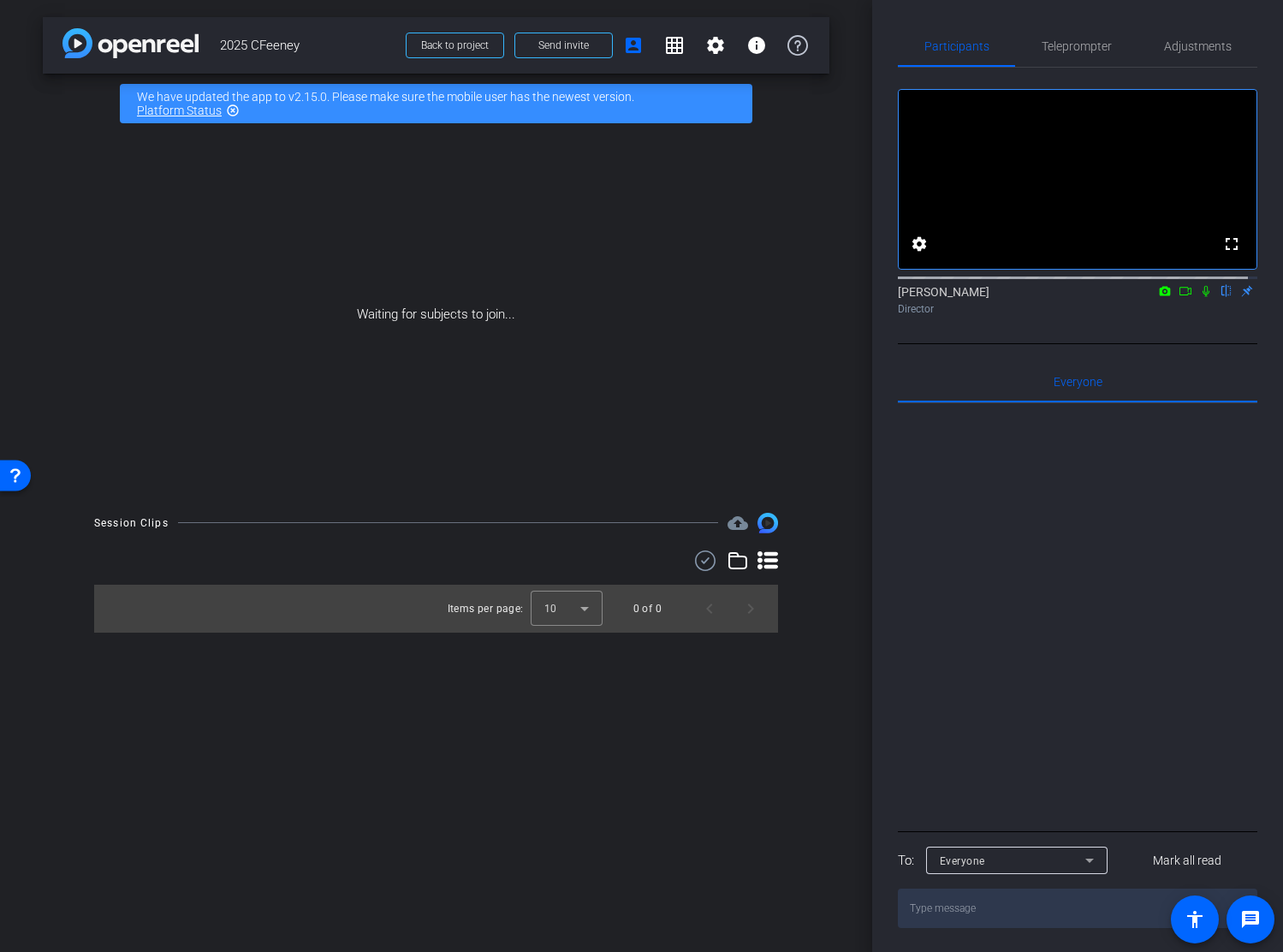
click at [1199, 297] on icon at bounding box center [1206, 291] width 14 height 12
click at [448, 48] on span "Back to project" at bounding box center [454, 45] width 67 height 12
